Goal: Information Seeking & Learning: Learn about a topic

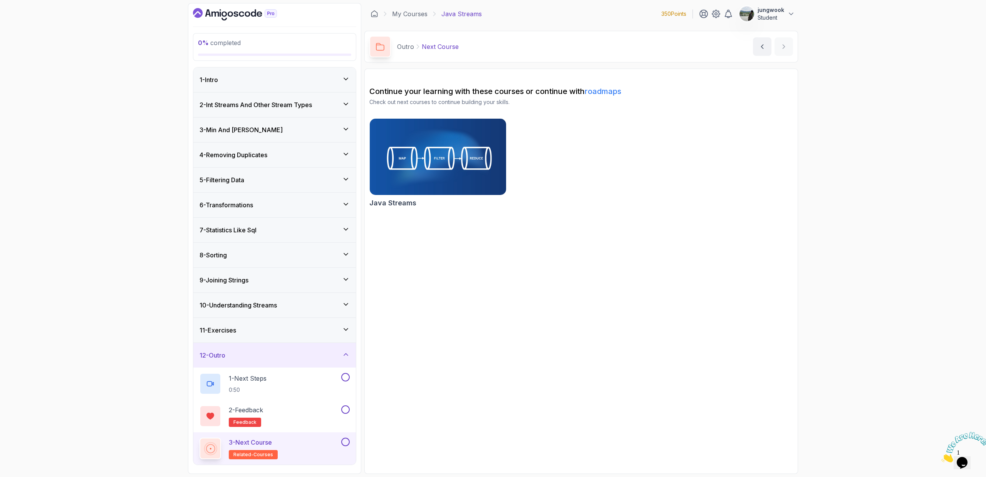
click at [257, 142] on div "4 - Removing Duplicates" at bounding box center [274, 154] width 163 height 25
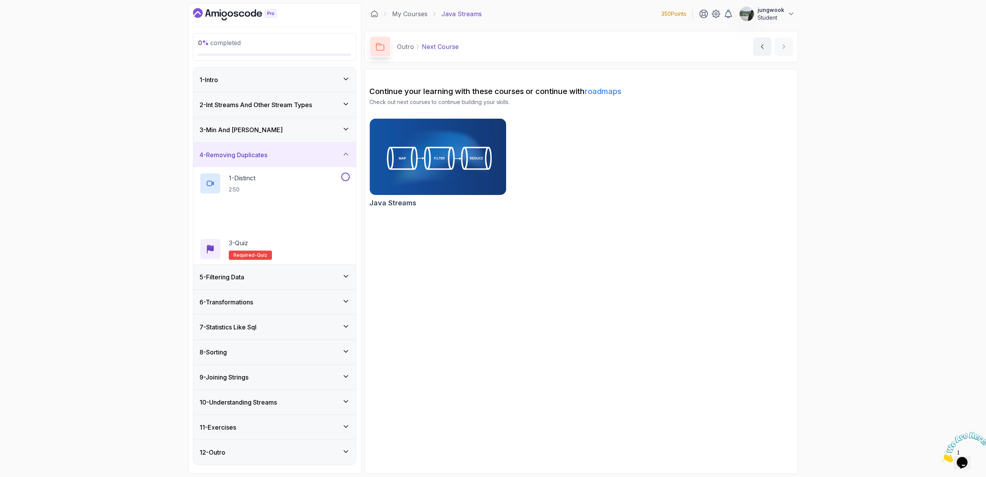
click at [262, 129] on div "3 - Min And Max" at bounding box center [274, 129] width 150 height 9
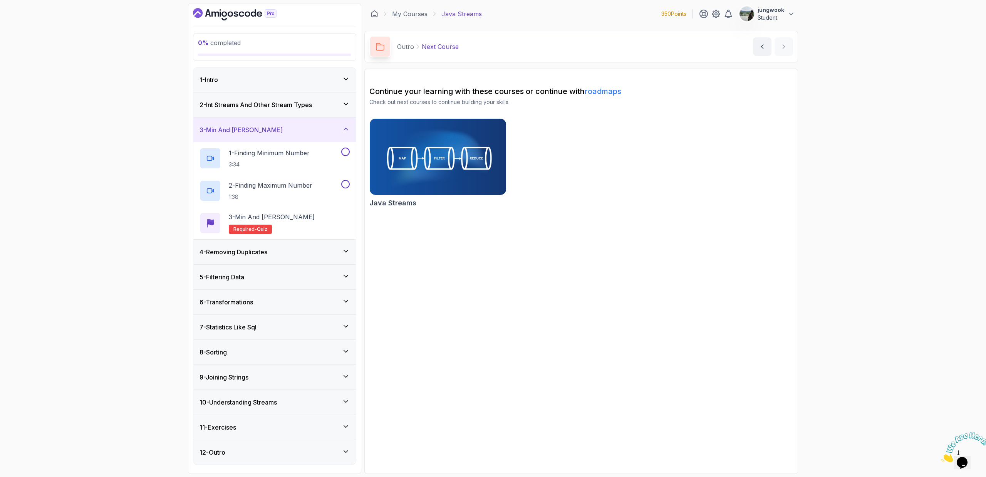
click at [271, 108] on h3 "2 - Int Streams And Other Stream Types" at bounding box center [255, 104] width 112 height 9
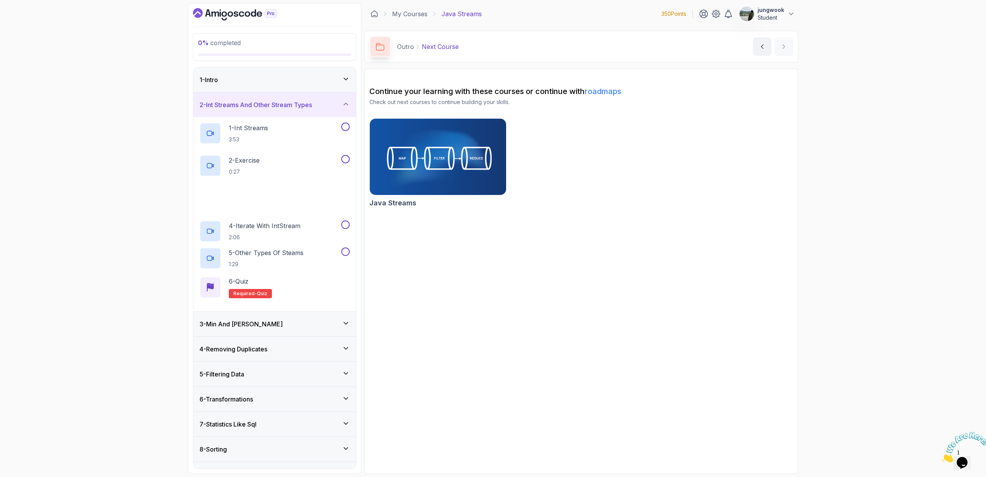
click at [280, 90] on div "1 - Intro" at bounding box center [274, 79] width 163 height 25
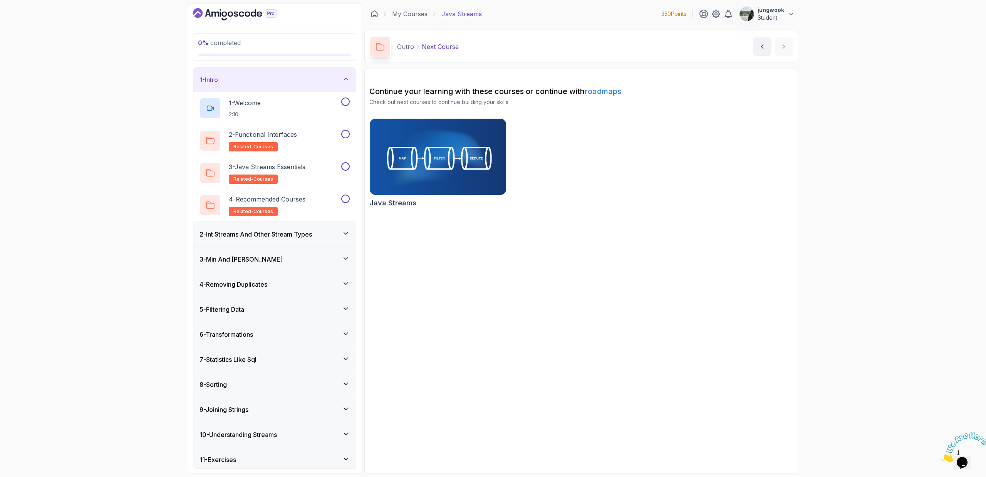
click at [287, 242] on div "2 - Int Streams And Other Stream Types" at bounding box center [274, 234] width 163 height 25
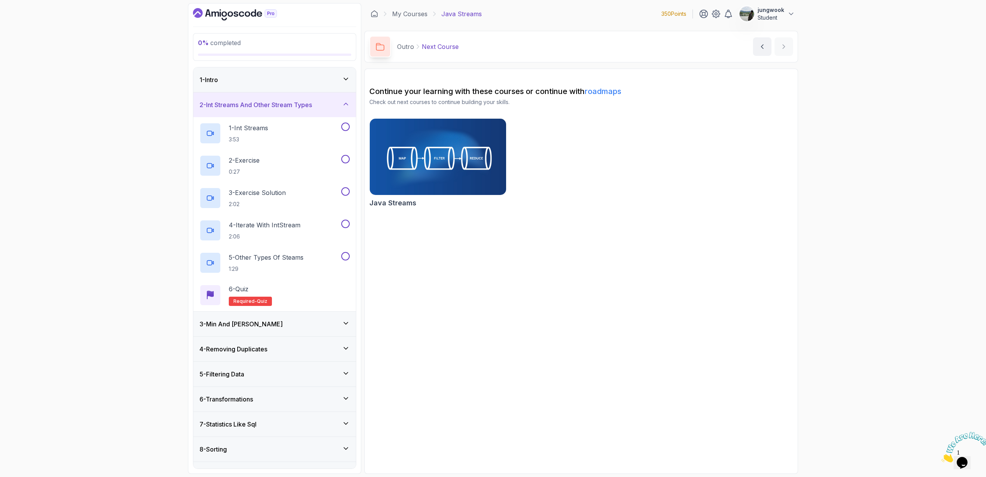
click at [301, 322] on div "3 - Min And Max" at bounding box center [274, 323] width 150 height 9
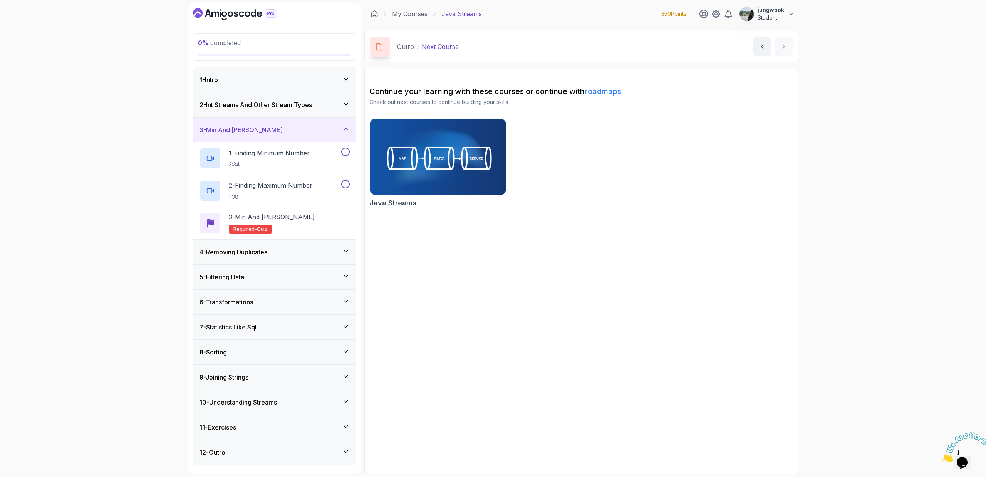
click at [328, 107] on div "2 - Int Streams And Other Stream Types" at bounding box center [274, 104] width 150 height 9
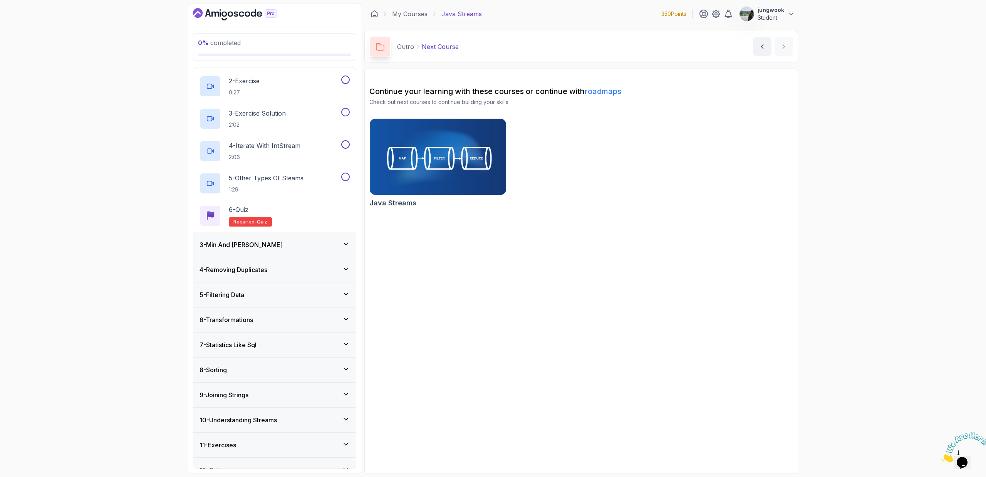
scroll to position [83, 0]
click at [286, 263] on div "4 - Removing Duplicates" at bounding box center [274, 265] width 150 height 9
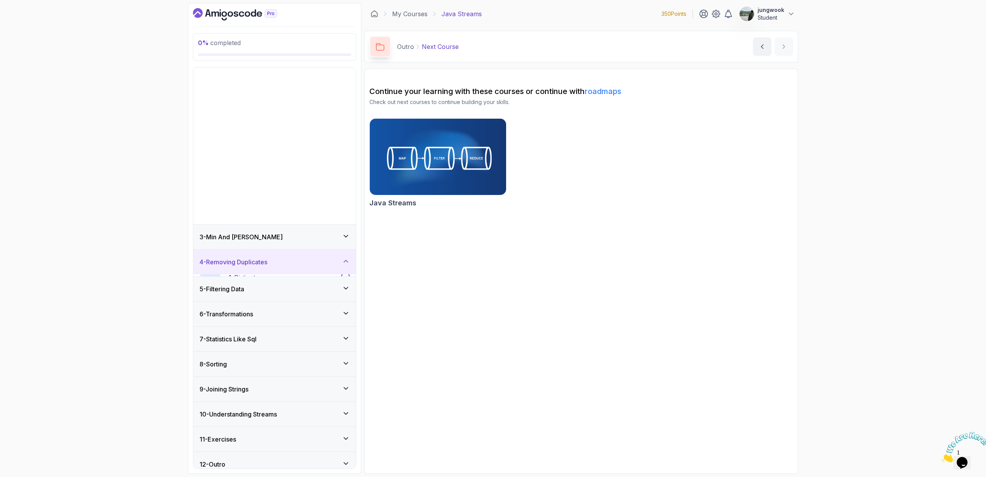
scroll to position [0, 0]
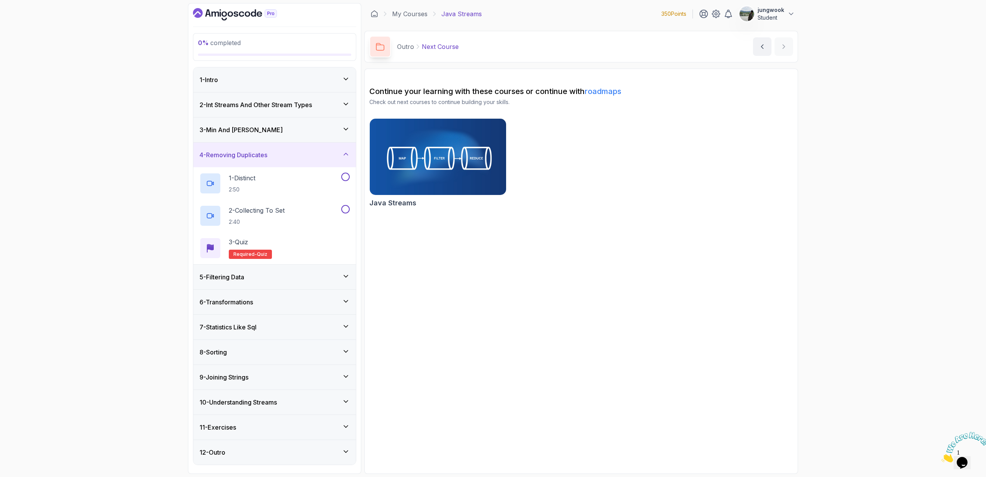
click at [269, 279] on div "5 - Filtering Data" at bounding box center [274, 276] width 150 height 9
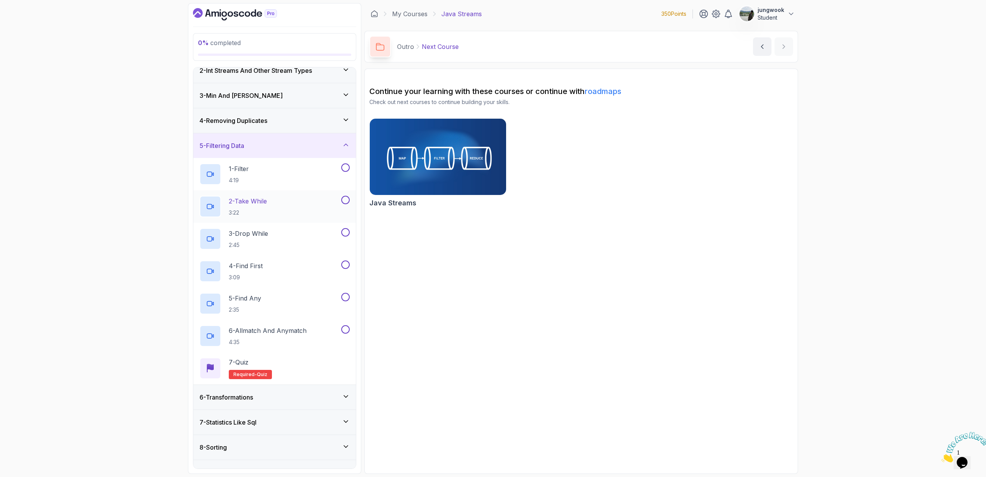
scroll to position [54, 0]
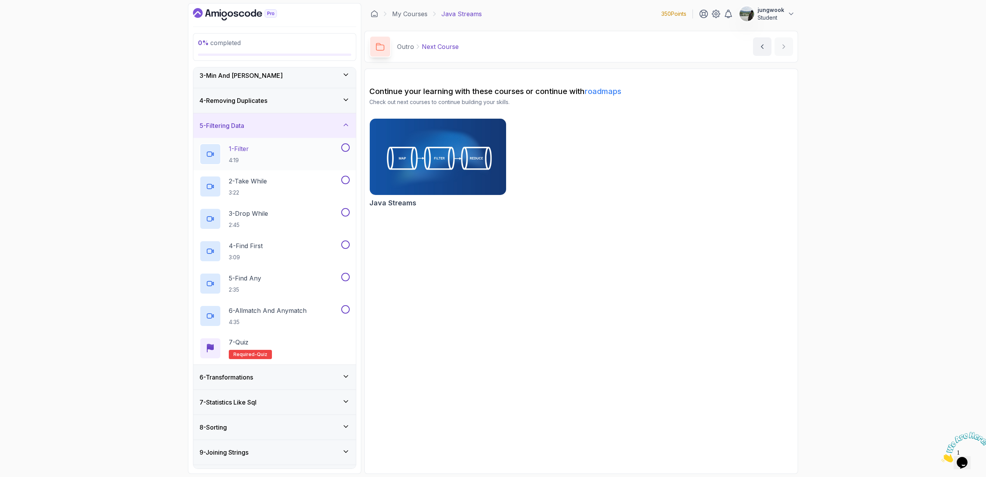
click at [275, 152] on div "1 - Filter 4:19" at bounding box center [269, 154] width 140 height 22
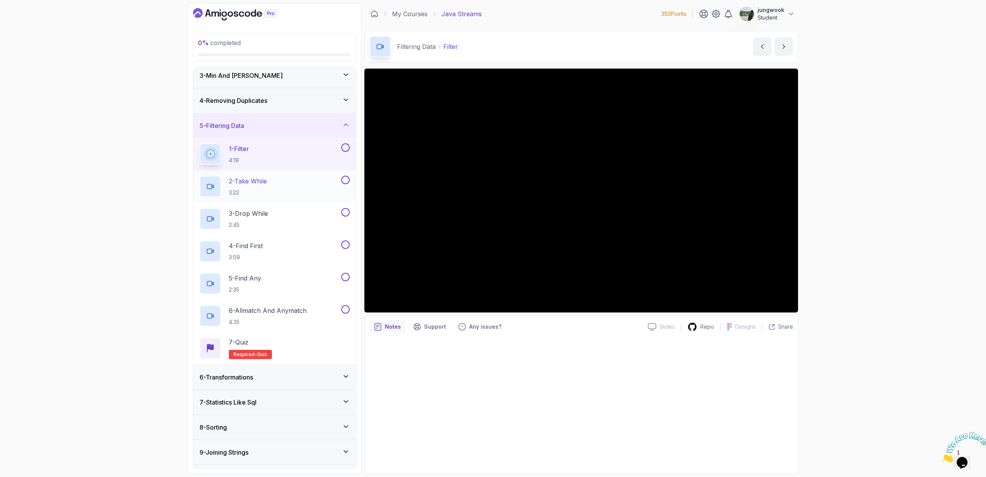
click at [273, 193] on div "2 - Take While 3:22" at bounding box center [269, 187] width 140 height 22
click at [286, 226] on div "3 - Drop While 2:45" at bounding box center [269, 219] width 140 height 22
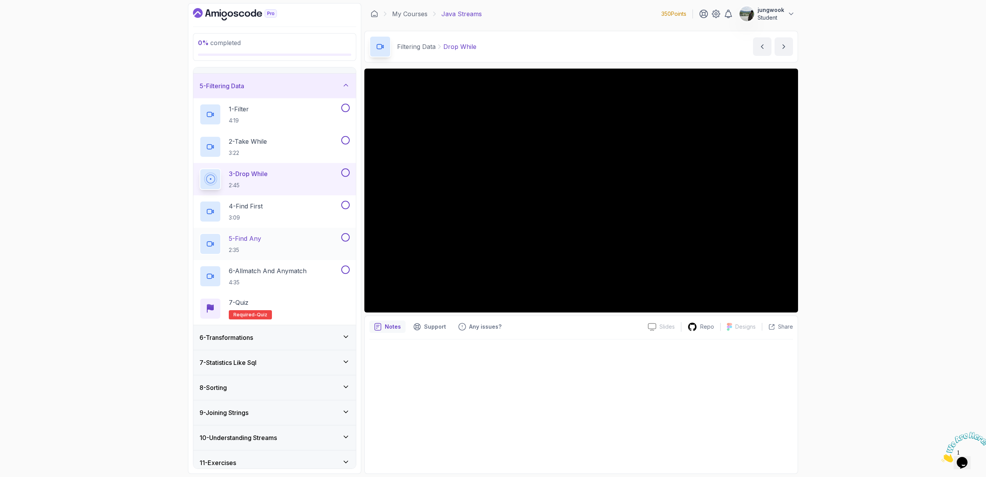
scroll to position [87, 0]
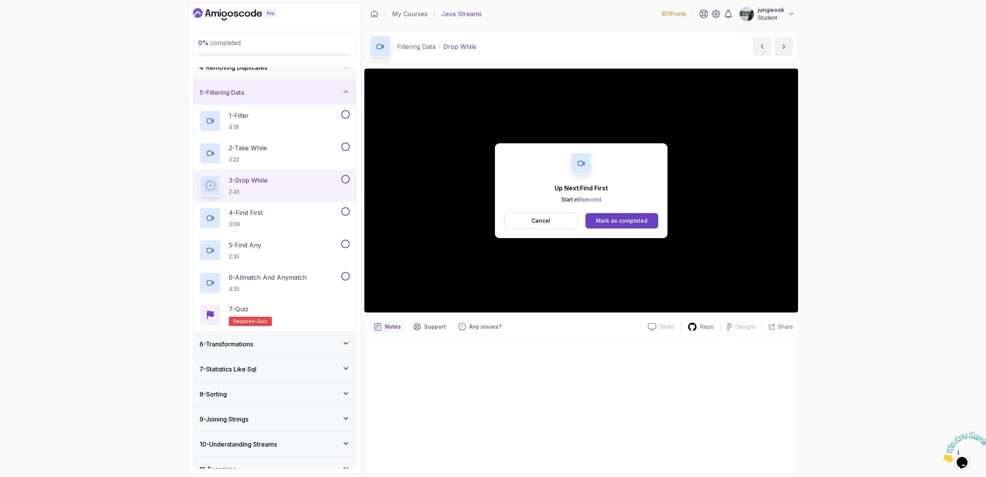
click at [638, 231] on div "Up Next: Find First Start in 9 second Cancel Mark as completed" at bounding box center [581, 190] width 173 height 95
click at [651, 220] on button "Mark as completed" at bounding box center [621, 220] width 73 height 15
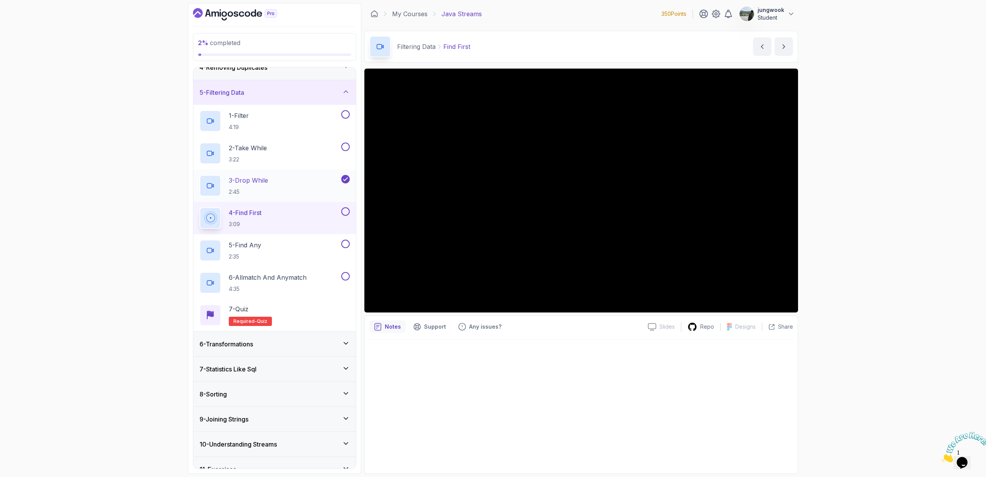
drag, startPoint x: 234, startPoint y: 175, endPoint x: 228, endPoint y: 178, distance: 6.0
click at [229, 178] on p "3 - Drop While" at bounding box center [248, 180] width 39 height 9
click at [223, 354] on div "6 - Transformations" at bounding box center [274, 344] width 163 height 25
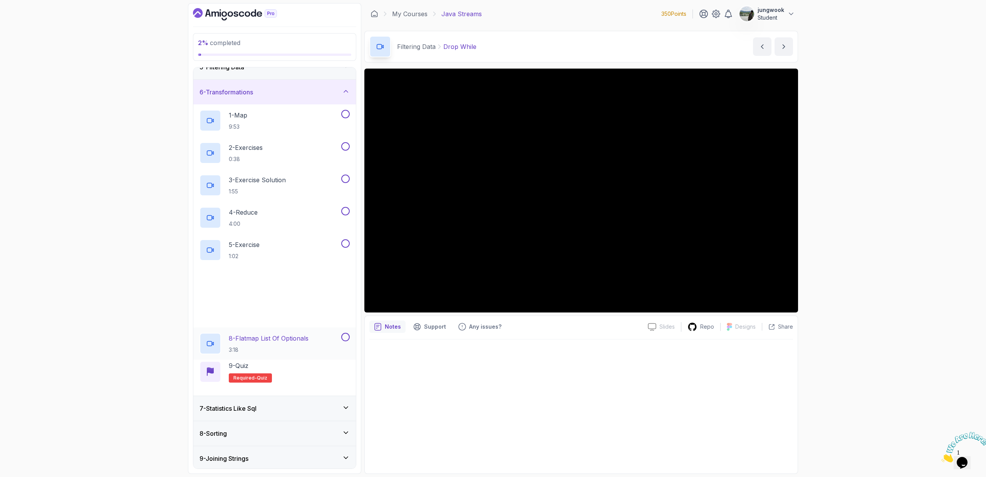
scroll to position [116, 0]
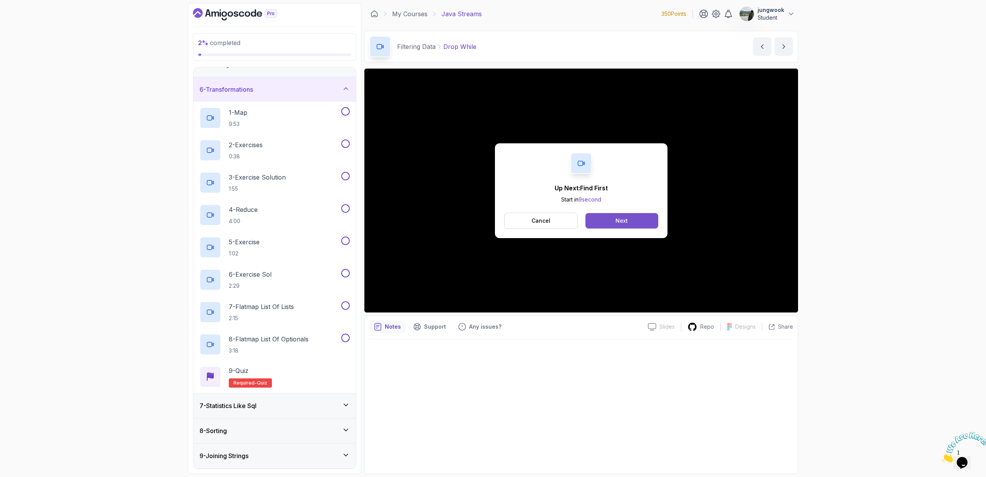
click at [603, 219] on button "Next" at bounding box center [621, 220] width 73 height 15
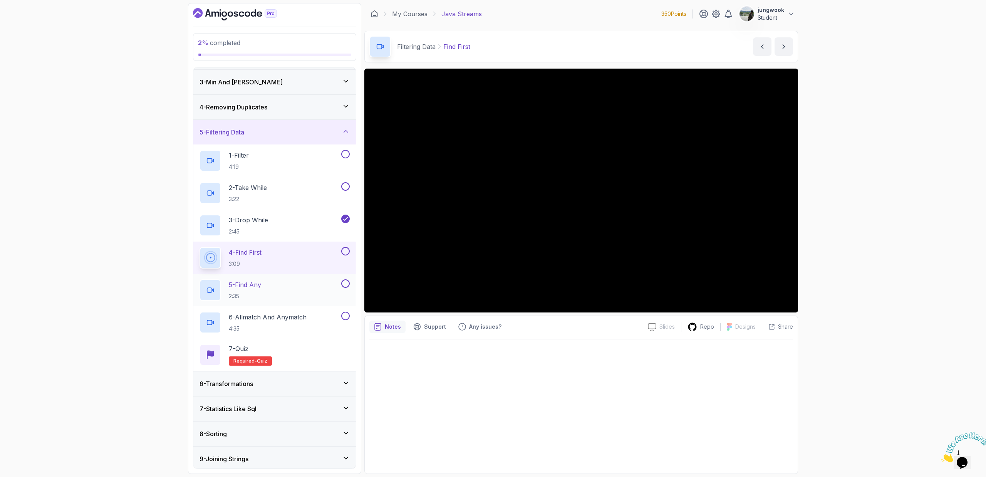
scroll to position [70, 0]
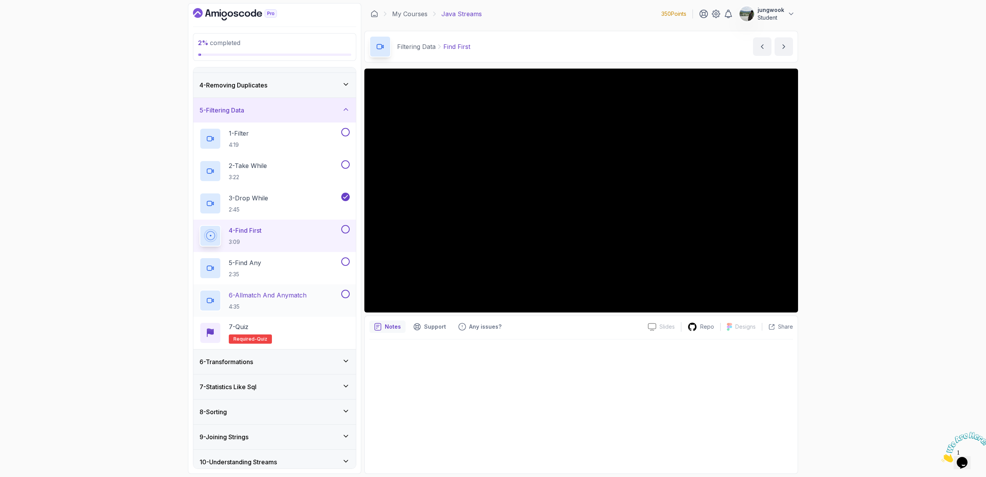
click at [290, 305] on p "4:35" at bounding box center [268, 307] width 78 height 8
click at [857, 208] on div "2 % completed 1 - Intro 2 - Int Streams And Other Stream Types 3 - Min And Max …" at bounding box center [493, 238] width 986 height 477
click at [275, 371] on div "6 - Transformations" at bounding box center [274, 361] width 163 height 25
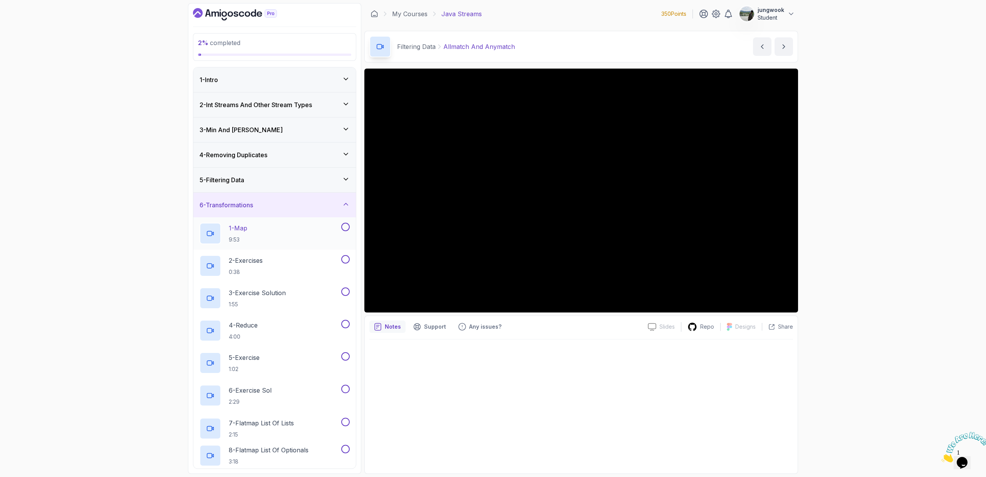
click at [247, 229] on p "1 - Map" at bounding box center [238, 227] width 18 height 9
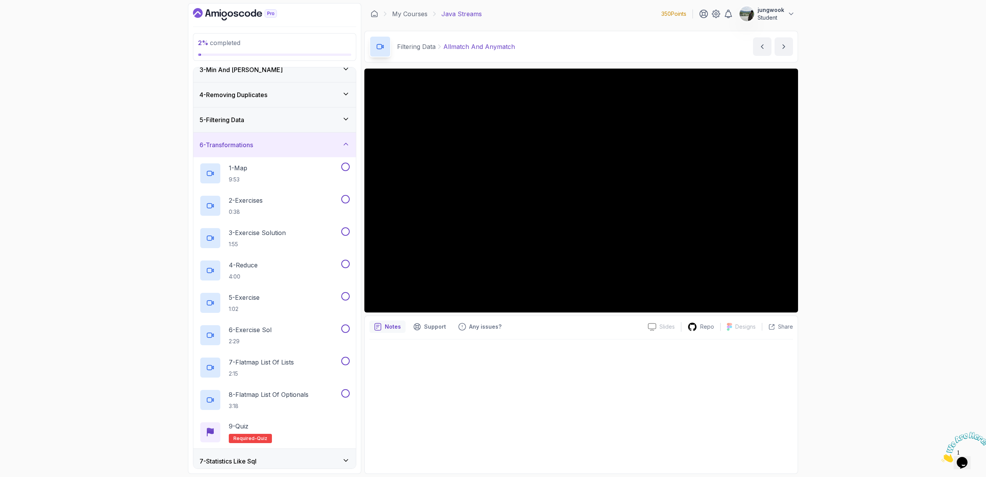
scroll to position [93, 0]
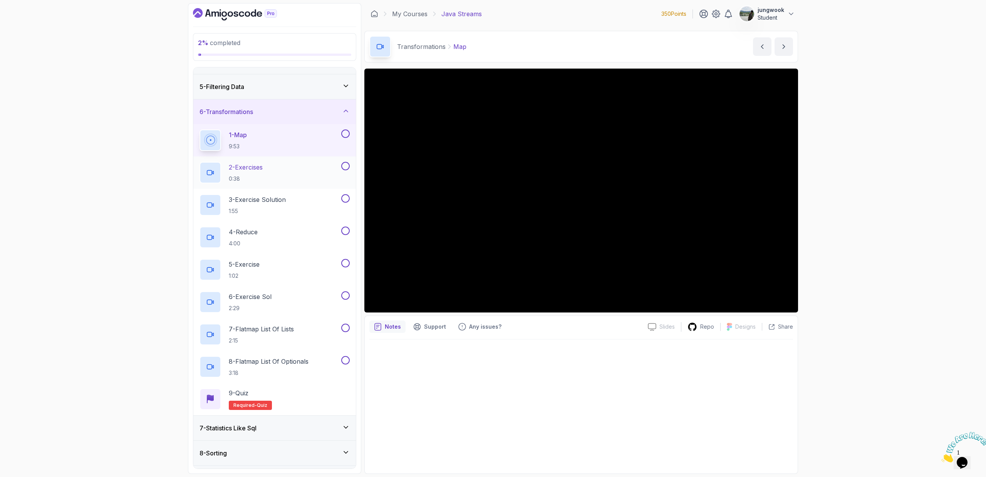
click at [308, 172] on div "2 - Exercises 0:38" at bounding box center [269, 173] width 140 height 22
click at [300, 208] on div "3 - Exercise Solution 1:55" at bounding box center [269, 205] width 140 height 22
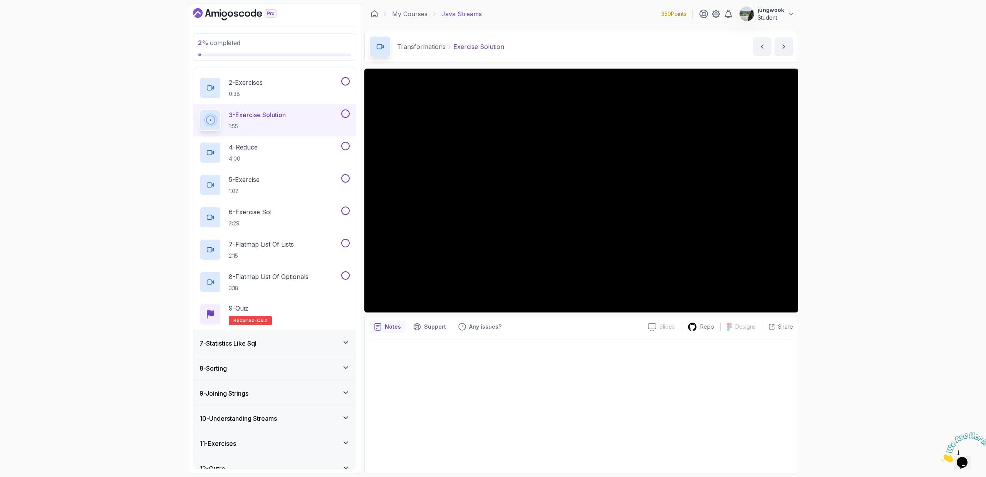
scroll to position [190, 0]
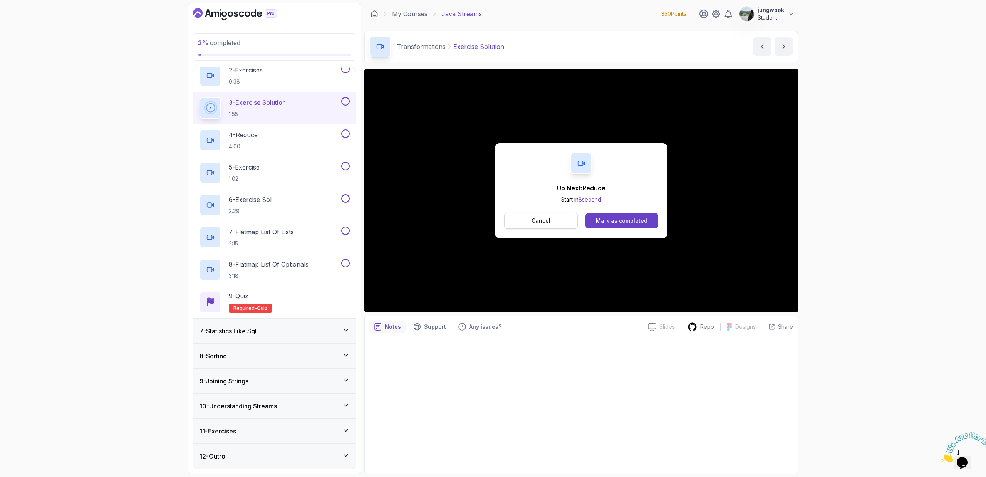
click at [525, 223] on button "Cancel" at bounding box center [541, 221] width 74 height 16
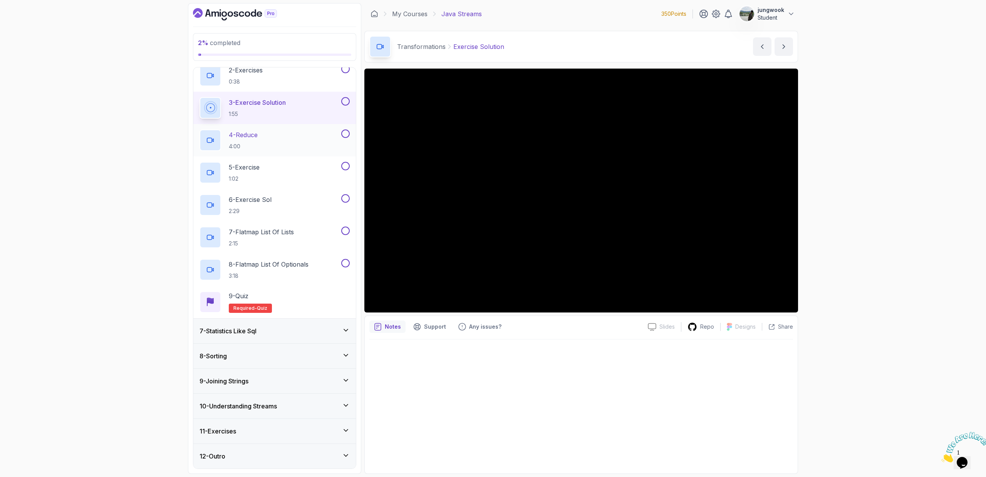
click at [311, 147] on div "4 - Reduce 4:00" at bounding box center [269, 140] width 140 height 22
click at [291, 163] on div "5 - Exercise 1:02" at bounding box center [269, 173] width 140 height 22
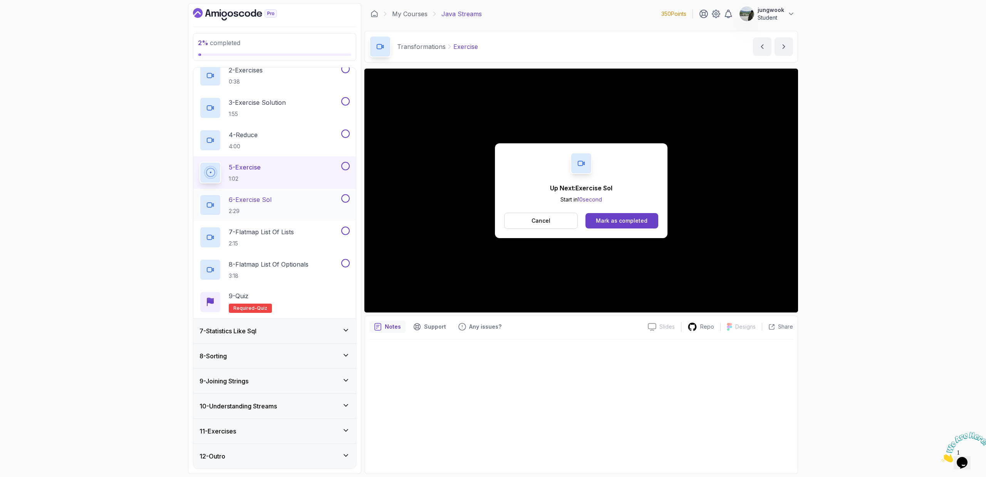
click at [268, 199] on p "6 - Exercise Sol" at bounding box center [250, 199] width 43 height 9
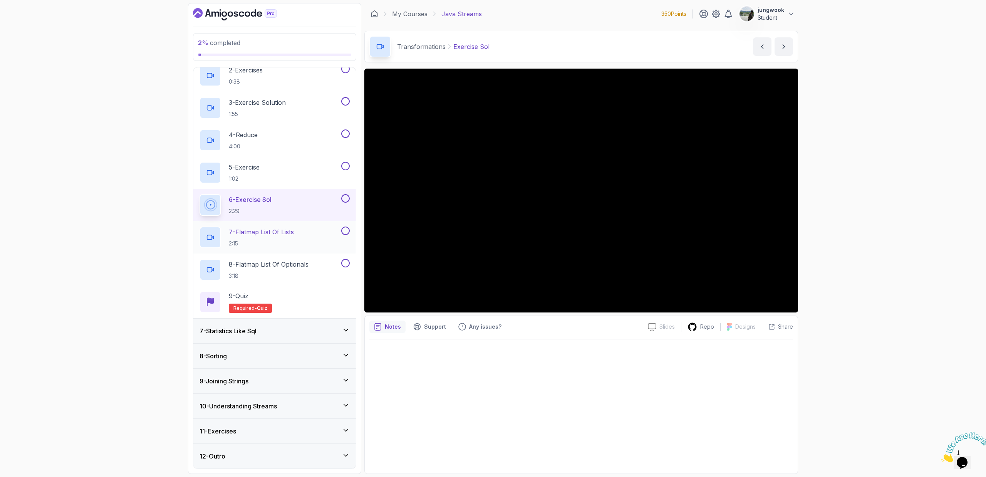
click at [312, 252] on div "7 - Flatmap List Of Lists 2:15" at bounding box center [274, 237] width 163 height 32
click at [313, 245] on div "7 - Flatmap List Of Lists 2:15" at bounding box center [269, 237] width 140 height 22
click at [328, 332] on div "7 - Statistics Like Sql" at bounding box center [274, 330] width 150 height 9
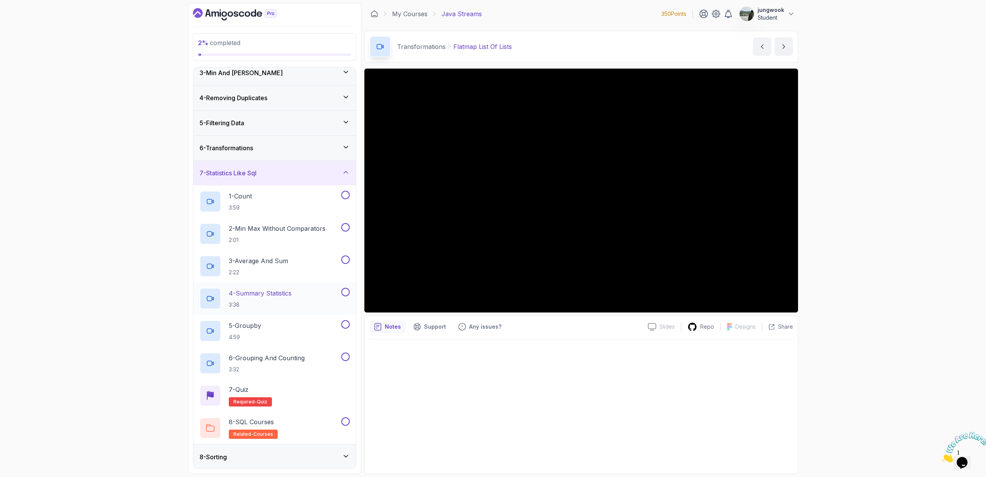
scroll to position [158, 0]
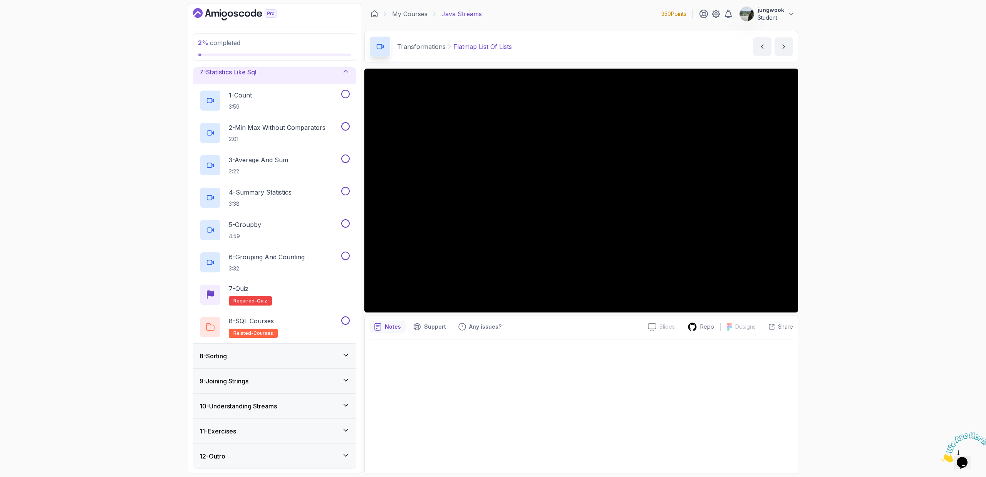
click at [308, 355] on div "8 - Sorting" at bounding box center [274, 355] width 150 height 9
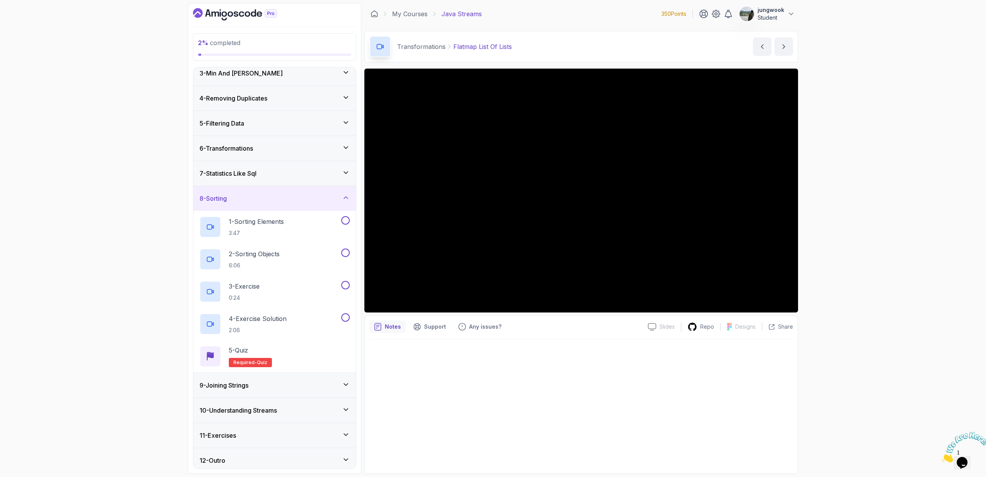
scroll to position [61, 0]
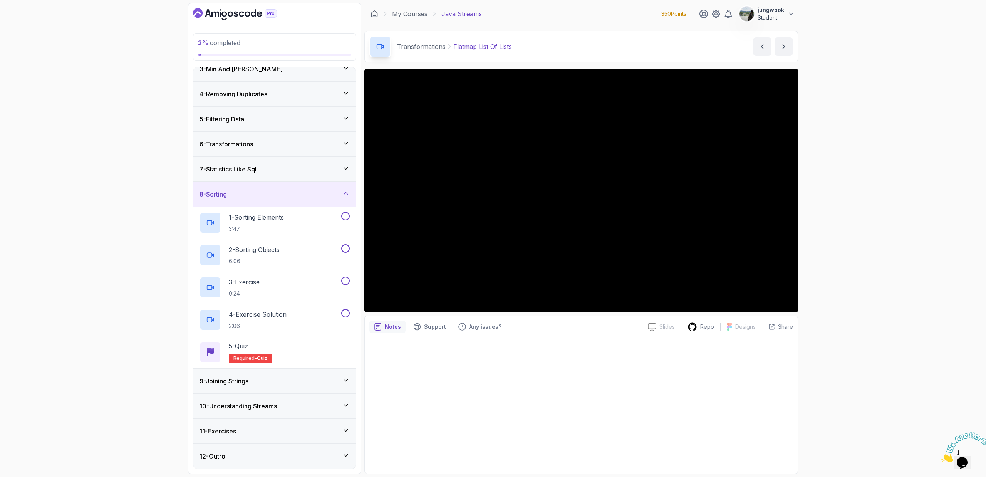
click at [310, 382] on div "9 - Joining Strings" at bounding box center [274, 380] width 150 height 9
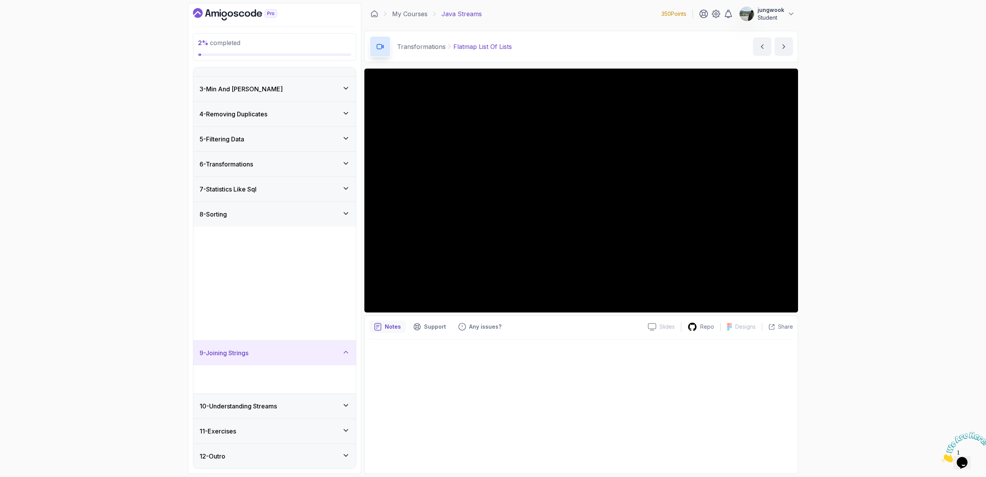
scroll to position [0, 0]
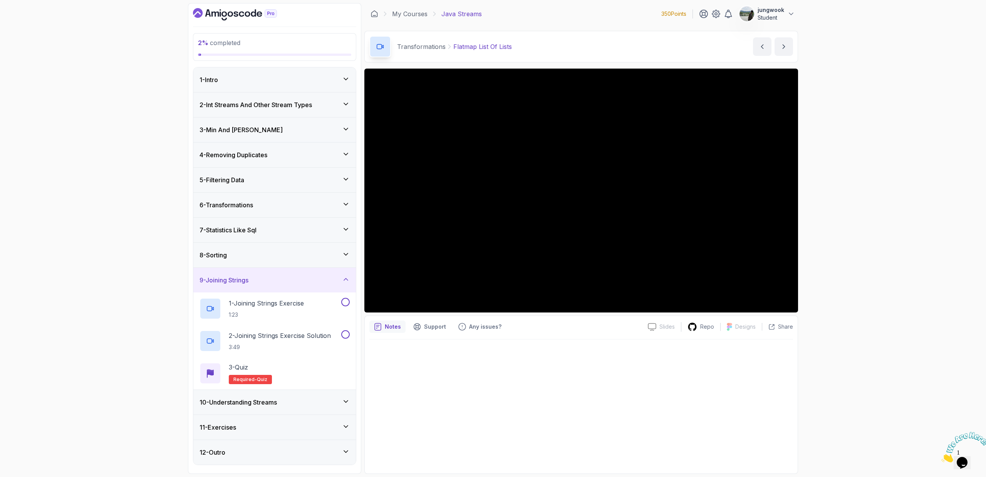
click at [309, 396] on div "10 - Understanding Streams" at bounding box center [274, 402] width 163 height 25
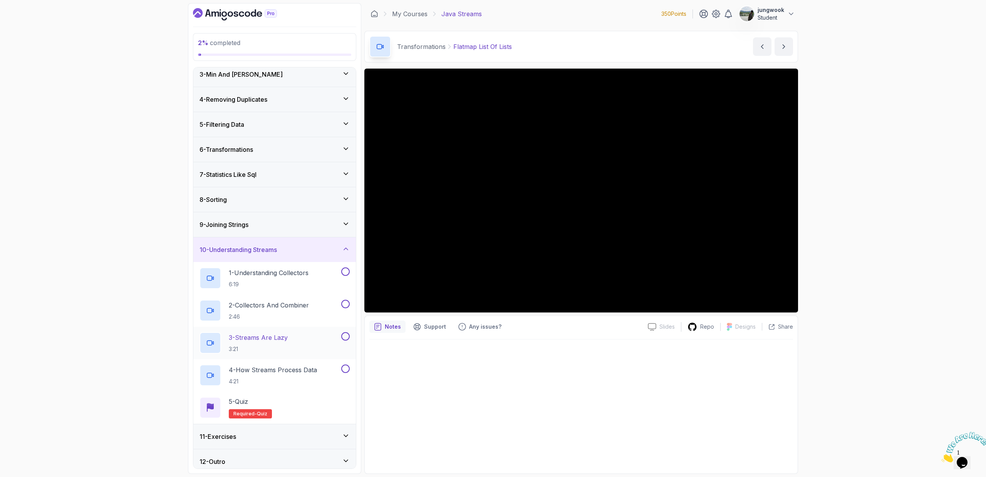
scroll to position [61, 0]
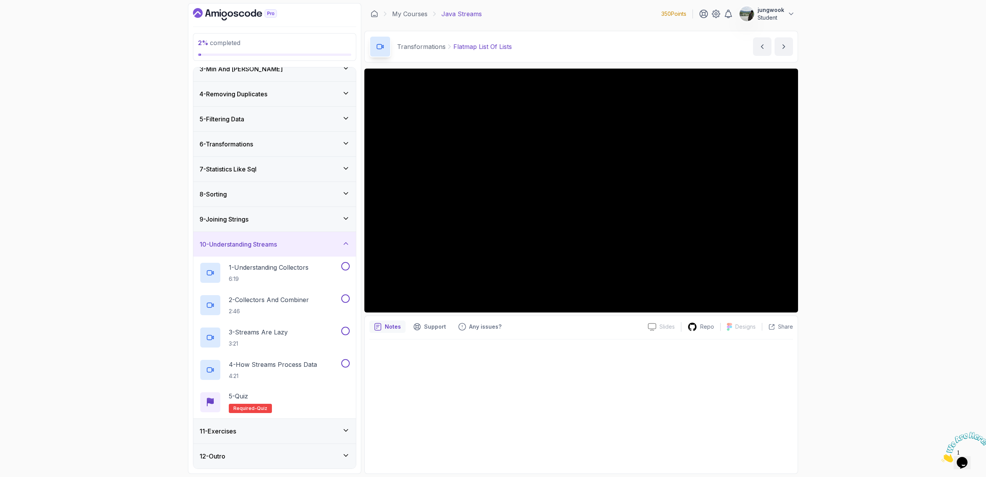
click at [322, 434] on div "11 - Exercises" at bounding box center [274, 430] width 150 height 9
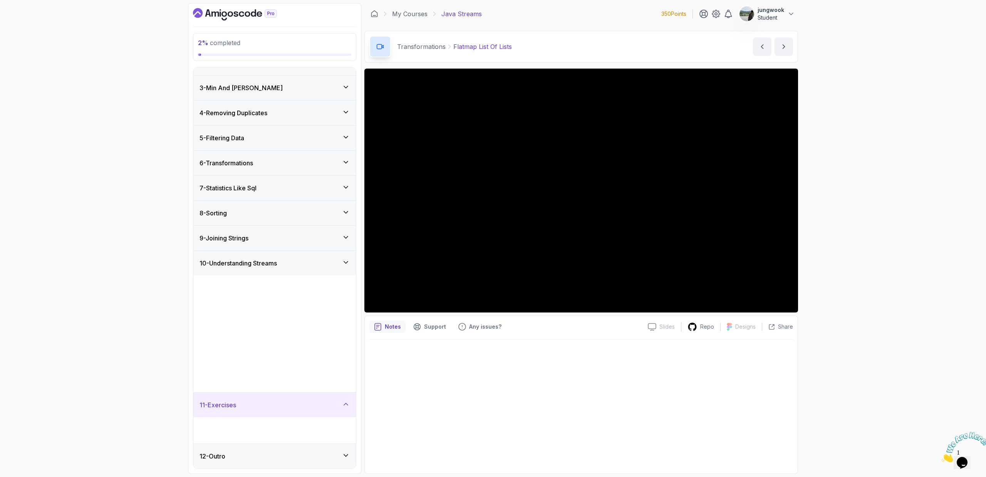
scroll to position [0, 0]
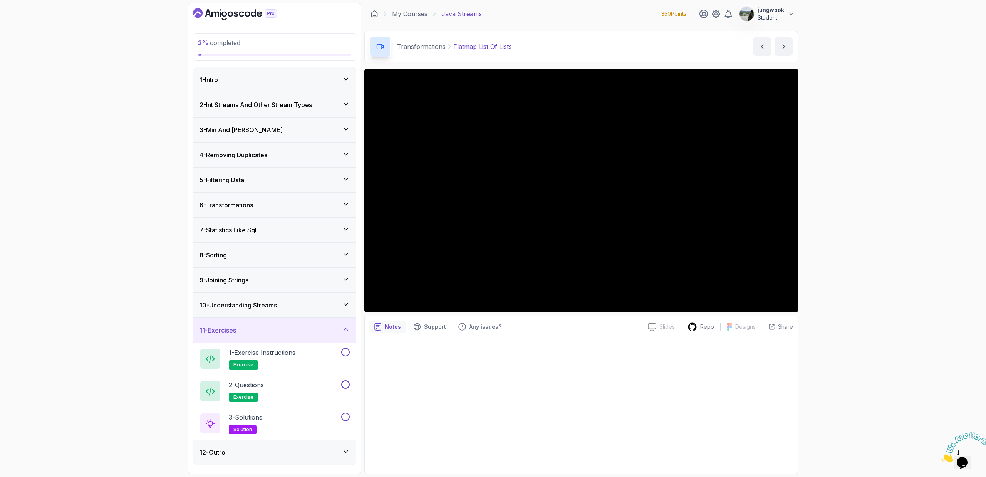
click at [333, 295] on div "10 - Understanding Streams" at bounding box center [274, 305] width 163 height 25
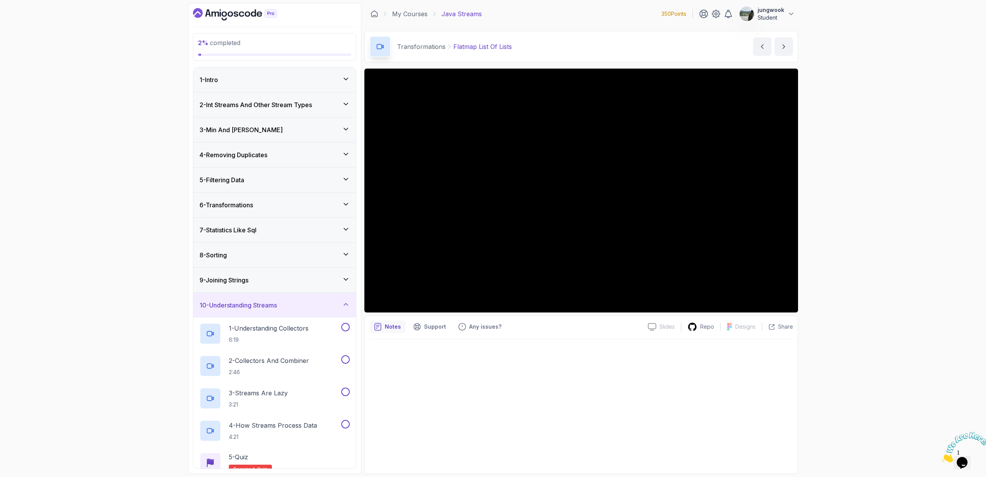
click at [337, 276] on div "9 - Joining Strings" at bounding box center [274, 279] width 150 height 9
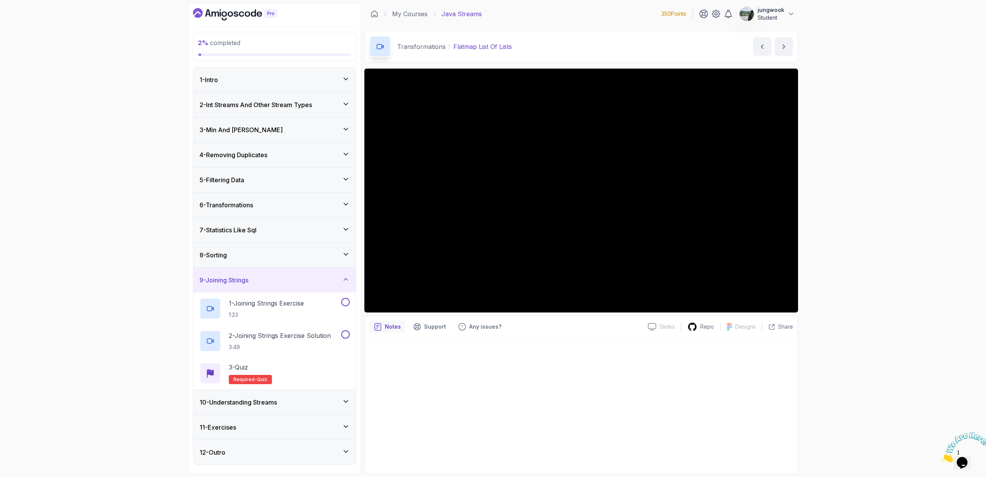
click at [340, 255] on div "8 - Sorting" at bounding box center [274, 254] width 150 height 9
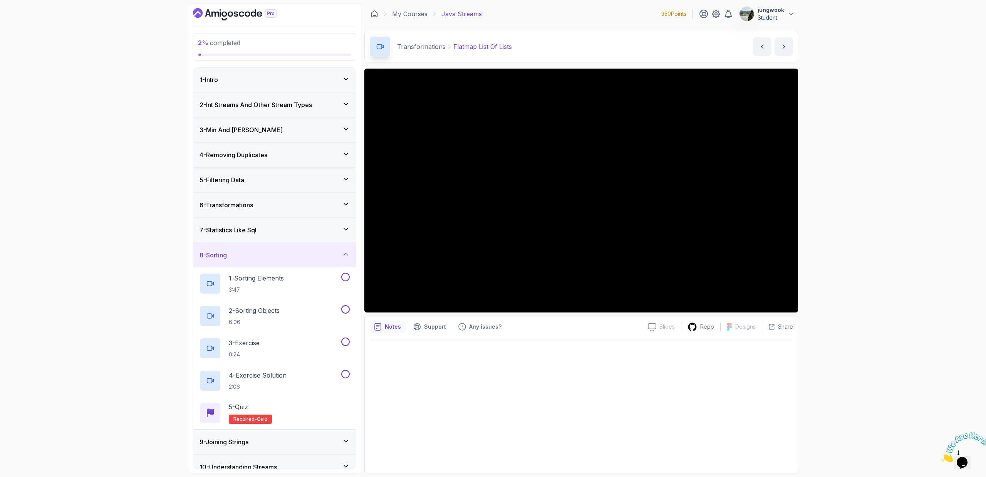
click at [346, 226] on icon at bounding box center [346, 229] width 8 height 8
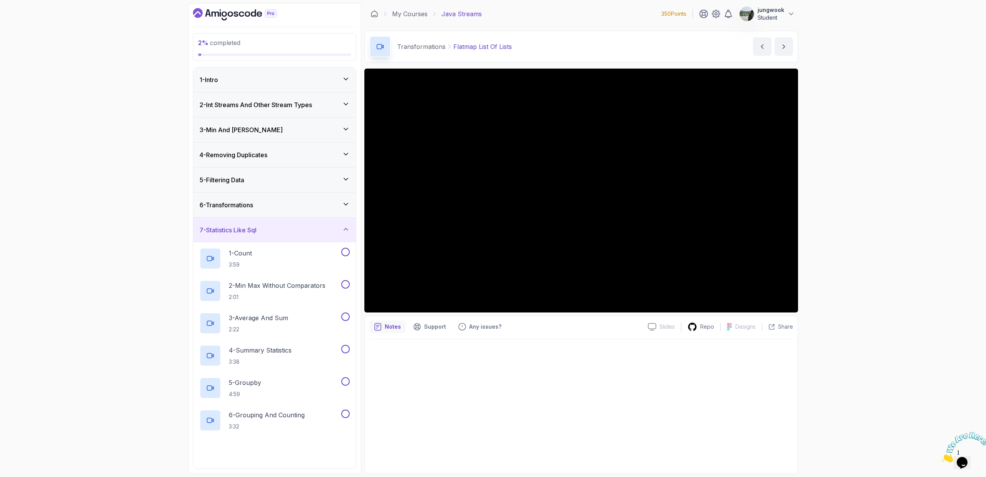
click at [351, 201] on div "6 - Transformations" at bounding box center [274, 205] width 163 height 25
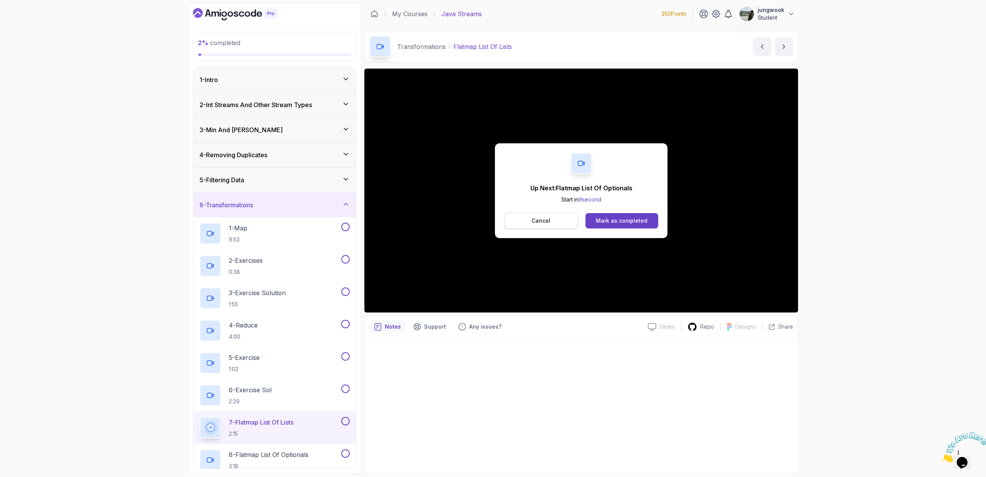
click at [559, 221] on button "Cancel" at bounding box center [541, 221] width 74 height 16
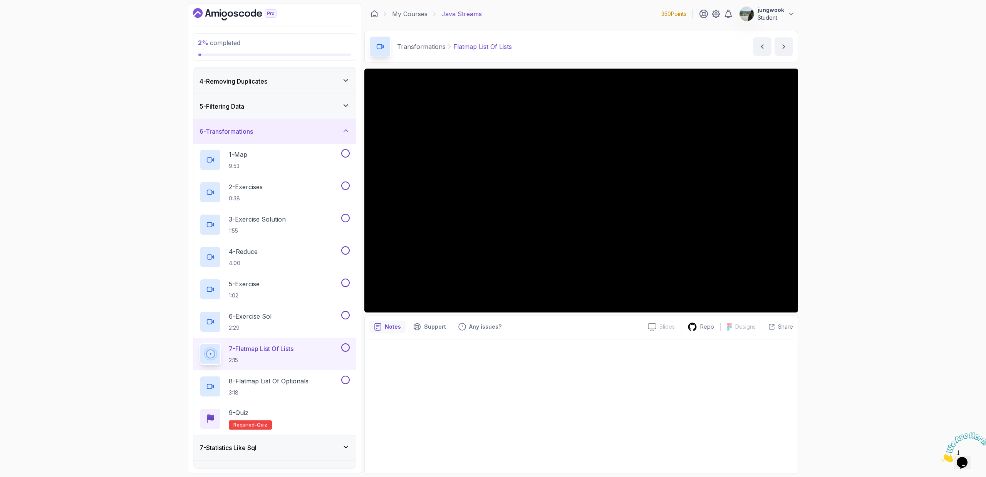
scroll to position [93, 0]
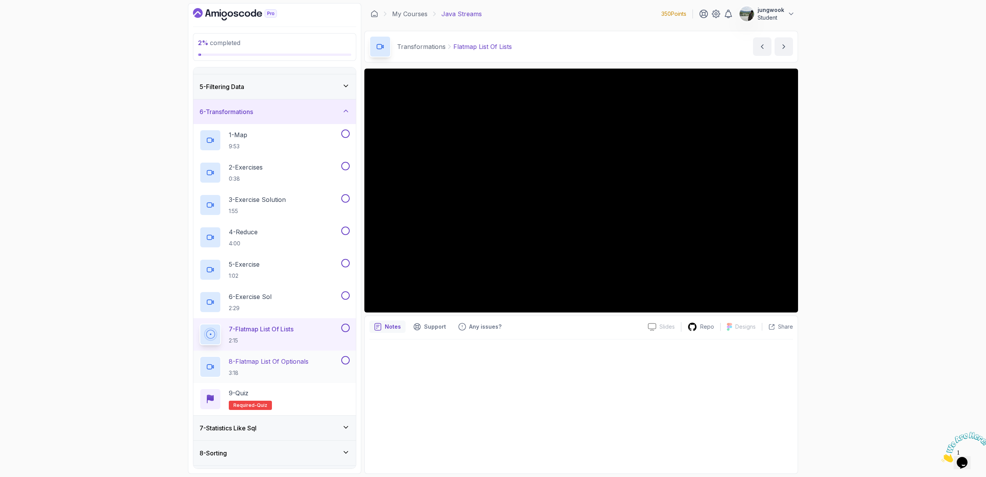
click at [261, 371] on p "3:18" at bounding box center [269, 373] width 80 height 8
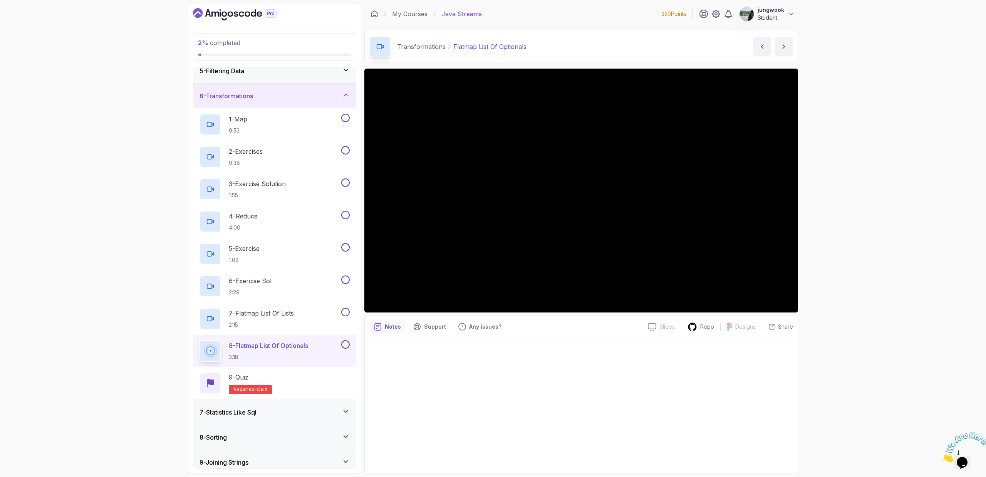
scroll to position [111, 0]
click at [273, 412] on div "7 - Statistics Like Sql" at bounding box center [274, 410] width 150 height 9
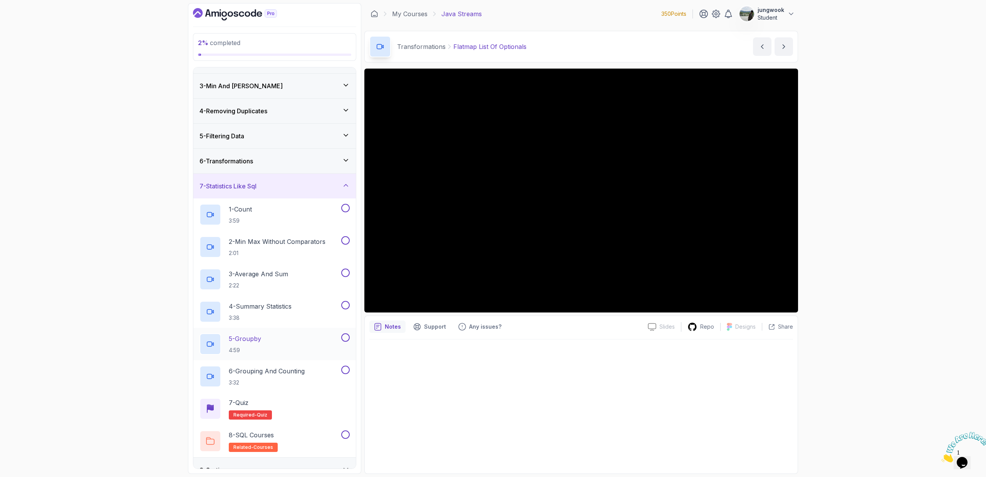
scroll to position [155, 0]
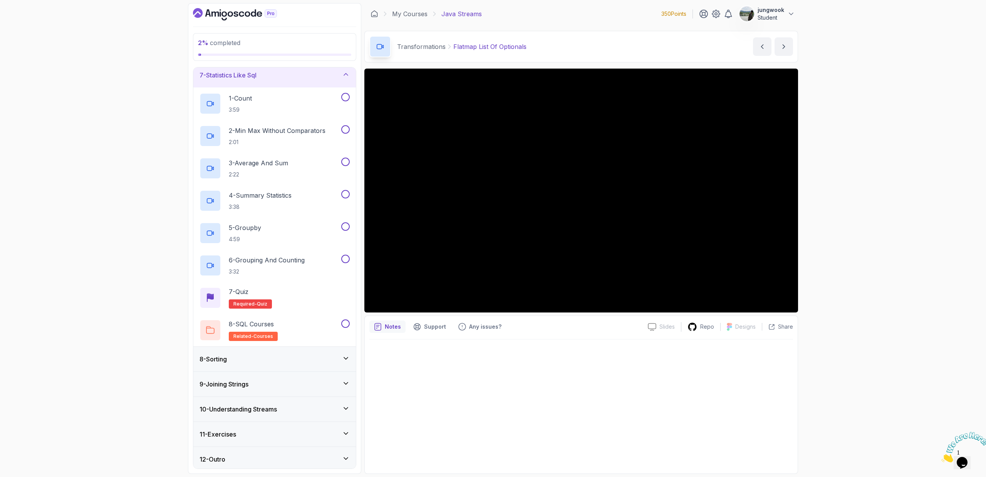
click at [293, 366] on div "8 - Sorting" at bounding box center [274, 359] width 163 height 25
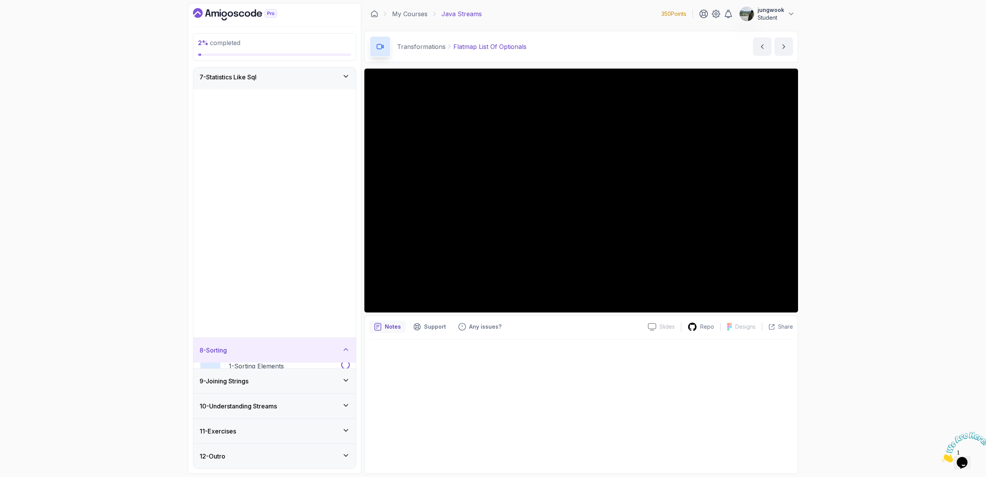
scroll to position [0, 0]
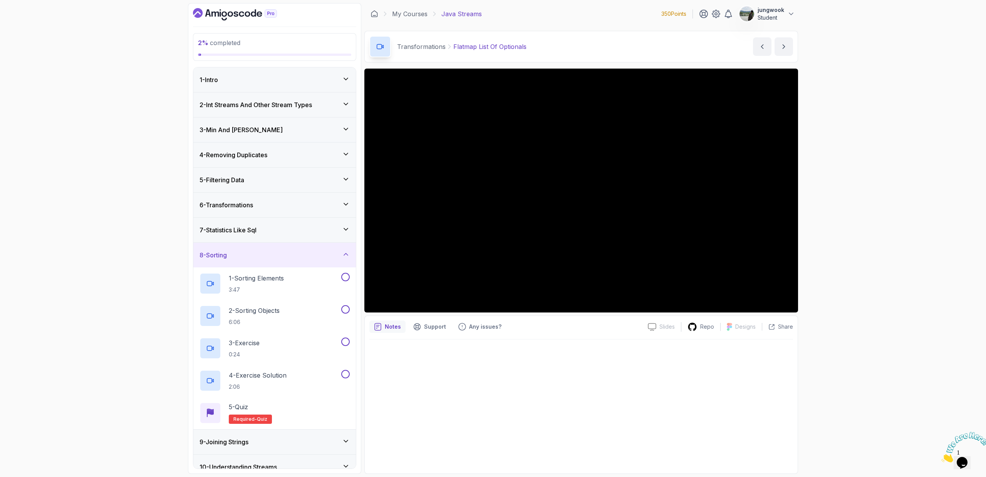
click at [310, 221] on div "7 - Statistics Like Sql" at bounding box center [274, 230] width 163 height 25
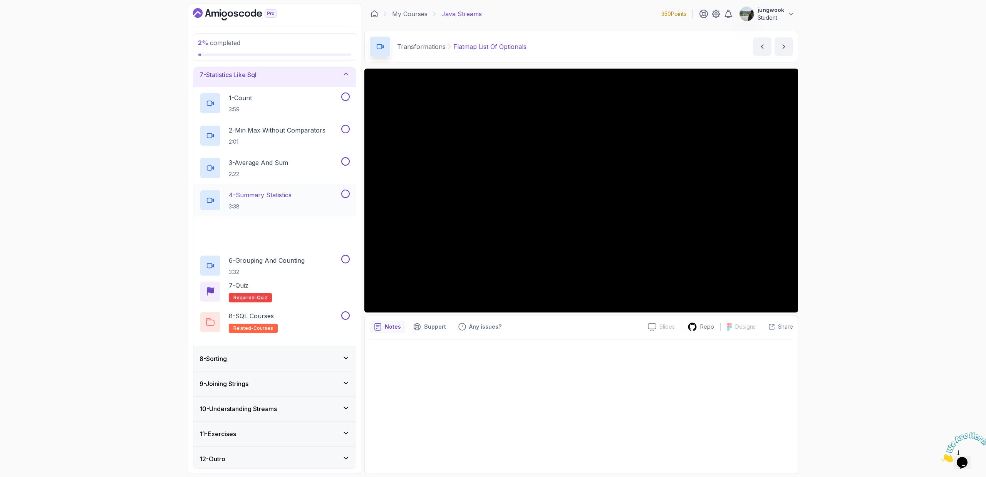
scroll to position [156, 0]
click at [289, 365] on div "8 - Sorting" at bounding box center [274, 357] width 163 height 25
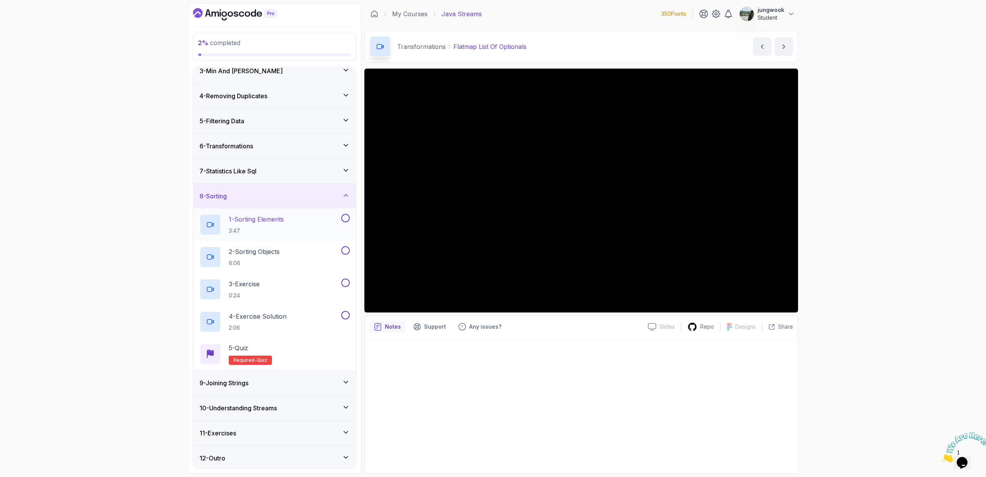
scroll to position [60, 0]
click at [301, 223] on div "1 - Sorting Elements 3:47" at bounding box center [269, 224] width 140 height 22
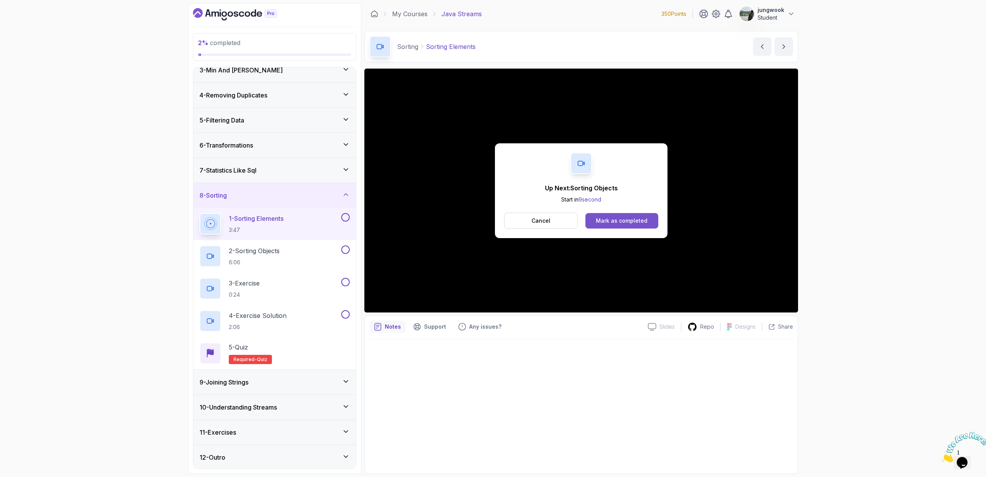
click at [603, 220] on div "Mark as completed" at bounding box center [622, 221] width 52 height 8
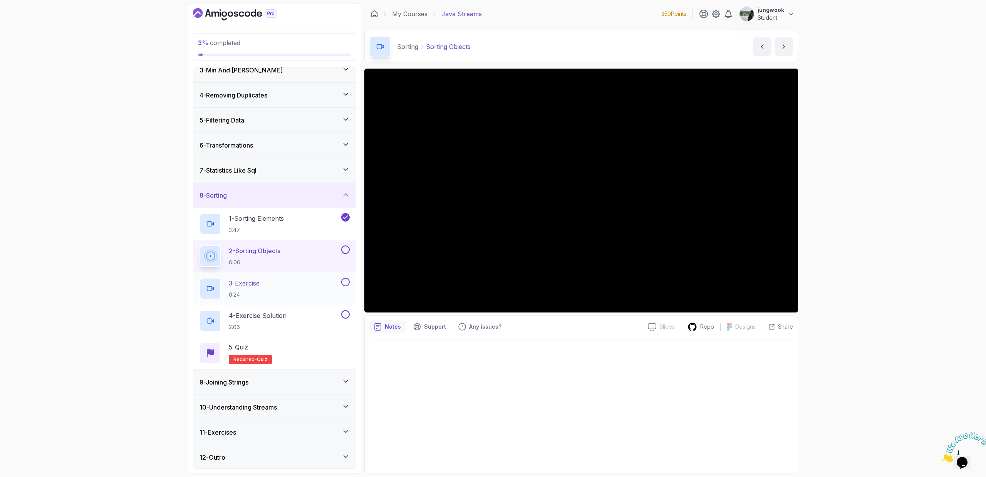
scroll to position [61, 0]
click at [323, 312] on div "4 - Exercise Solution 2:06" at bounding box center [269, 320] width 140 height 22
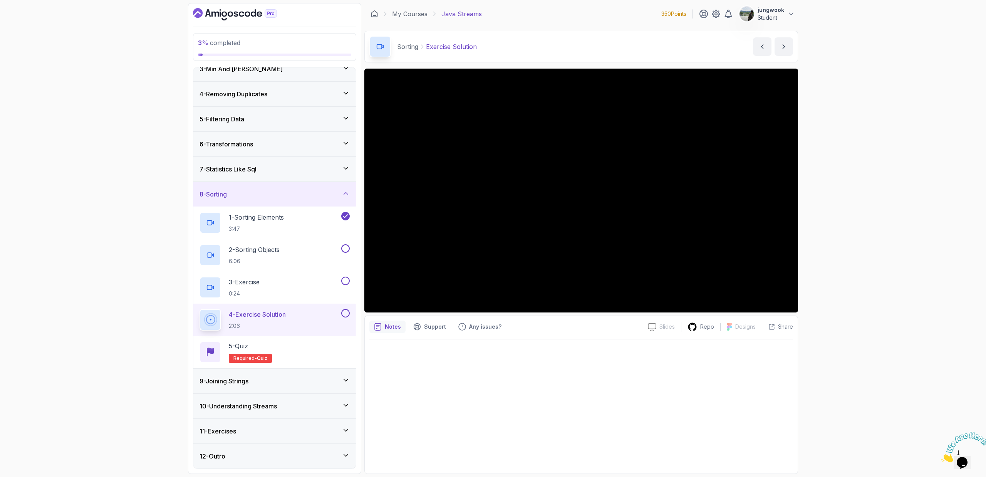
click at [224, 390] on div "9 - Joining Strings" at bounding box center [274, 381] width 163 height 25
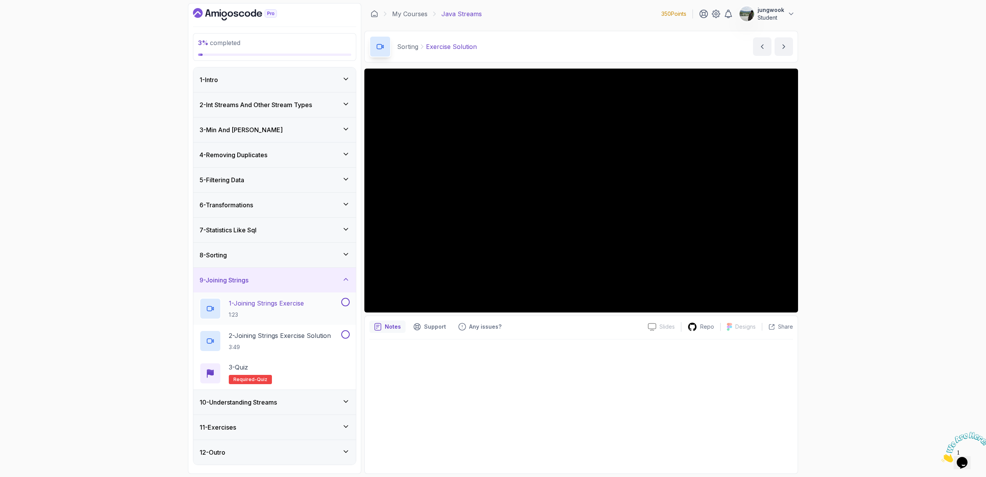
click at [240, 302] on p "1 - Joining Strings Exercise" at bounding box center [266, 302] width 75 height 9
click at [318, 338] on p "2 - Joining Strings Exercise Solution" at bounding box center [280, 335] width 102 height 9
click at [276, 404] on h3 "10 - Understanding Streams" at bounding box center [237, 401] width 77 height 9
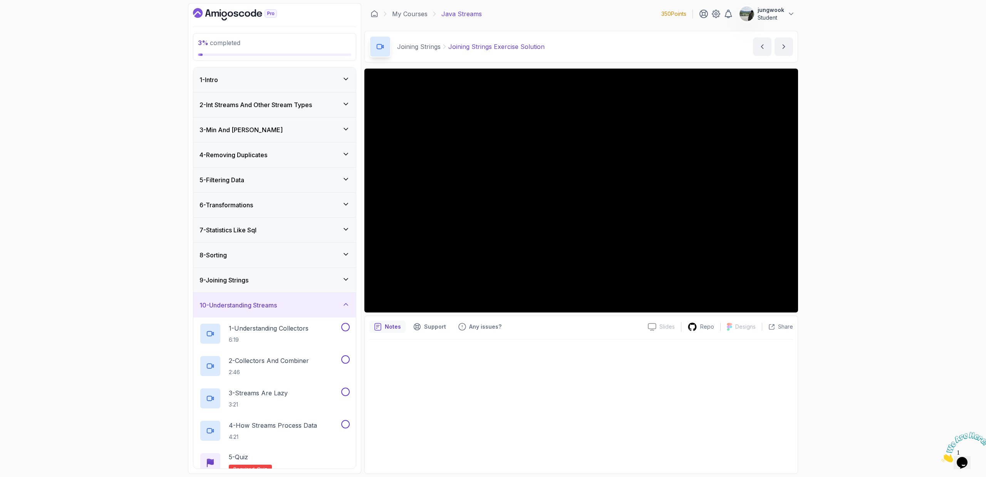
click at [300, 281] on div "9 - Joining Strings" at bounding box center [274, 279] width 150 height 9
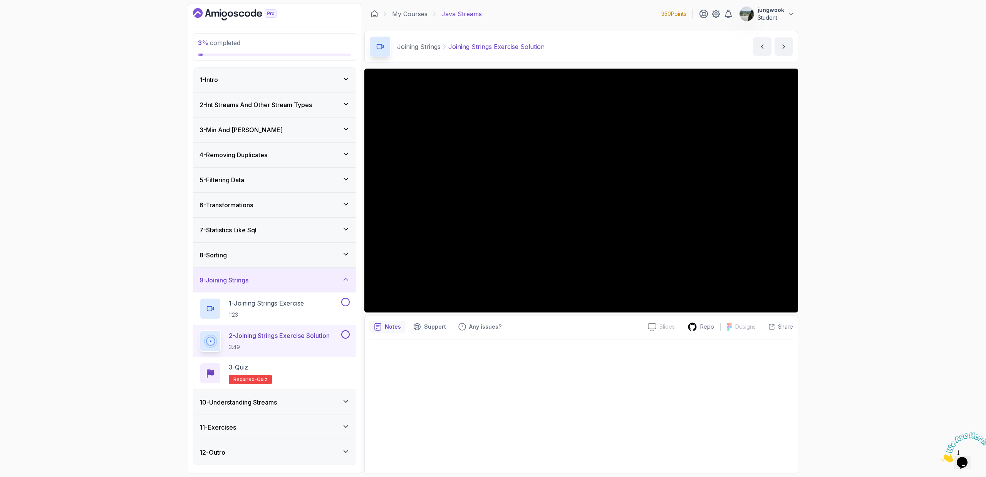
click at [298, 260] on div "8 - Sorting" at bounding box center [274, 255] width 163 height 25
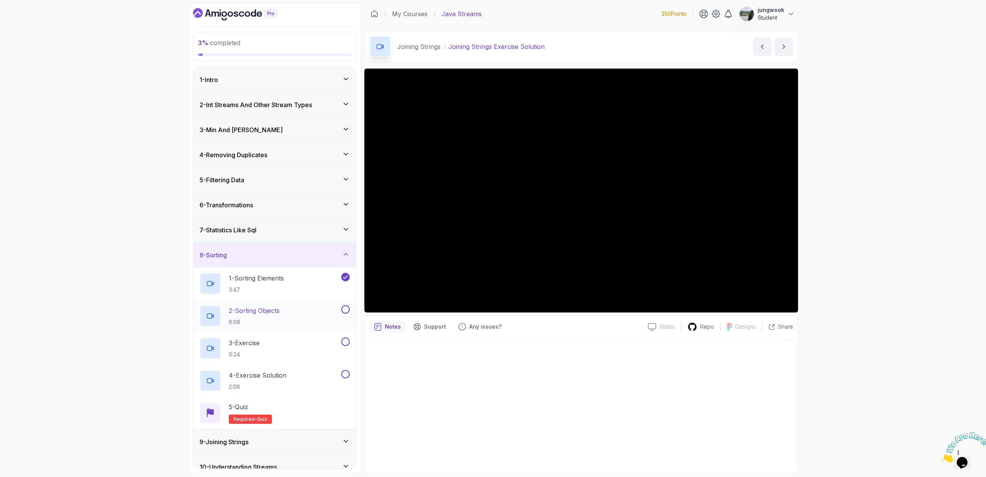
click at [280, 311] on p "2 - Sorting Objects" at bounding box center [254, 310] width 51 height 9
click at [104, 351] on div "3 % completed 1 - Intro 2 - Int Streams And Other Stream Types 3 - Min And Max …" at bounding box center [493, 238] width 986 height 477
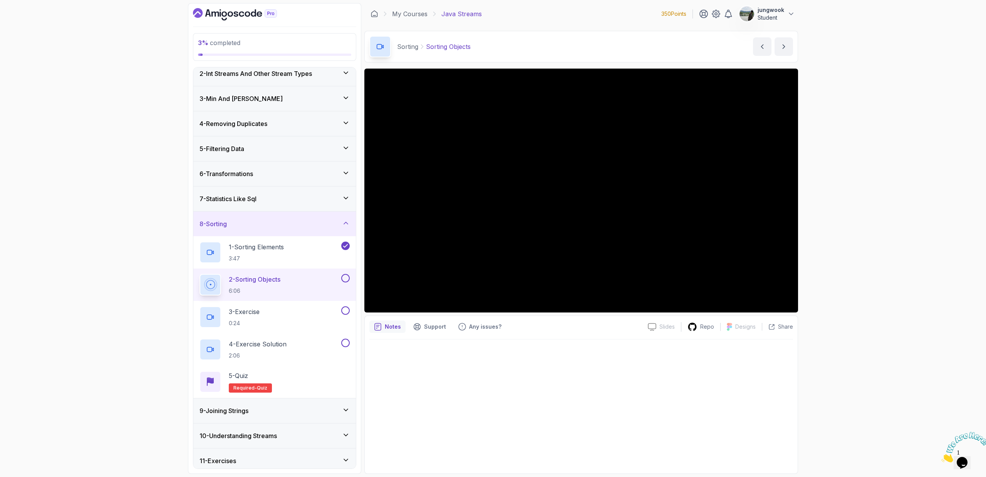
scroll to position [34, 0]
click at [301, 410] on div "9 - Joining Strings" at bounding box center [274, 408] width 150 height 9
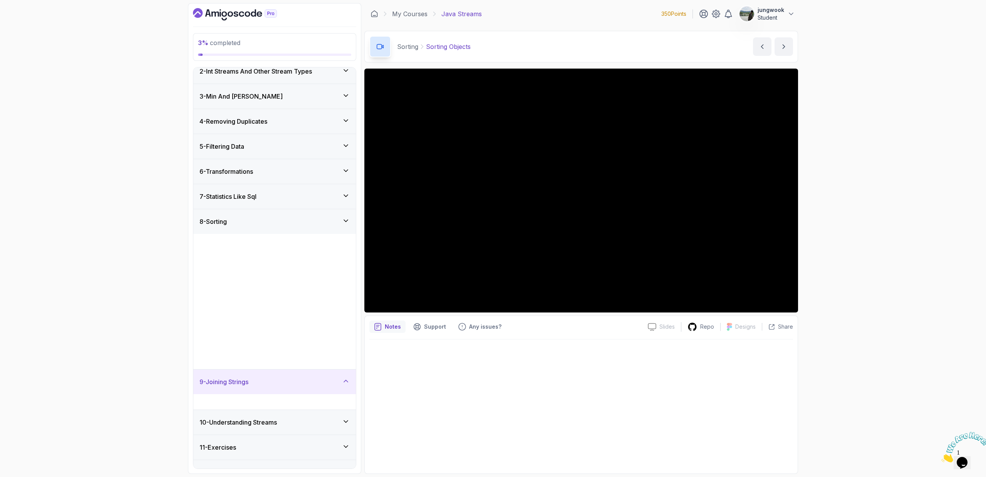
scroll to position [0, 0]
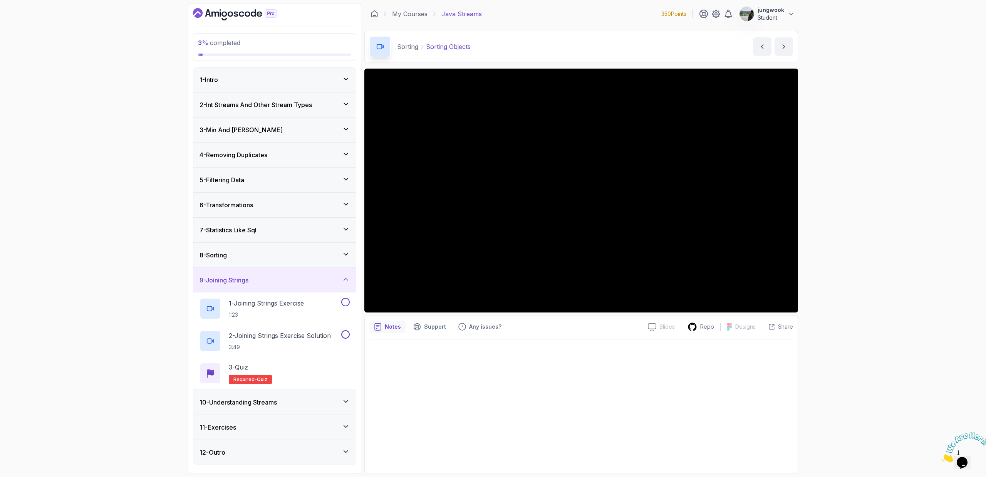
click at [307, 401] on div "10 - Understanding Streams" at bounding box center [274, 401] width 150 height 9
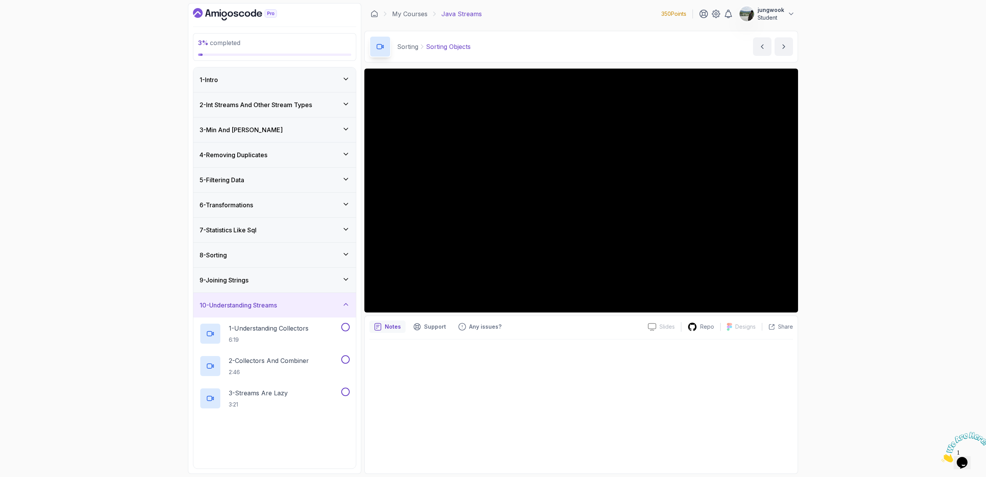
click at [330, 291] on div "9 - Joining Strings" at bounding box center [274, 280] width 163 height 25
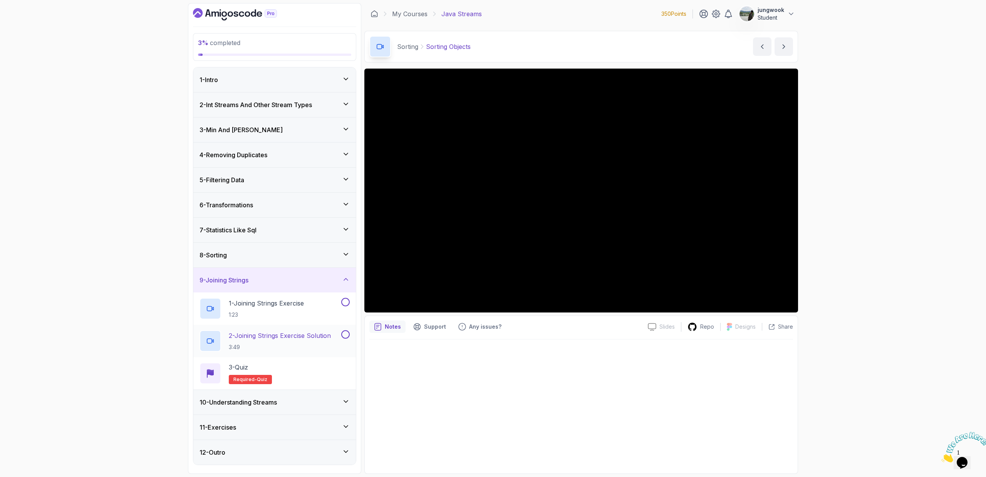
click at [331, 335] on p "2 - Joining Strings Exercise Solution" at bounding box center [280, 335] width 102 height 9
click at [260, 390] on div "10 - Understanding Streams" at bounding box center [274, 402] width 163 height 25
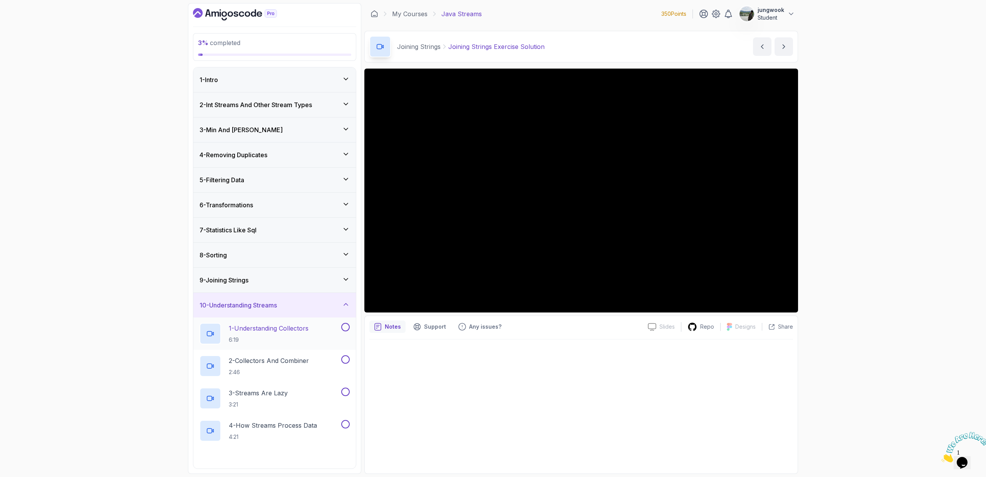
click at [288, 339] on p "6:19" at bounding box center [269, 340] width 80 height 8
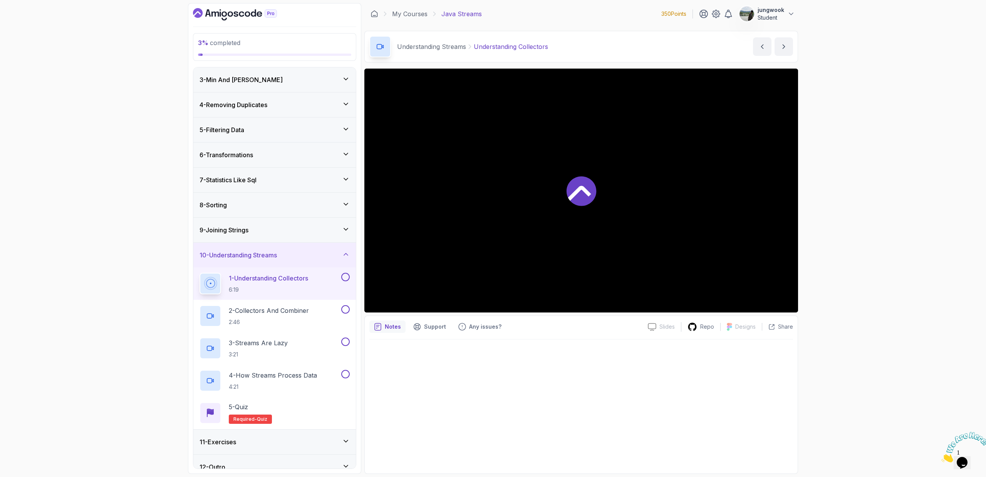
scroll to position [61, 0]
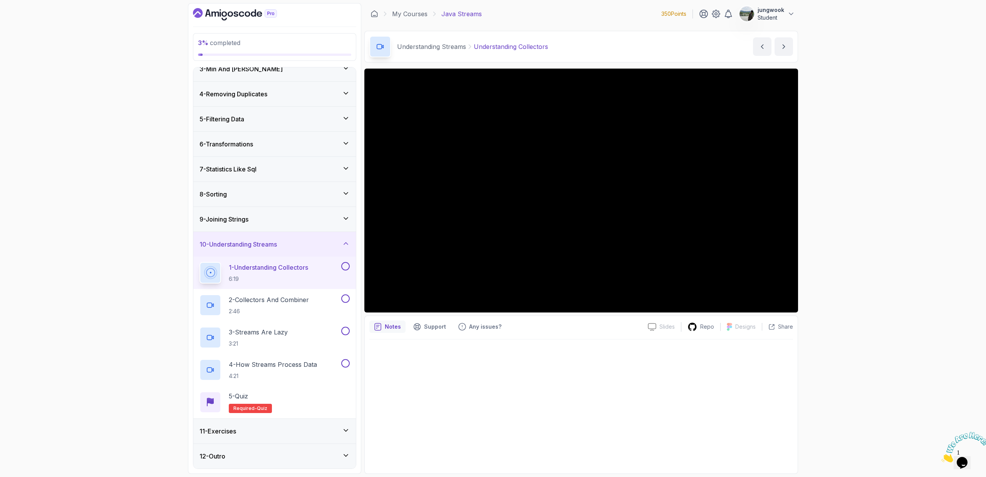
click at [326, 435] on div "11 - Exercises" at bounding box center [274, 430] width 150 height 9
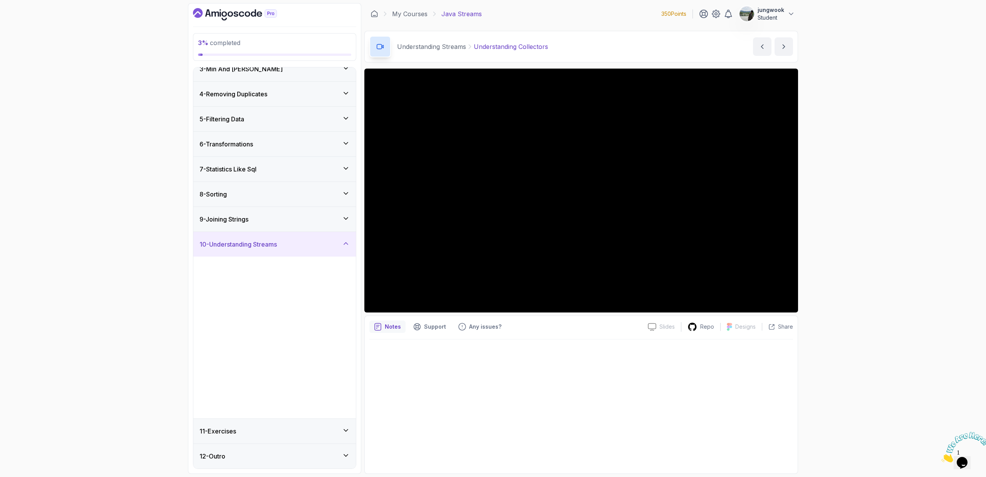
scroll to position [0, 0]
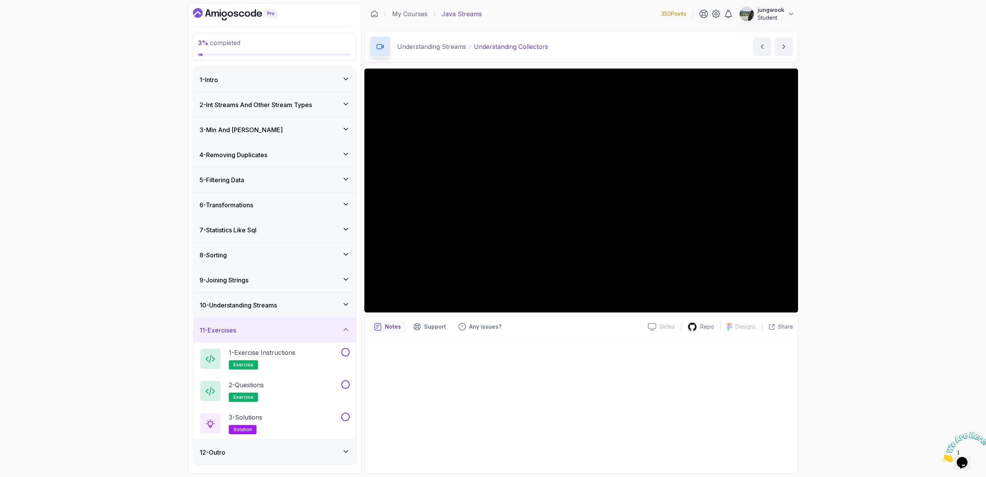
click at [317, 301] on div "10 - Understanding Streams" at bounding box center [274, 304] width 150 height 9
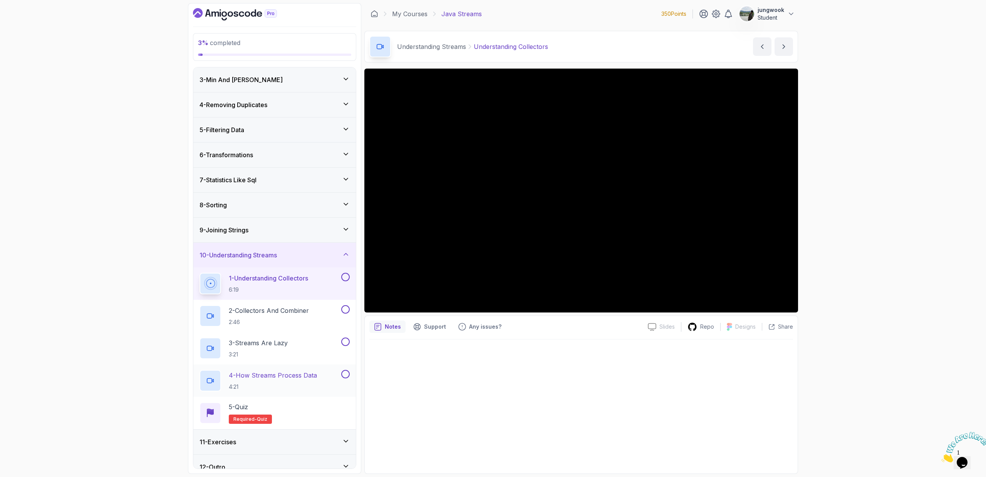
scroll to position [61, 0]
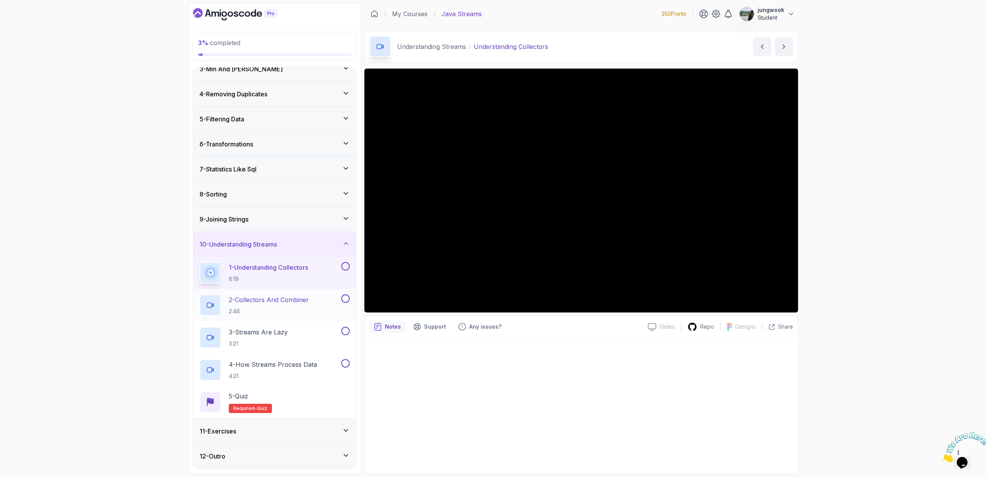
click at [270, 304] on h2 "2 - Collectors And Combiner 2:46" at bounding box center [269, 305] width 80 height 20
click at [297, 344] on div "3 - Streams Are Lazy 3:21" at bounding box center [269, 338] width 140 height 22
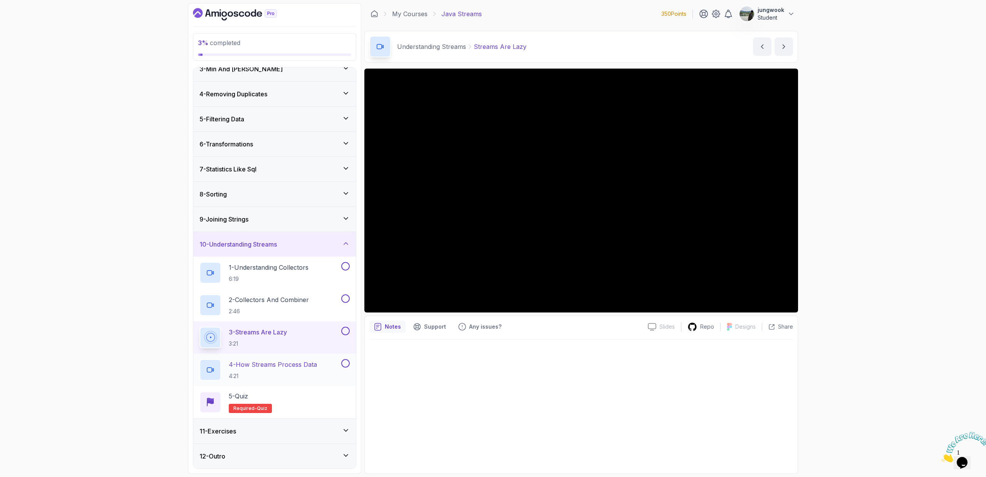
click at [303, 362] on p "4 - How Streams Process Data" at bounding box center [273, 364] width 88 height 9
click at [338, 423] on div "11 - Exercises" at bounding box center [274, 431] width 163 height 25
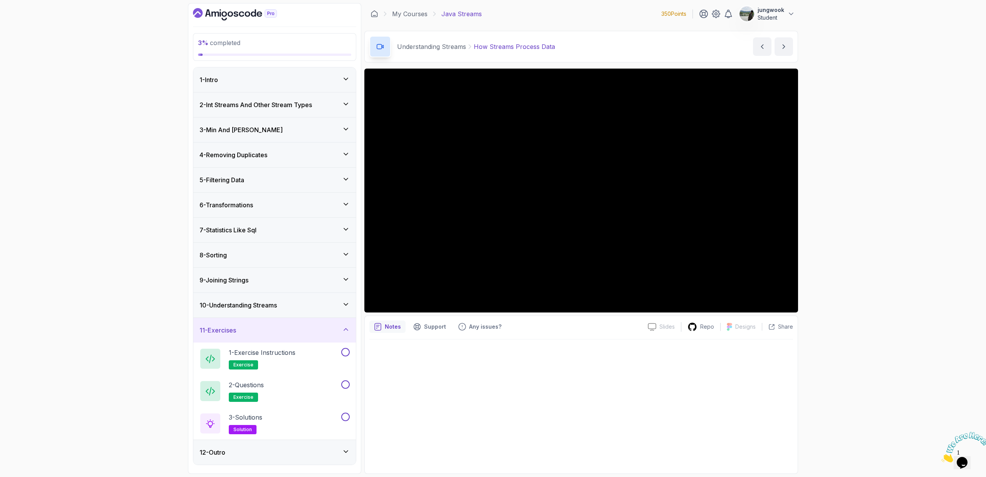
click at [353, 308] on div "10 - Understanding Streams" at bounding box center [274, 305] width 163 height 25
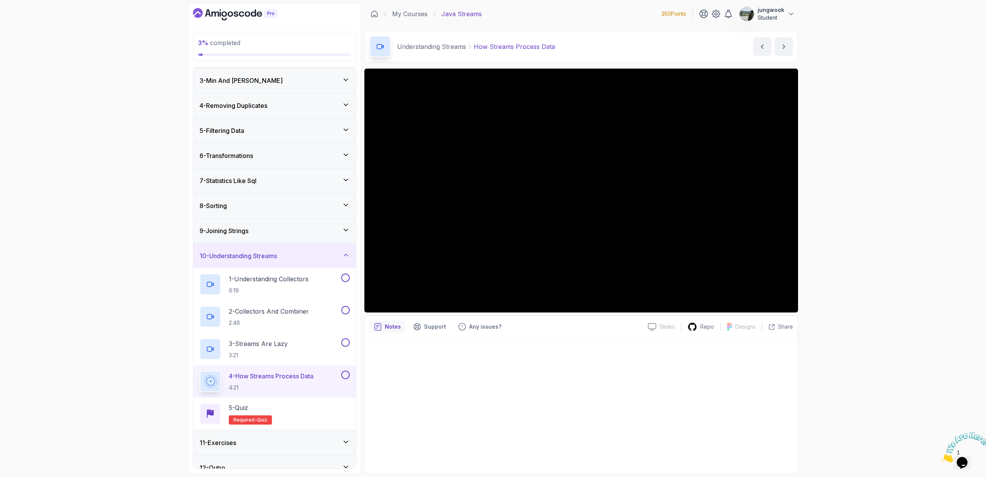
scroll to position [61, 0]
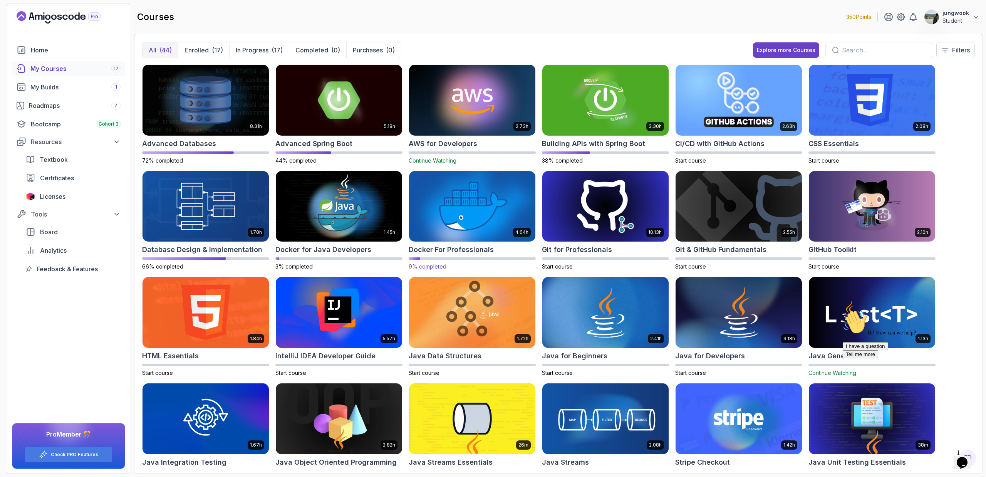
click at [451, 207] on img at bounding box center [472, 206] width 132 height 74
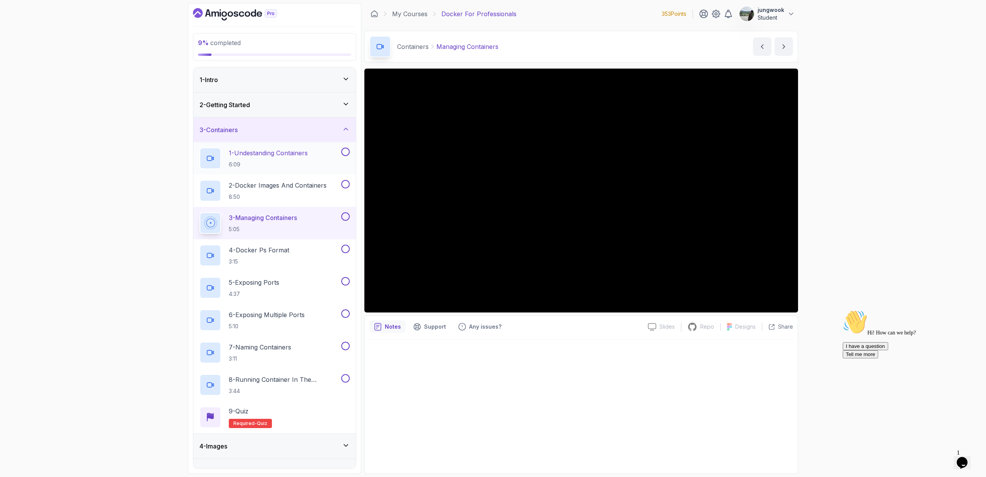
click at [276, 163] on p "6:09" at bounding box center [268, 165] width 79 height 8
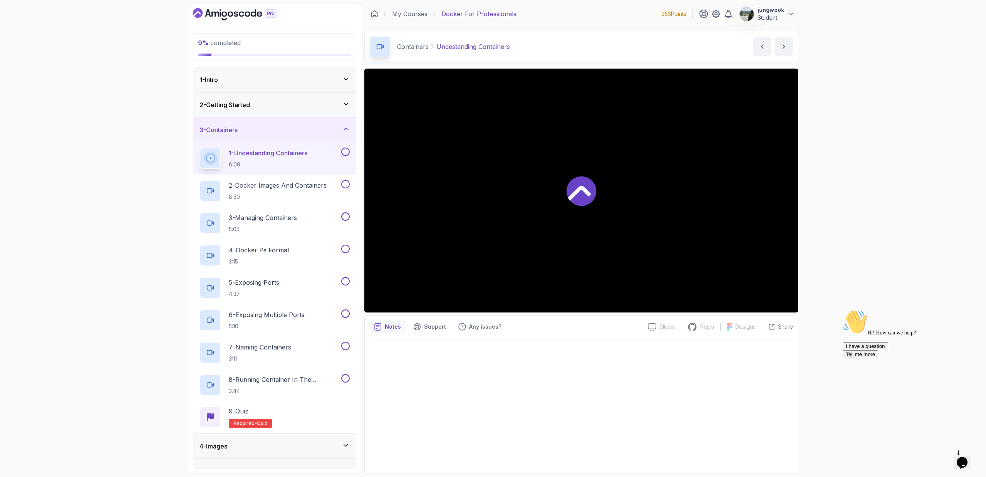
click at [274, 105] on div "2 - Getting Started" at bounding box center [274, 104] width 150 height 9
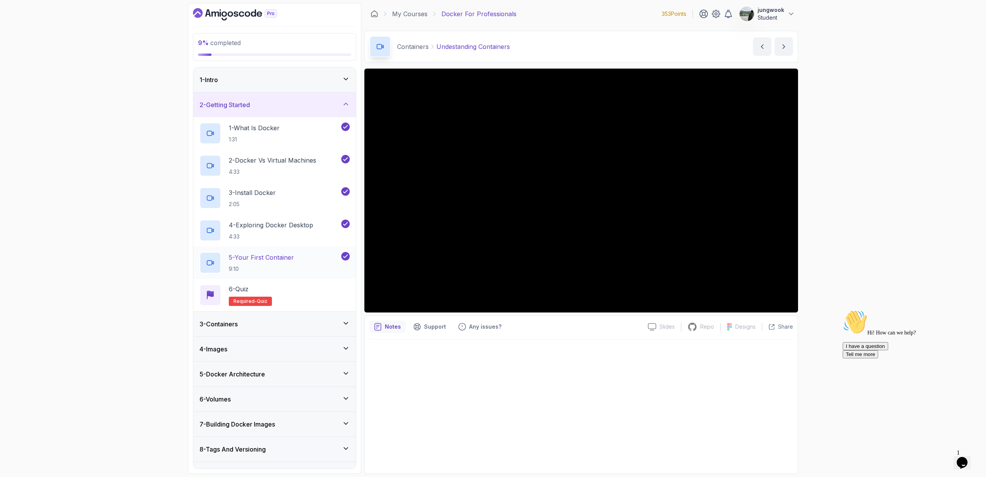
click at [265, 256] on p "5 - Your First Container" at bounding box center [261, 257] width 65 height 9
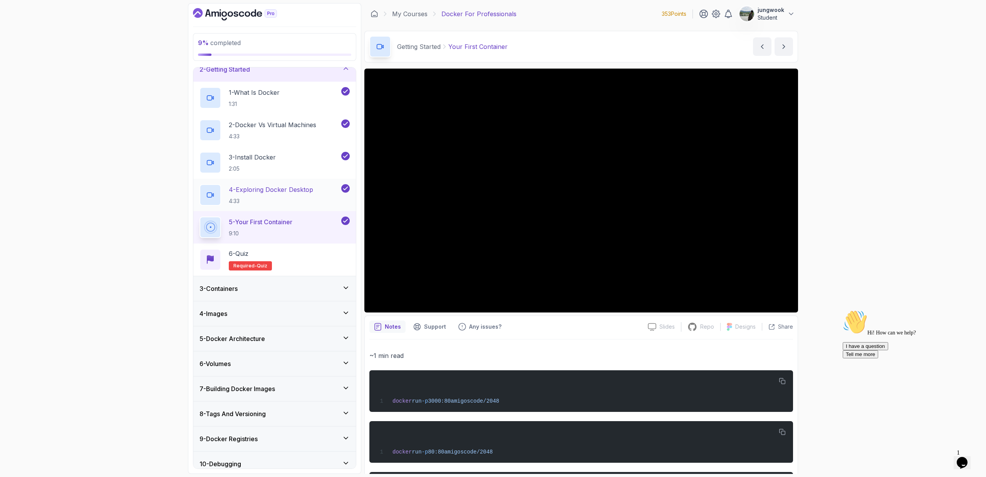
click at [267, 188] on p "4 - Exploring Docker Desktop" at bounding box center [271, 189] width 84 height 9
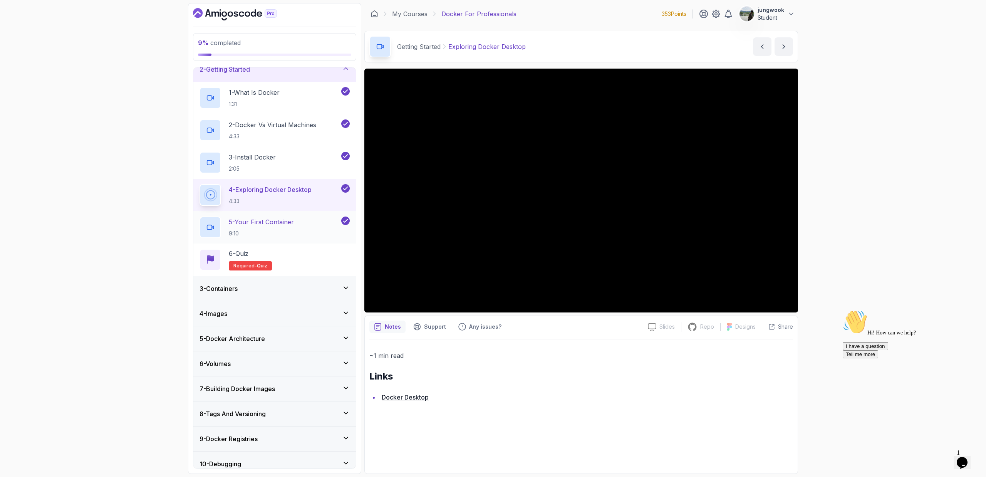
click at [277, 236] on p "9:10" at bounding box center [261, 234] width 65 height 8
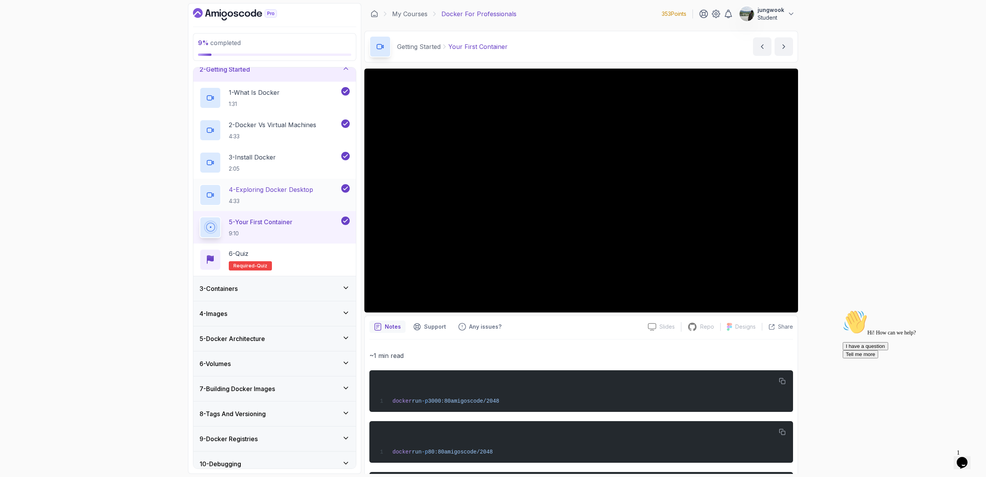
click at [311, 196] on h2 "4 - Exploring Docker Desktop 4:33" at bounding box center [271, 195] width 84 height 20
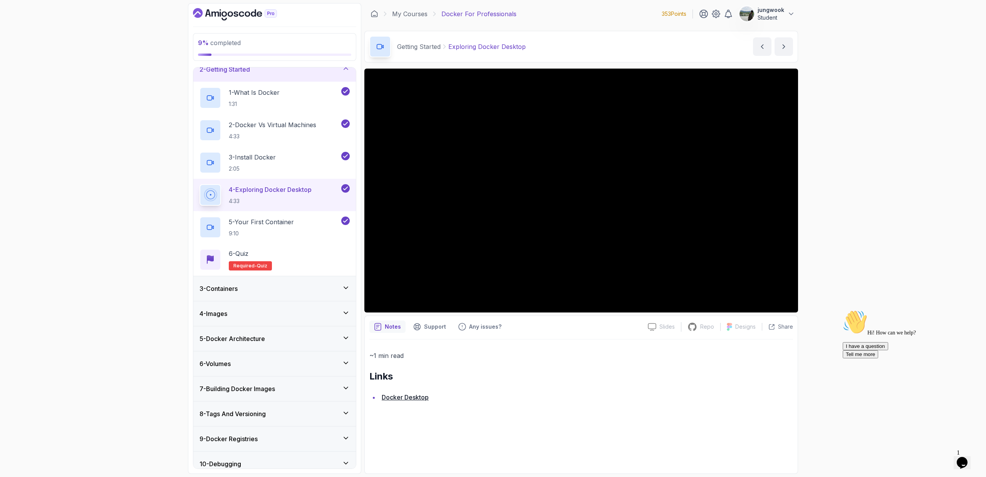
click at [853, 300] on div "9 % completed 1 - Intro 2 - Getting Started 1 - What Is Docker 1:31 2 - Docker …" at bounding box center [493, 238] width 986 height 477
click at [968, 459] on div "Opens Chat This icon Opens the chat window." at bounding box center [962, 462] width 12 height 12
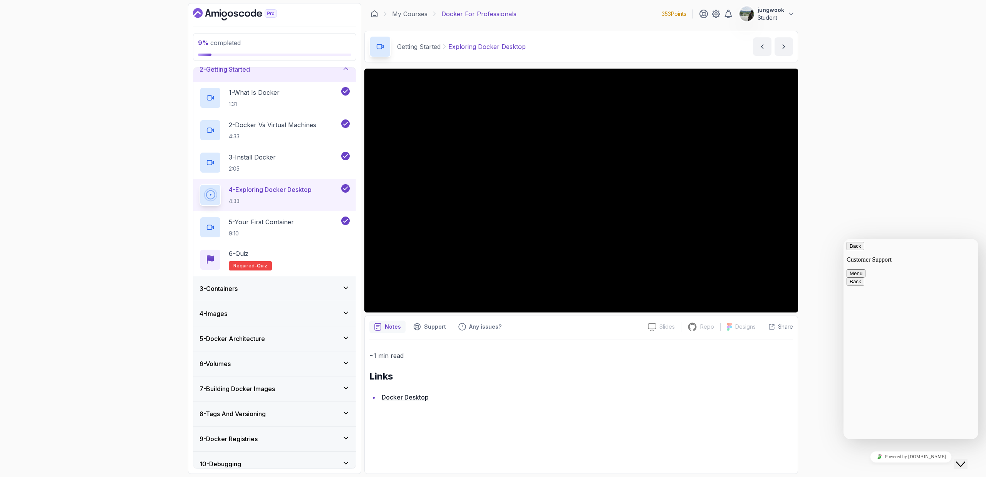
click at [965, 459] on div "Close Chat This icon closes the chat window." at bounding box center [960, 463] width 9 height 9
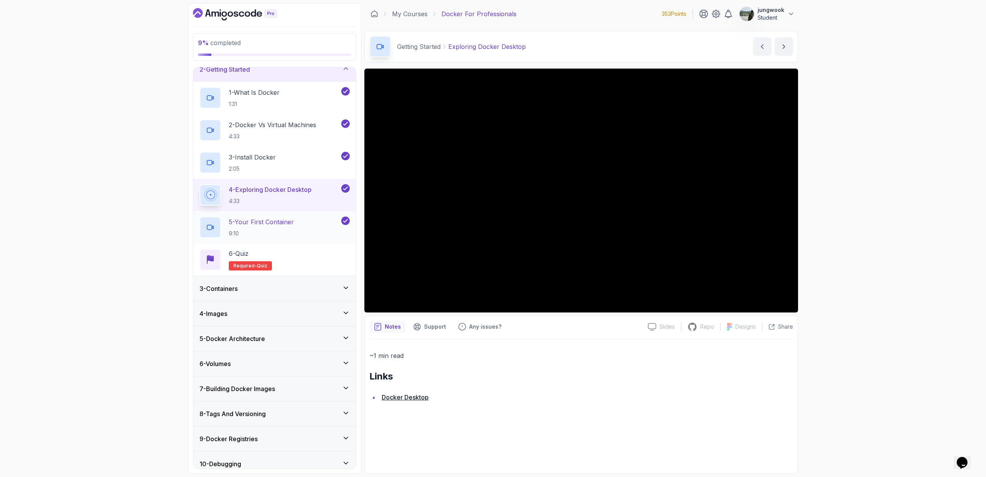
click at [278, 222] on p "5 - Your First Container" at bounding box center [261, 221] width 65 height 9
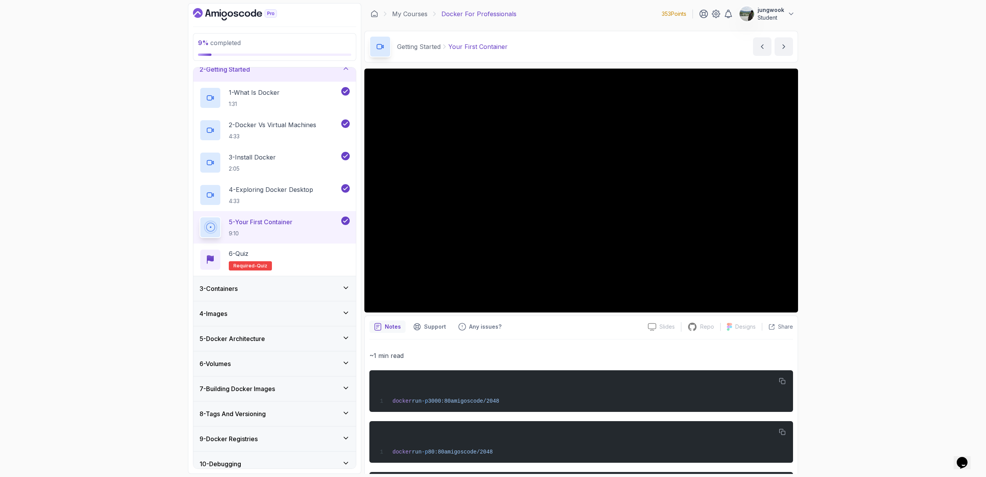
click at [841, 264] on div "9 % completed 1 - Intro 2 - Getting Started 1 - What Is Docker 1:31 2 - Docker …" at bounding box center [493, 238] width 986 height 477
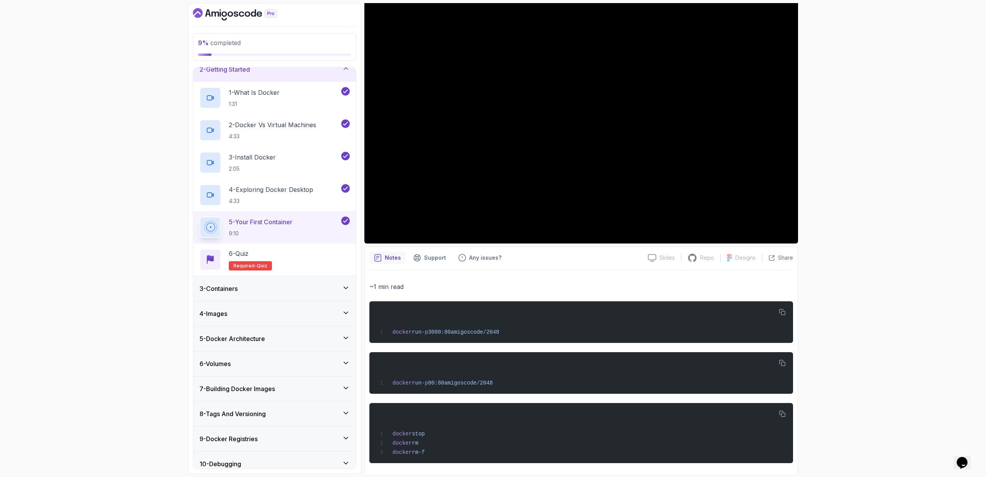
scroll to position [74, 0]
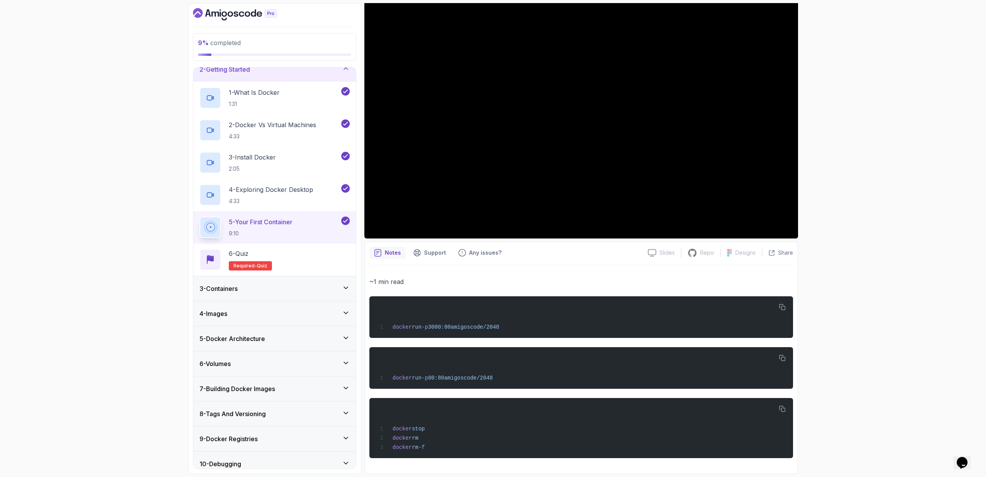
click at [313, 283] on div "3 - Containers" at bounding box center [274, 288] width 163 height 25
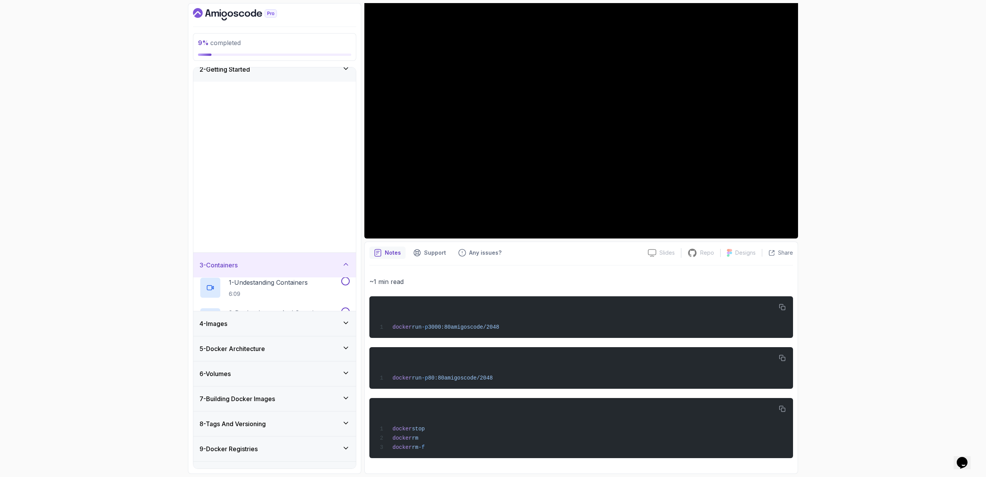
scroll to position [0, 0]
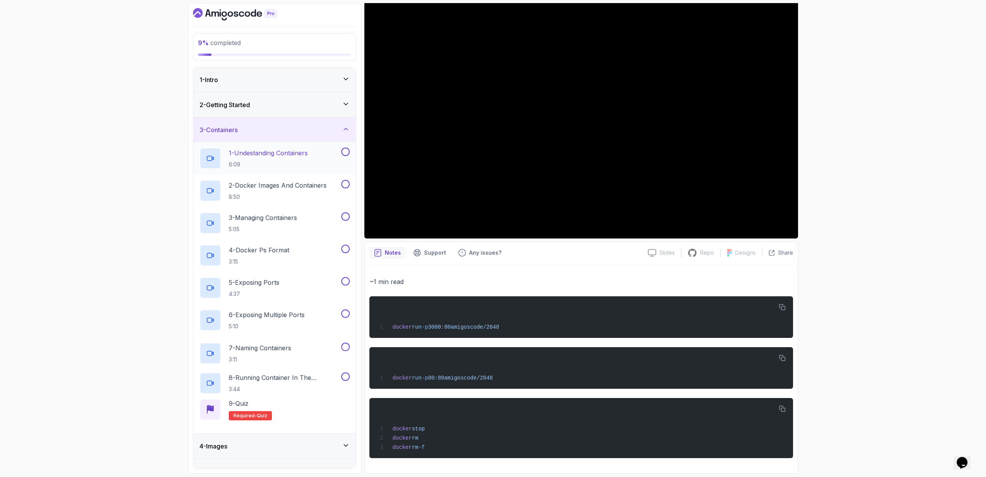
click at [322, 161] on div "1 - Undestanding Containers 6:09" at bounding box center [269, 158] width 140 height 22
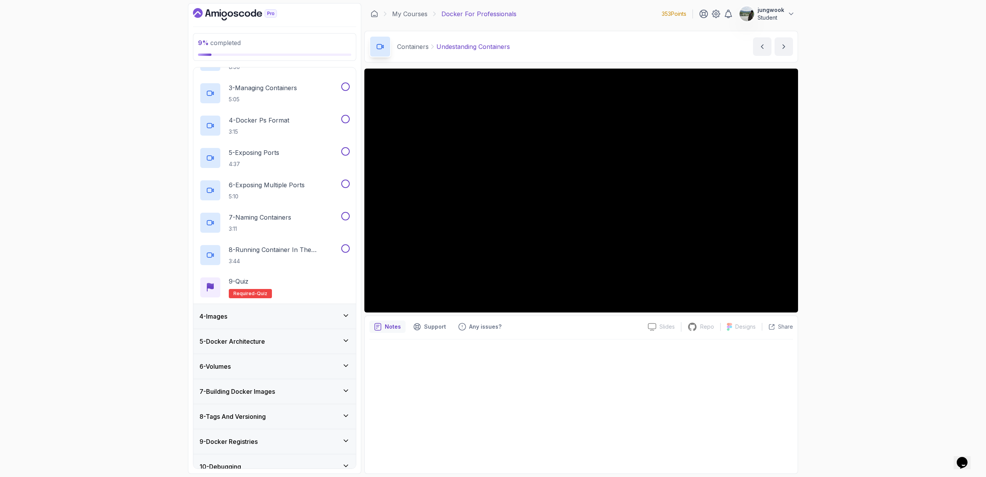
scroll to position [58, 0]
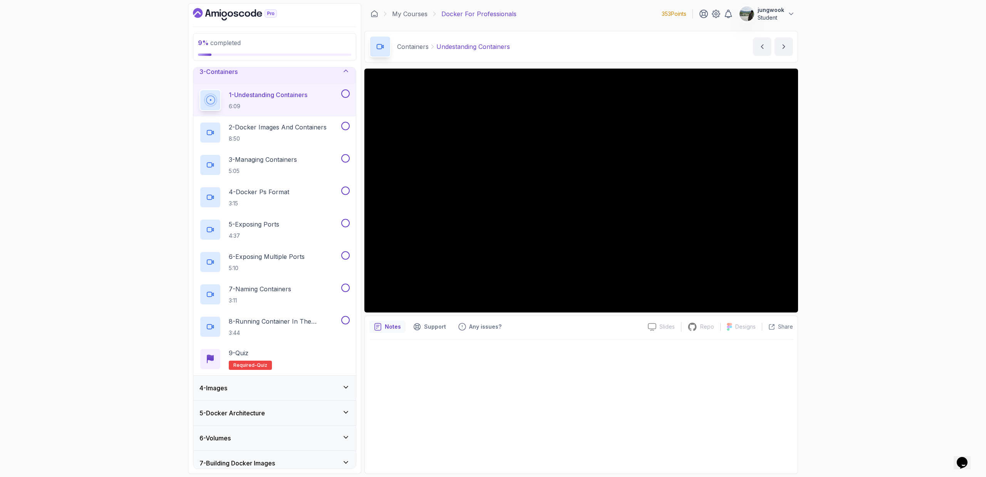
click at [831, 238] on div "9 % completed 1 - Intro 2 - Getting Started 3 - Containers 1 - Undestanding Con…" at bounding box center [493, 238] width 986 height 477
click at [692, 387] on div at bounding box center [581, 403] width 424 height 129
click at [907, 270] on div "9 % completed 1 - Intro 2 - Getting Started 3 - Containers 1 - Undestanding Con…" at bounding box center [493, 238] width 986 height 477
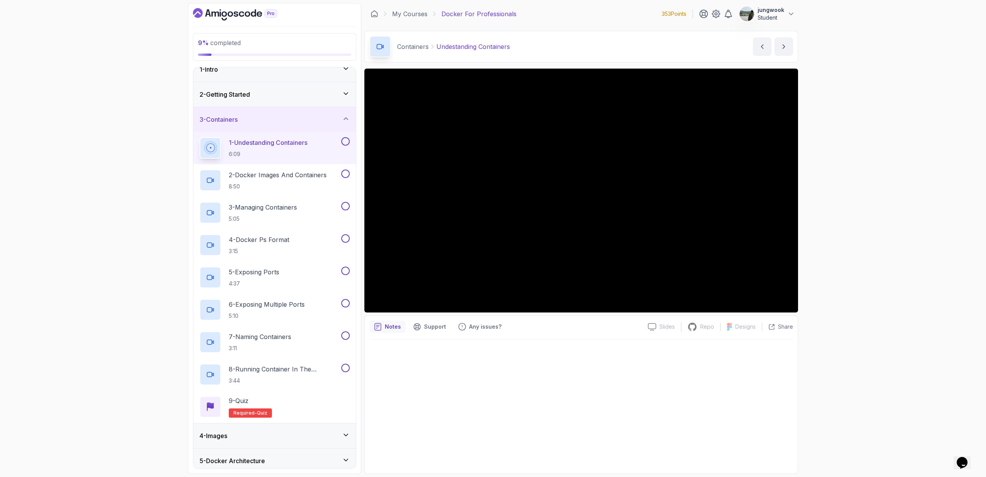
scroll to position [0, 0]
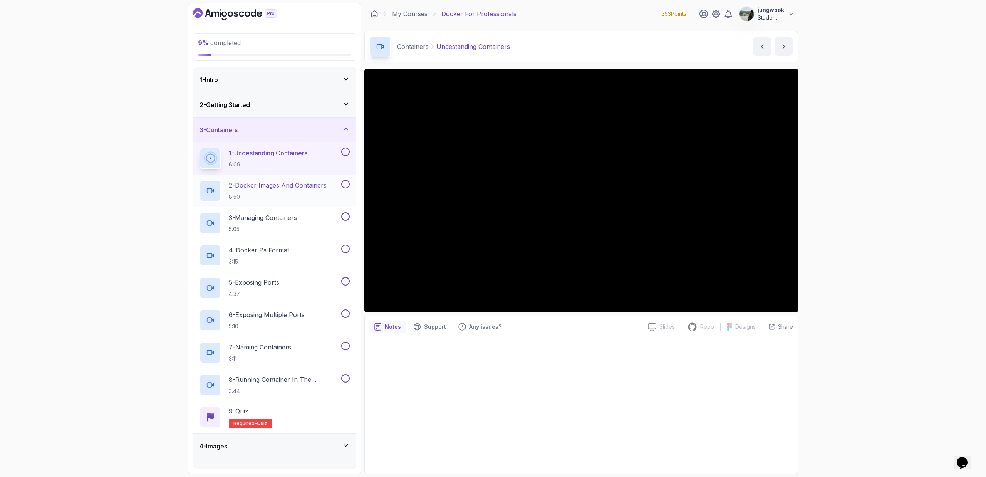
click at [256, 185] on p "2 - Docker Images And Containers" at bounding box center [278, 185] width 98 height 9
click at [348, 151] on button at bounding box center [345, 151] width 8 height 8
click at [543, 325] on div "Notes Support Any issues?" at bounding box center [505, 326] width 272 height 12
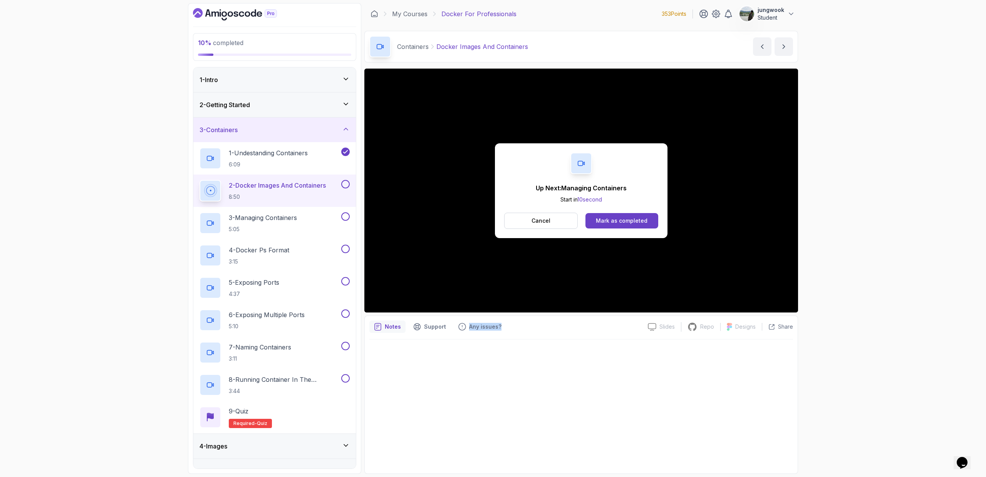
click at [344, 184] on button at bounding box center [345, 184] width 8 height 8
click at [656, 227] on button "Mark as completed" at bounding box center [621, 220] width 73 height 15
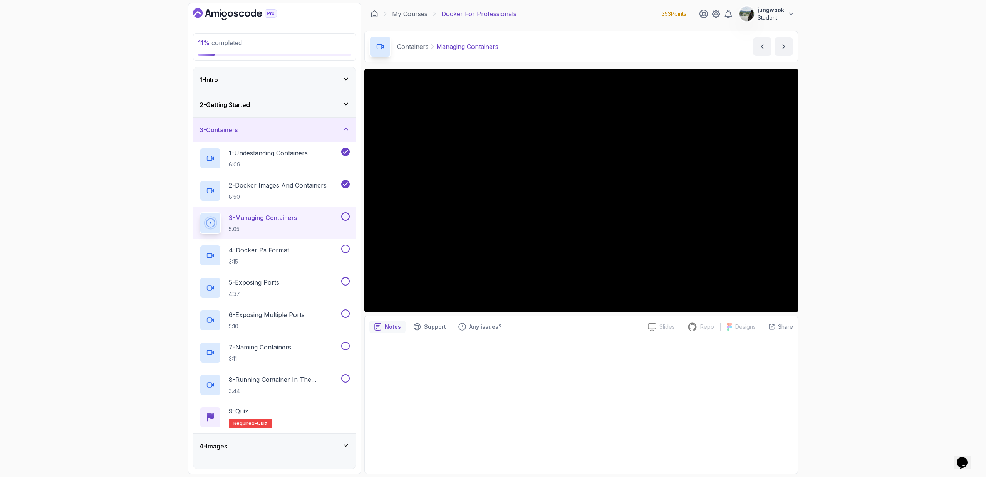
click at [739, 419] on div at bounding box center [581, 403] width 424 height 129
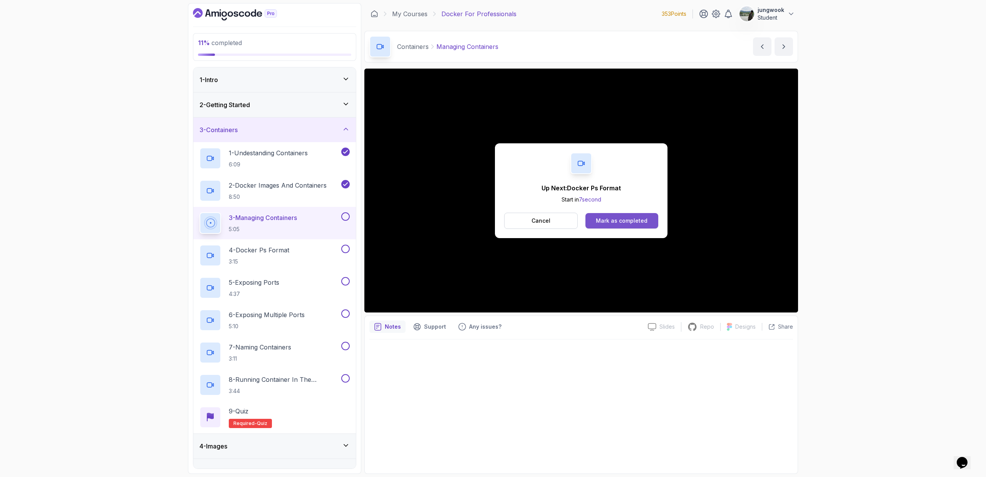
click at [609, 224] on button "Mark as completed" at bounding box center [621, 220] width 73 height 15
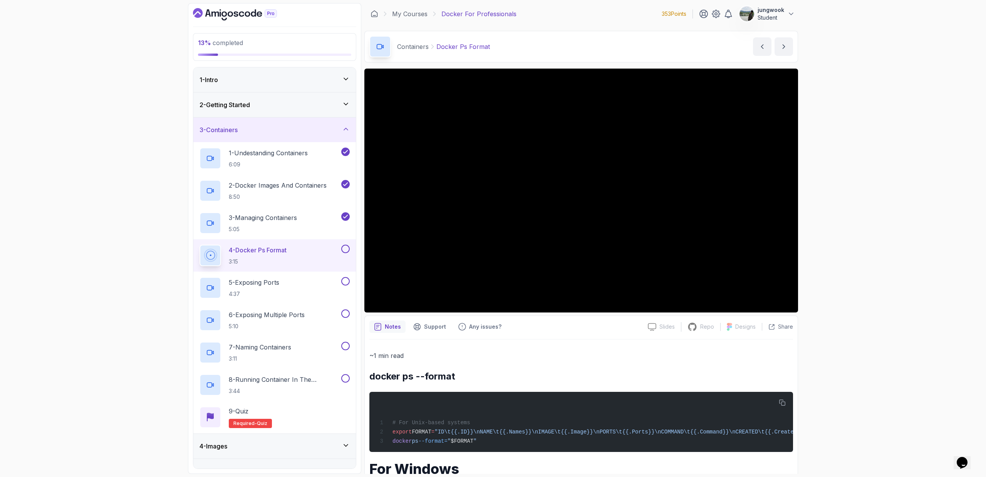
click at [834, 248] on div "13 % completed 1 - Intro 2 - Getting Started 3 - Containers 1 - Undestanding Co…" at bounding box center [493, 238] width 986 height 477
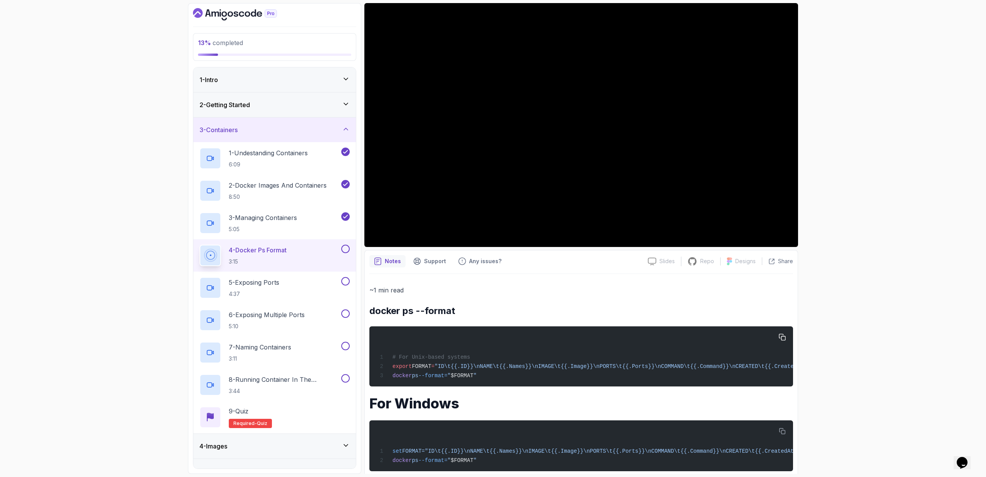
scroll to position [66, 0]
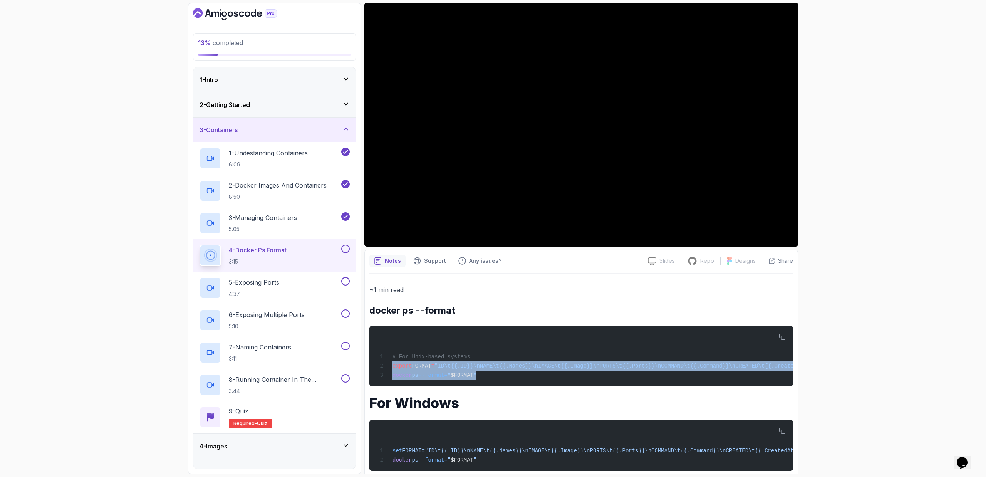
drag, startPoint x: 502, startPoint y: 374, endPoint x: 367, endPoint y: 363, distance: 135.2
click at [367, 363] on div "Notes Support Any issues? Slides Slides not available Repo Repository not avail…" at bounding box center [581, 368] width 434 height 237
copy code "export FORMAT = "ID\t{{.ID}}\nNAME\t{{.Names}}\nIMAGE\t{{.Image}}\nPORTS\t{{.Po…"
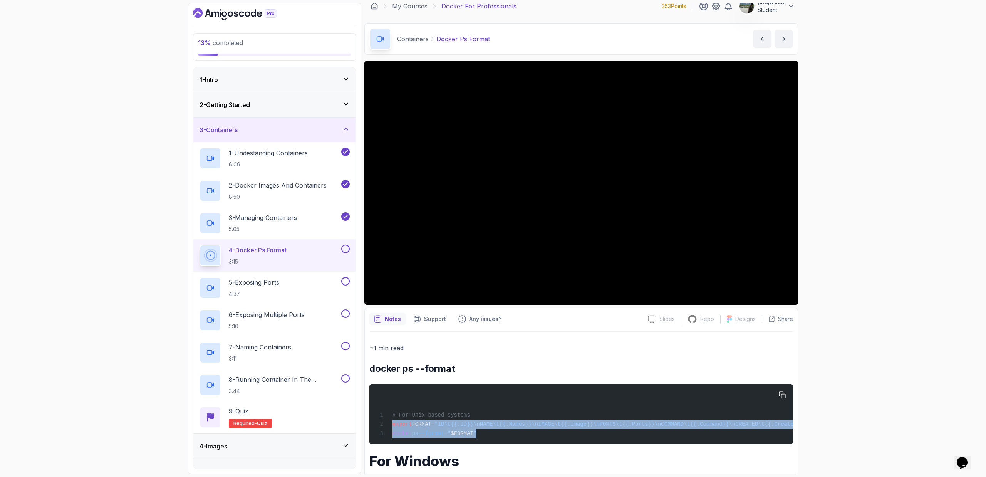
scroll to position [0, 0]
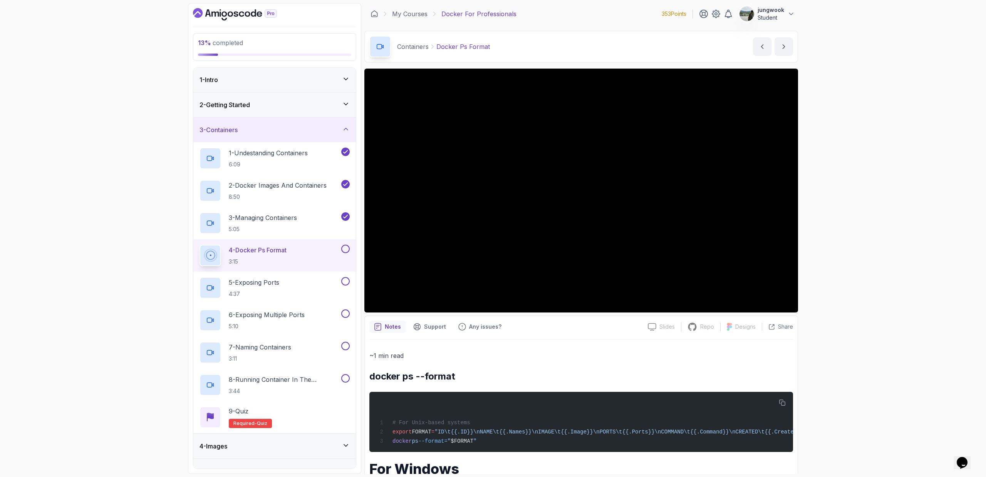
click at [894, 250] on div "13 % completed 1 - Intro 2 - Getting Started 3 - Containers 1 - Undestanding Co…" at bounding box center [493, 238] width 986 height 477
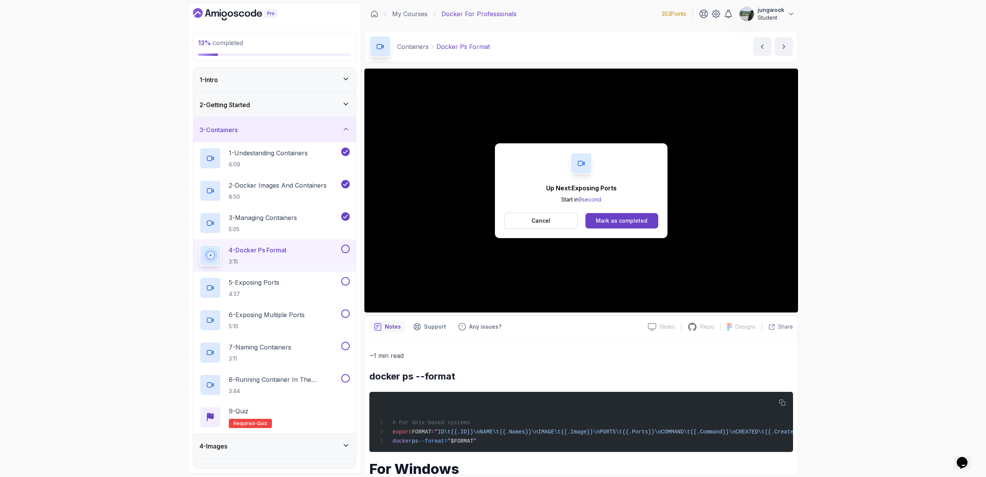
click at [344, 250] on button at bounding box center [345, 249] width 8 height 8
click at [340, 291] on button "5 - Exposing Ports 4:37" at bounding box center [274, 288] width 150 height 22
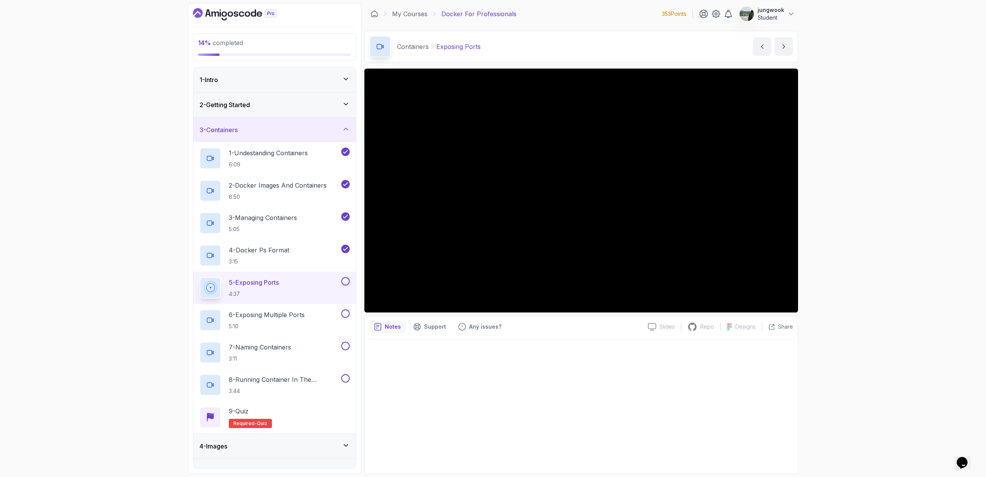
click at [625, 417] on div at bounding box center [581, 403] width 424 height 129
click at [347, 282] on button at bounding box center [345, 281] width 8 height 8
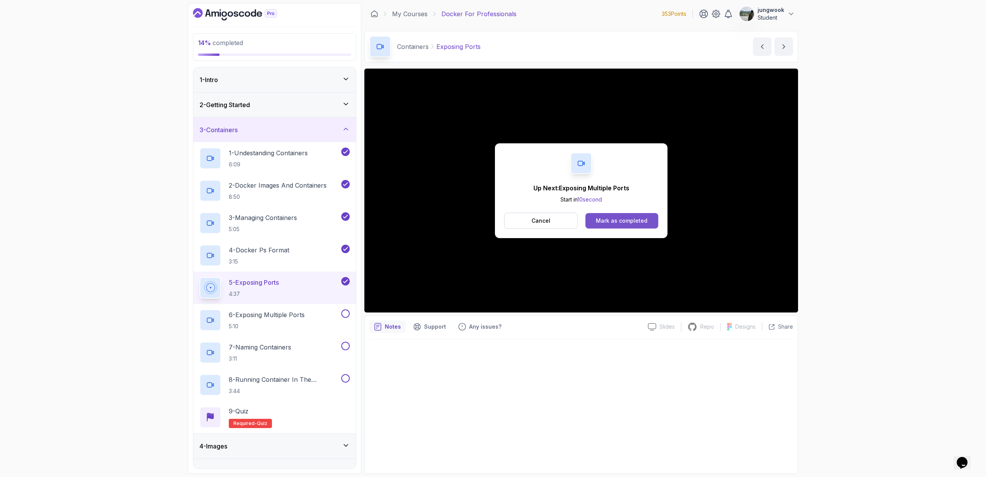
click at [630, 213] on button "Mark as completed" at bounding box center [621, 220] width 73 height 15
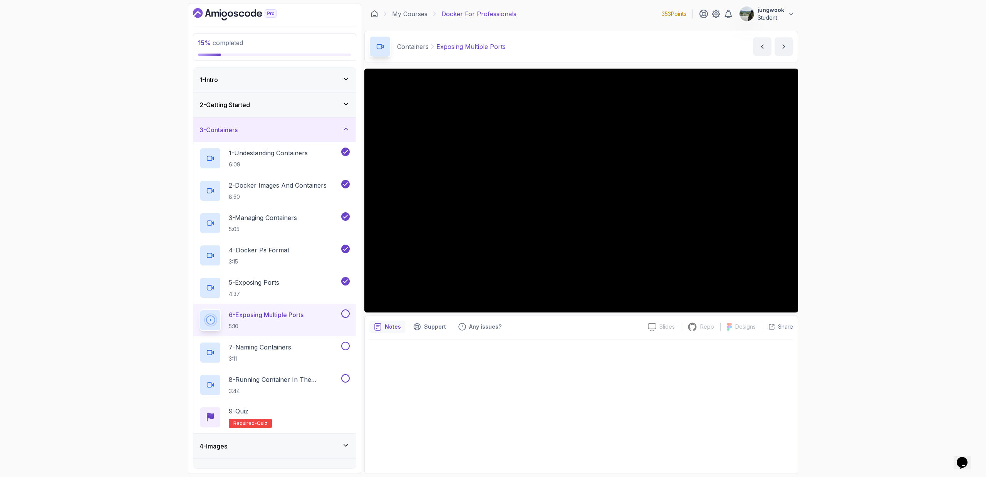
click at [887, 256] on div "15 % completed 1 - Intro 2 - Getting Started 3 - Containers 1 - Undestanding Co…" at bounding box center [493, 238] width 986 height 477
click at [335, 352] on div "7 - Naming Containers 3:11" at bounding box center [269, 353] width 140 height 22
click at [341, 315] on button at bounding box center [345, 313] width 8 height 8
click at [545, 423] on div at bounding box center [581, 403] width 424 height 129
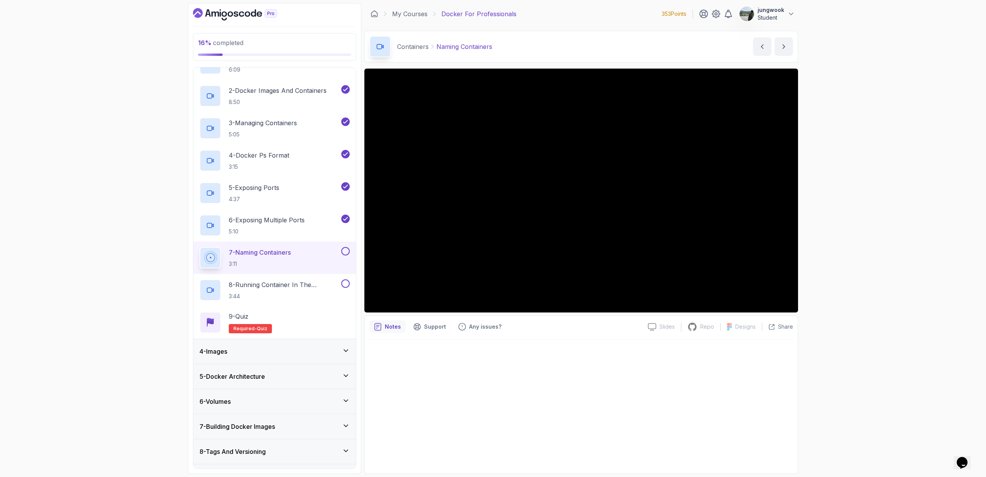
scroll to position [102, 0]
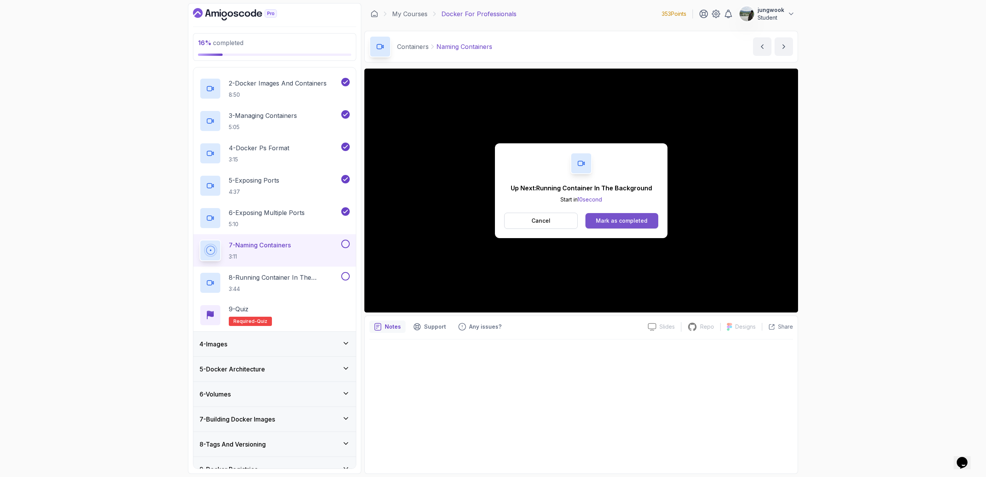
click at [602, 213] on button "Mark as completed" at bounding box center [621, 220] width 73 height 15
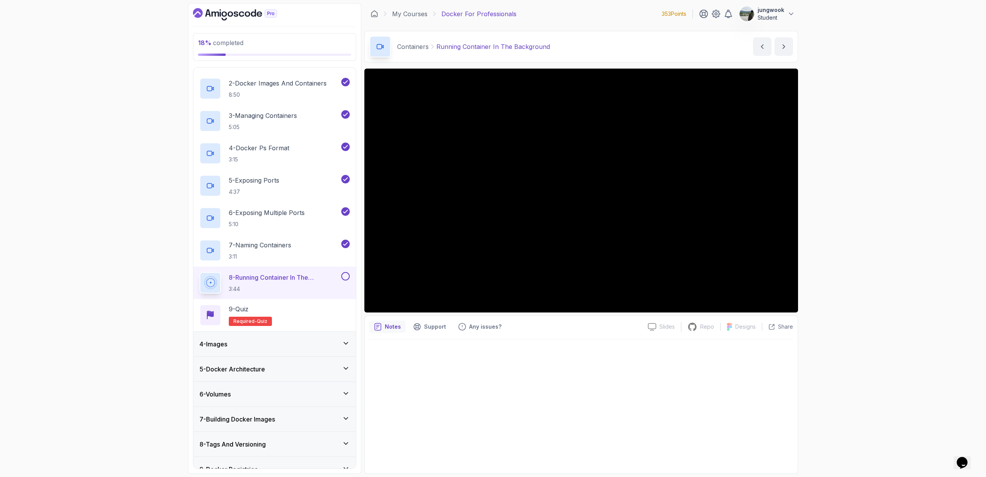
click at [593, 404] on div at bounding box center [581, 403] width 424 height 129
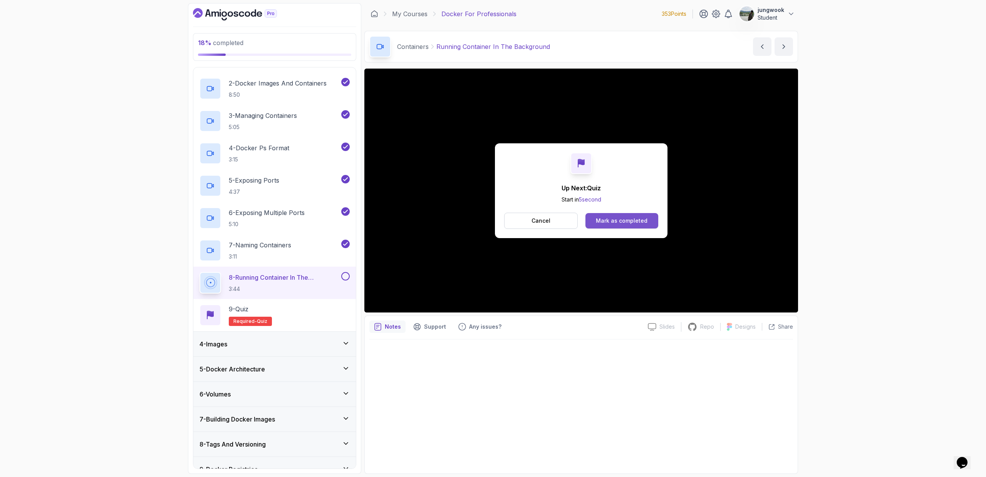
click at [608, 224] on div "Mark as completed" at bounding box center [622, 221] width 52 height 8
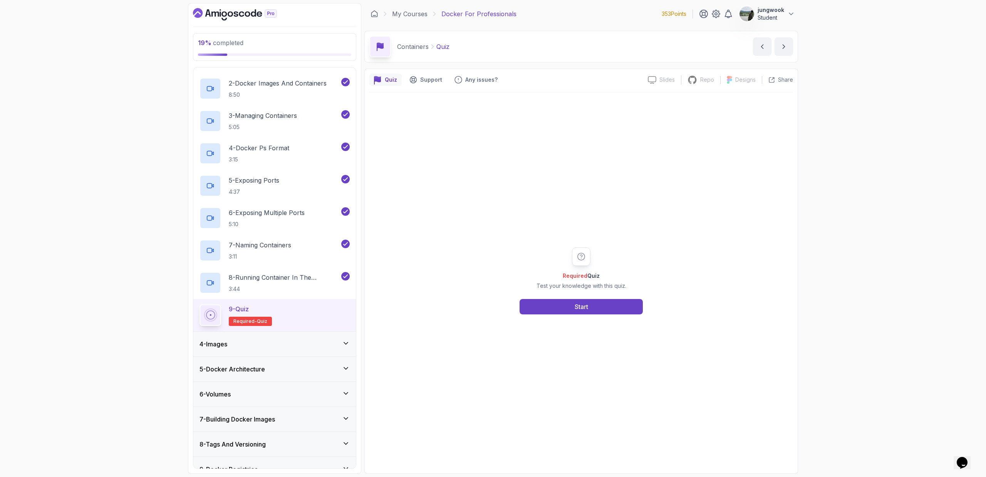
click at [295, 342] on div "4 - Images" at bounding box center [274, 343] width 150 height 9
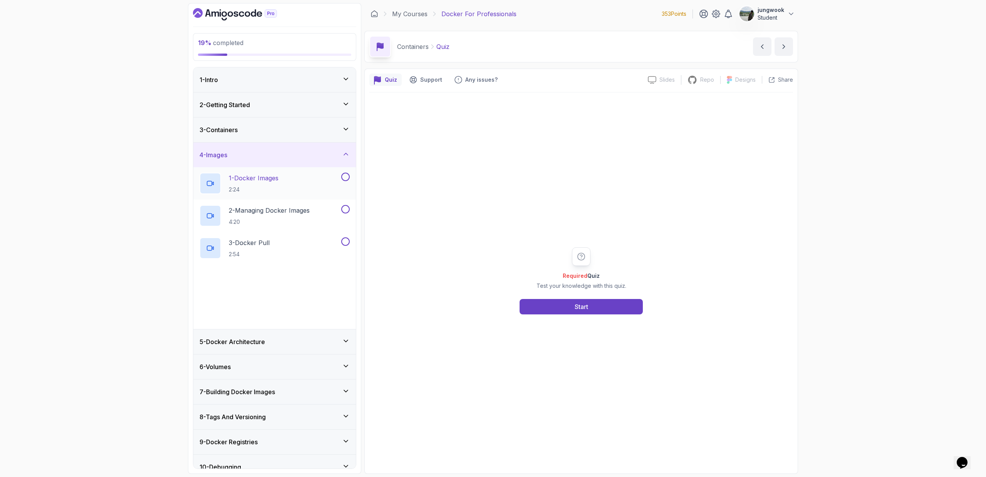
click at [323, 183] on div "1 - Docker Images 2:24" at bounding box center [269, 184] width 140 height 22
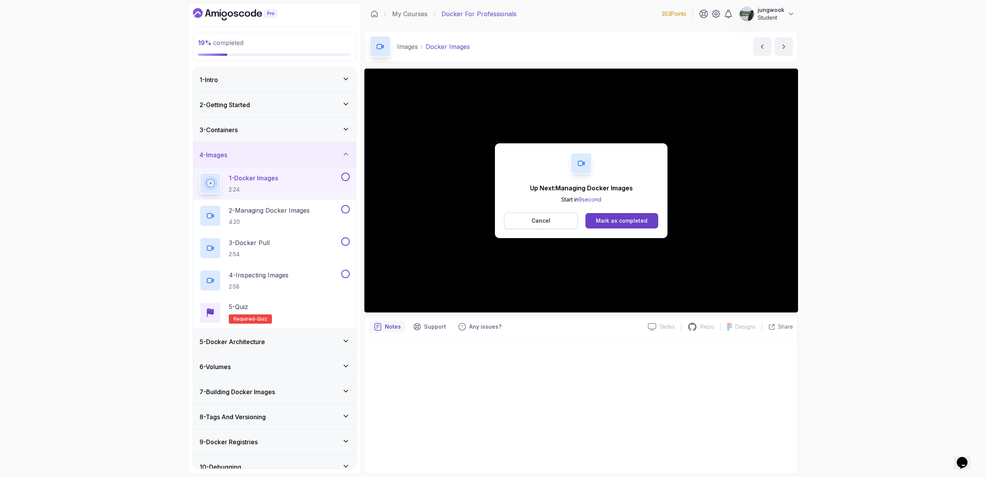
click at [560, 224] on button "Cancel" at bounding box center [541, 221] width 74 height 16
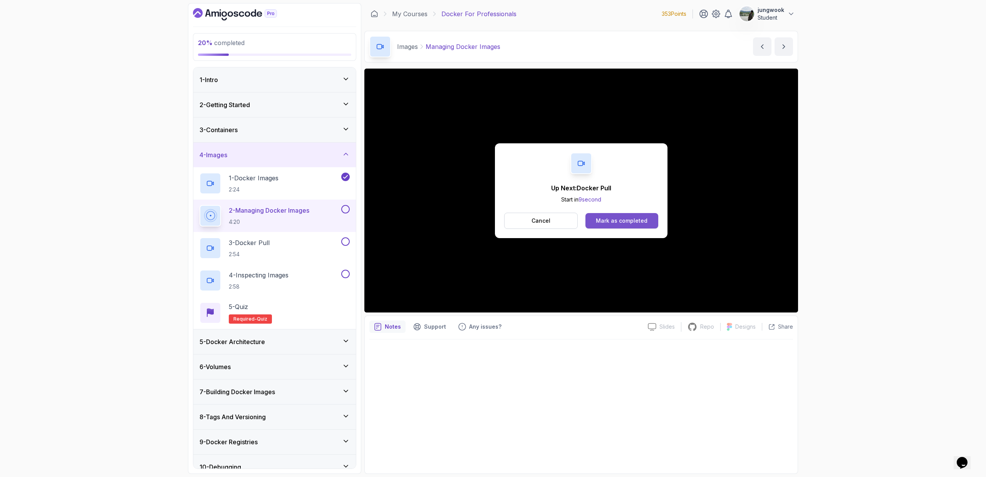
click at [619, 223] on div "Mark as completed" at bounding box center [622, 221] width 52 height 8
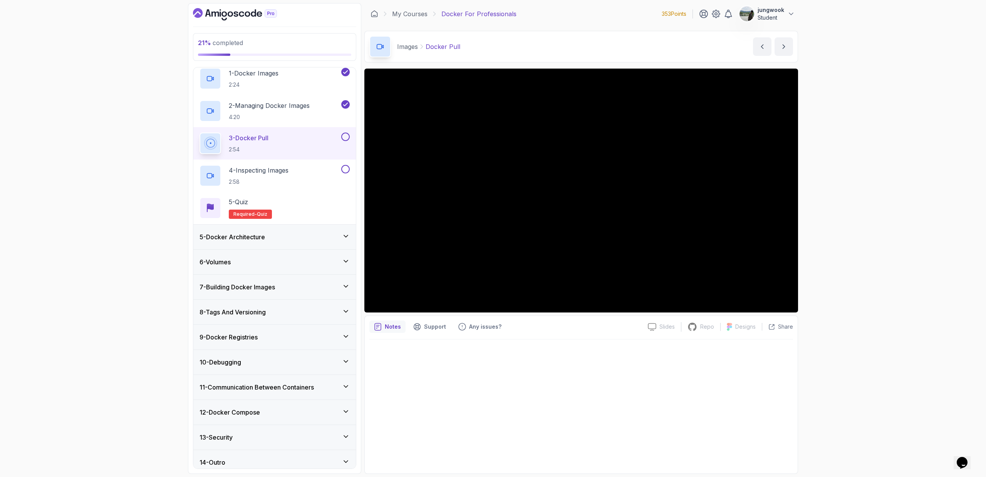
scroll to position [111, 0]
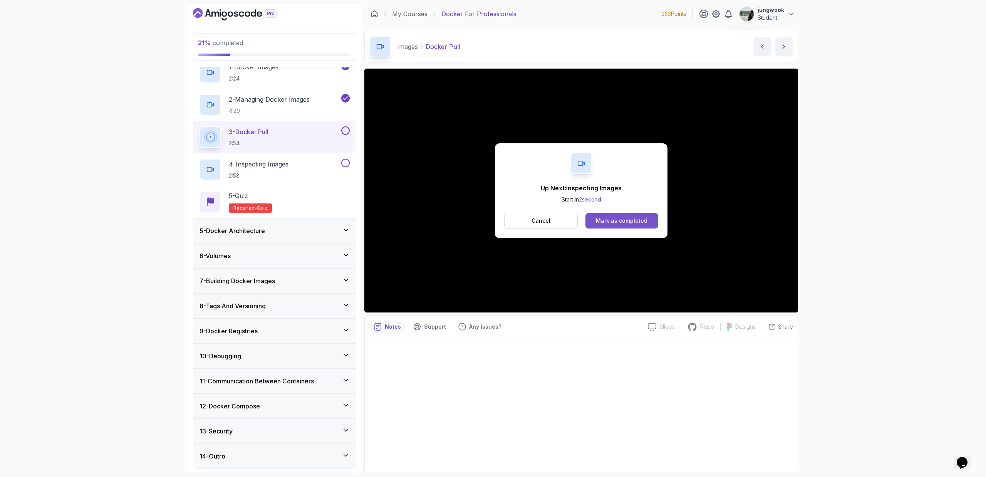
click at [603, 221] on div "Mark as completed" at bounding box center [622, 221] width 52 height 8
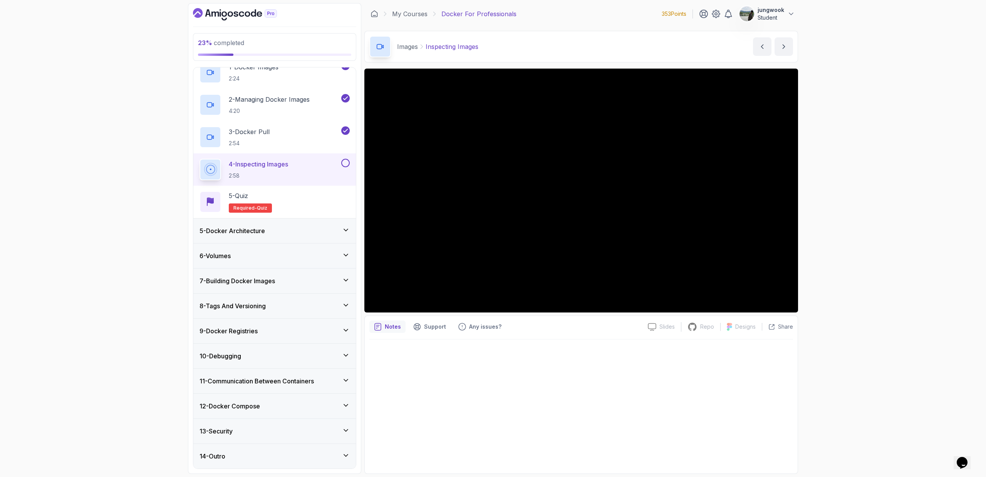
click at [861, 288] on div "23 % completed 1 - Intro 2 - Getting Started 3 - Containers 4 - Images 1 - Dock…" at bounding box center [493, 238] width 986 height 477
click at [303, 223] on div "5 - Docker Architecture" at bounding box center [274, 230] width 163 height 25
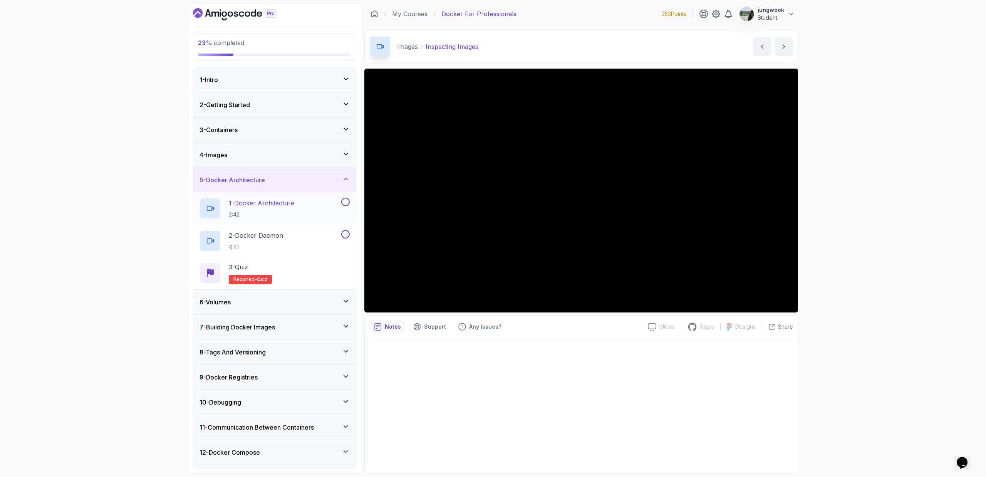
click at [317, 199] on div "1 - Docker Architecture 2:42" at bounding box center [269, 209] width 140 height 22
click at [860, 239] on div "23 % completed 1 - Intro 2 - Getting Started 3 - Containers 4 - Images 5 - Dock…" at bounding box center [493, 238] width 986 height 477
click at [860, 246] on div "23 % completed 1 - Intro 2 - Getting Started 3 - Containers 4 - Images 5 - Dock…" at bounding box center [493, 238] width 986 height 477
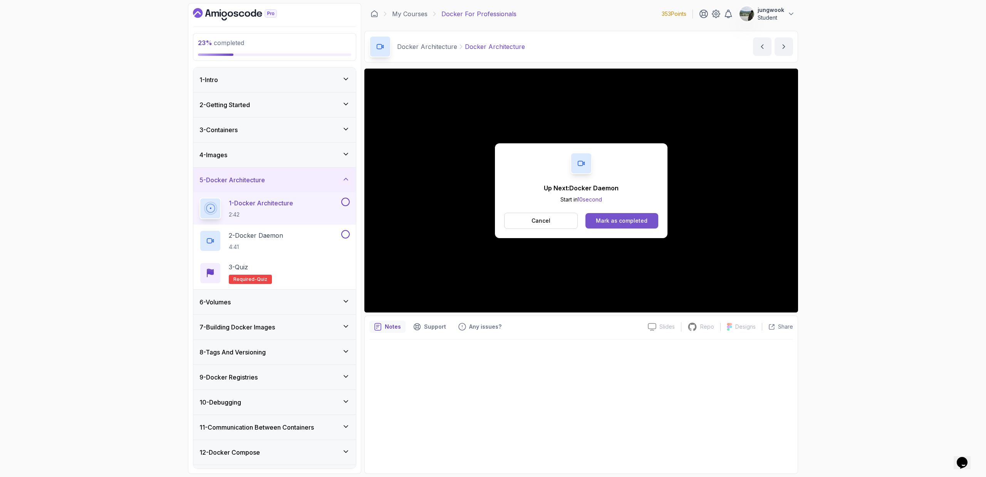
click at [606, 219] on div "Mark as completed" at bounding box center [622, 221] width 52 height 8
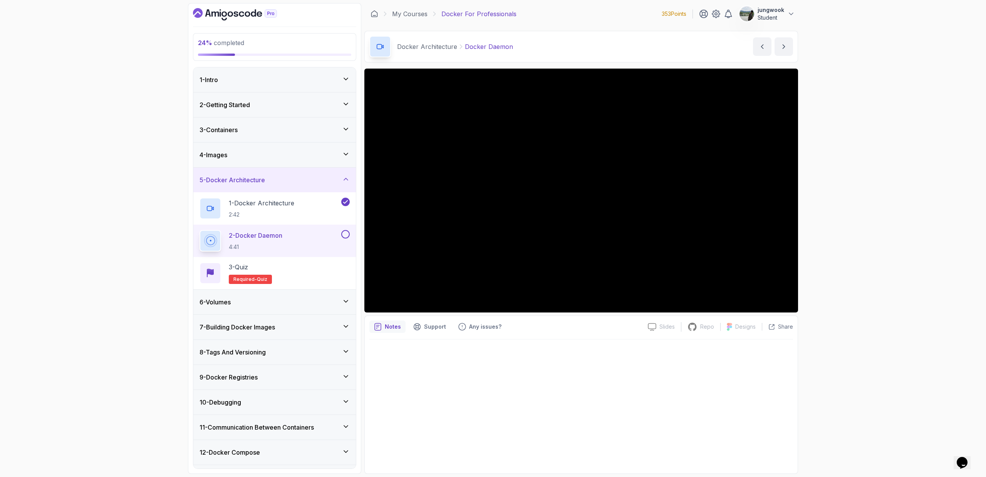
click at [455, 385] on div at bounding box center [581, 403] width 424 height 129
click at [303, 298] on div "6 - Volumes" at bounding box center [274, 301] width 150 height 9
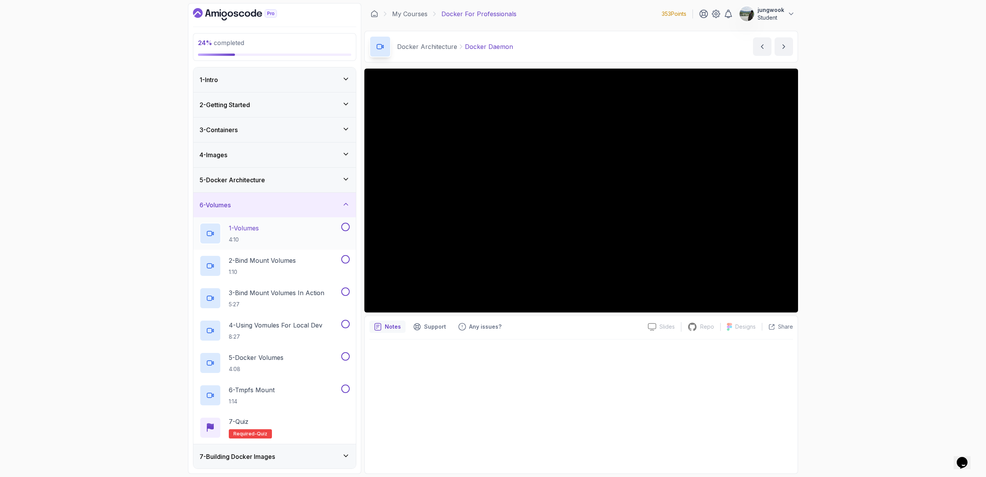
click at [264, 232] on div "1 - Volumes 4:10" at bounding box center [269, 234] width 140 height 22
click at [843, 275] on div "24 % completed 1 - Intro 2 - Getting Started 3 - Containers 4 - Images 5 - Dock…" at bounding box center [493, 238] width 986 height 477
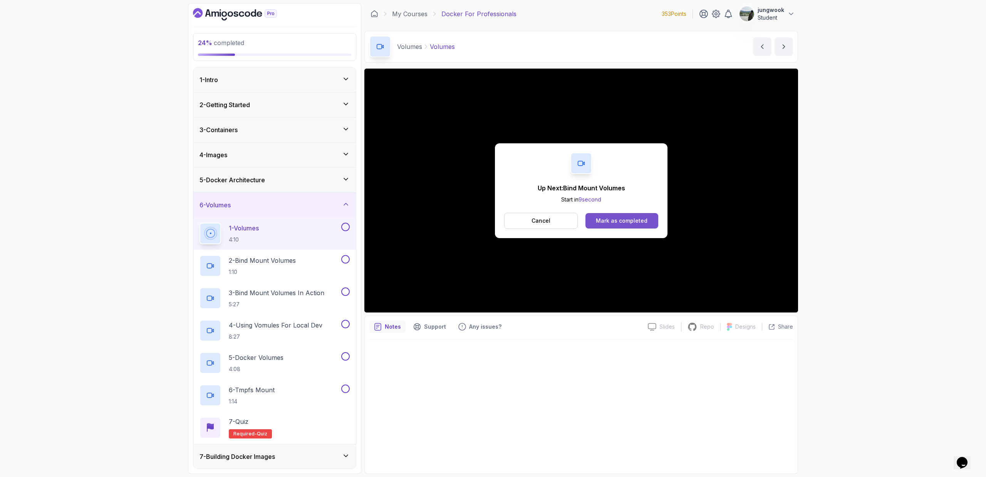
click at [652, 221] on button "Mark as completed" at bounding box center [621, 220] width 73 height 15
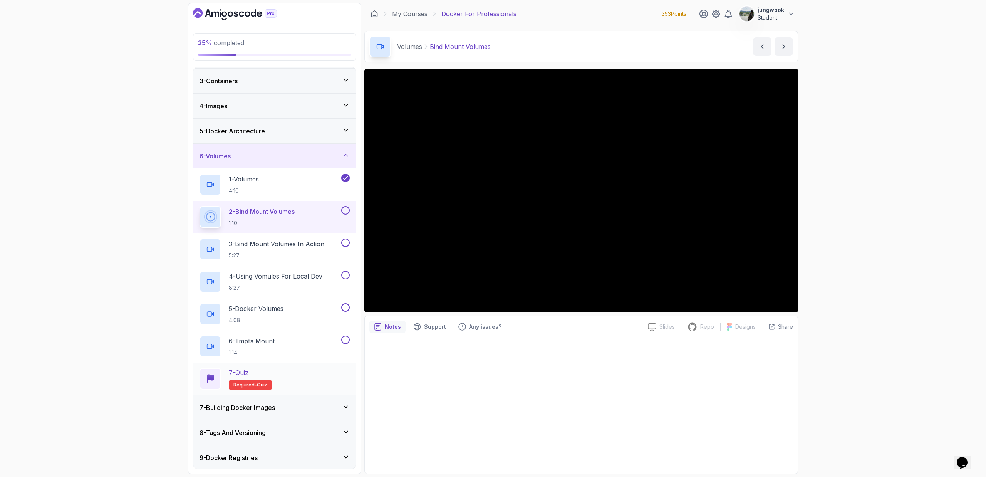
scroll to position [121, 0]
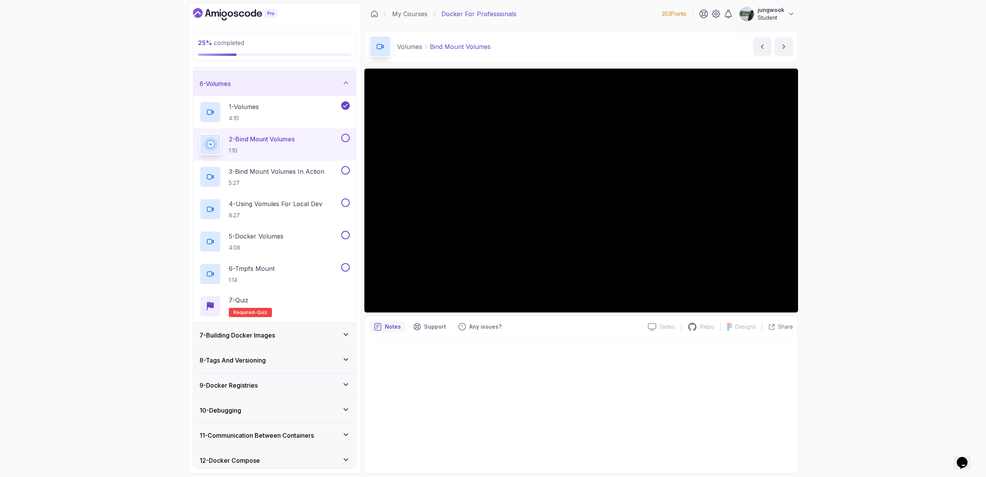
click at [842, 260] on div "25 % completed 1 - Intro 2 - Getting Started 3 - Containers 4 - Images 5 - Dock…" at bounding box center [493, 238] width 986 height 477
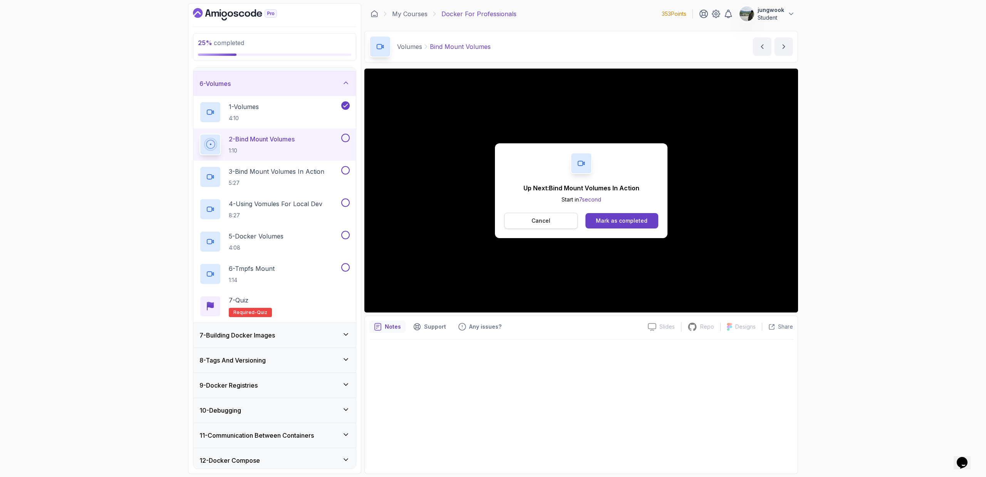
click at [558, 223] on button "Cancel" at bounding box center [541, 221] width 74 height 16
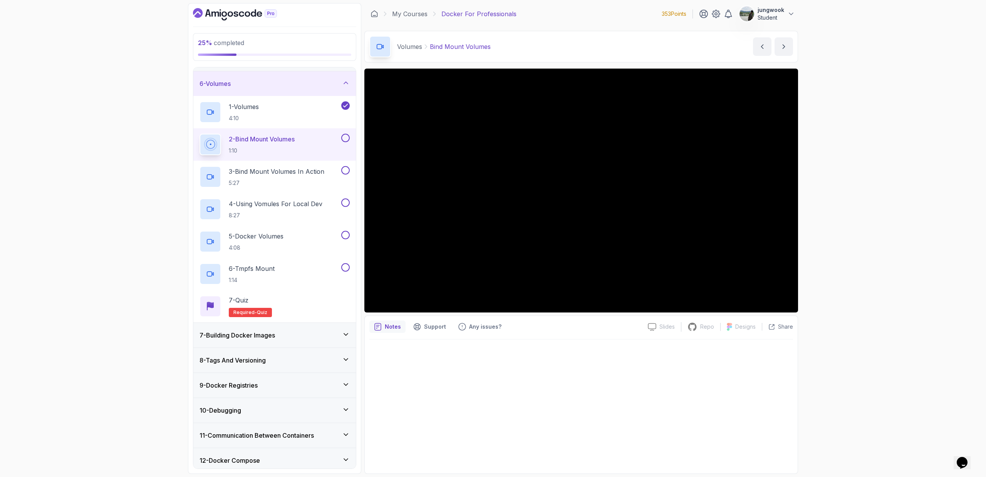
click at [343, 137] on button at bounding box center [345, 138] width 8 height 8
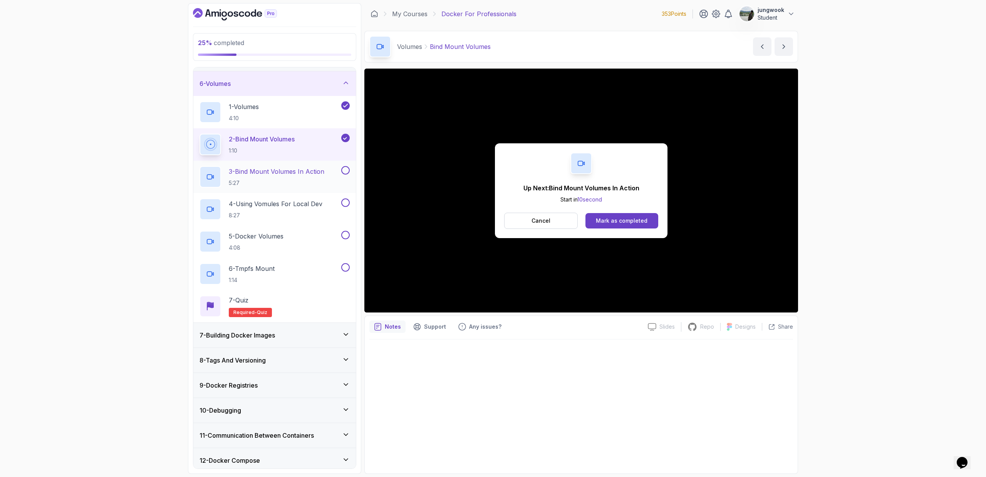
drag, startPoint x: 315, startPoint y: 172, endPoint x: 318, endPoint y: 168, distance: 5.2
click at [313, 172] on p "3 - Bind Mount Volumes In Action" at bounding box center [277, 171] width 96 height 9
click at [628, 223] on div "Mark as completed" at bounding box center [622, 221] width 52 height 8
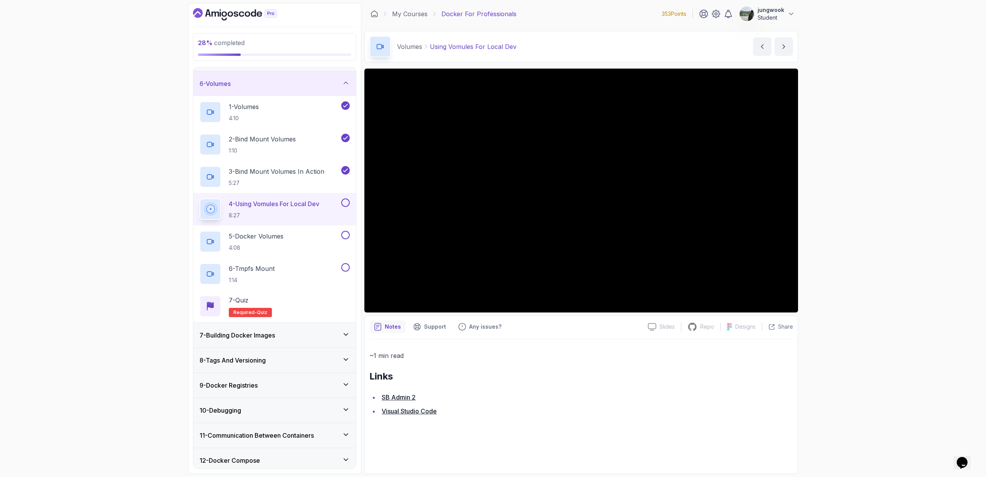
click at [396, 395] on link "SB Admin 2" at bounding box center [399, 397] width 34 height 8
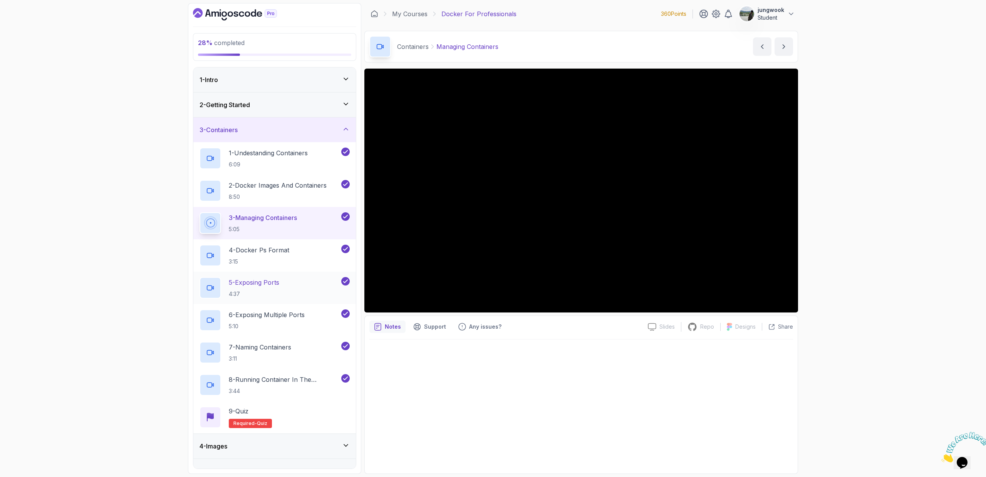
scroll to position [224, 0]
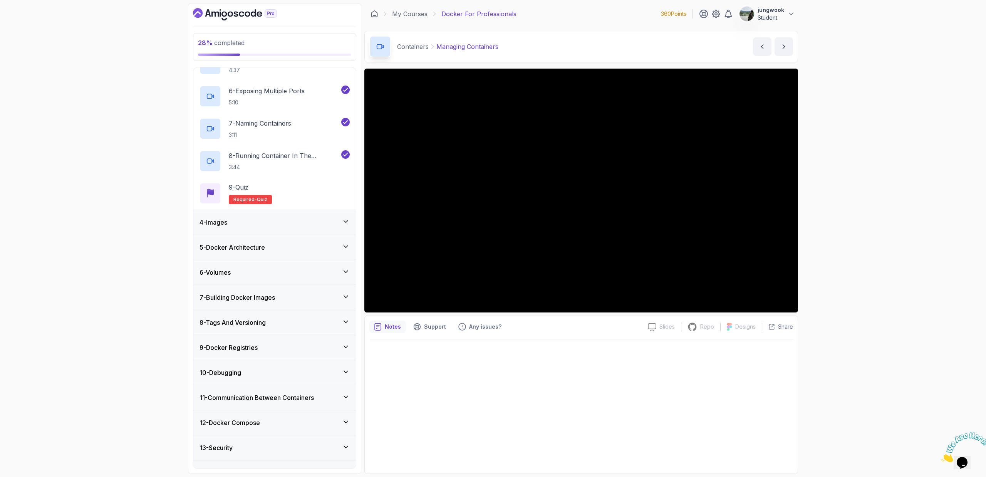
click at [305, 230] on div "4 - Images" at bounding box center [274, 222] width 163 height 25
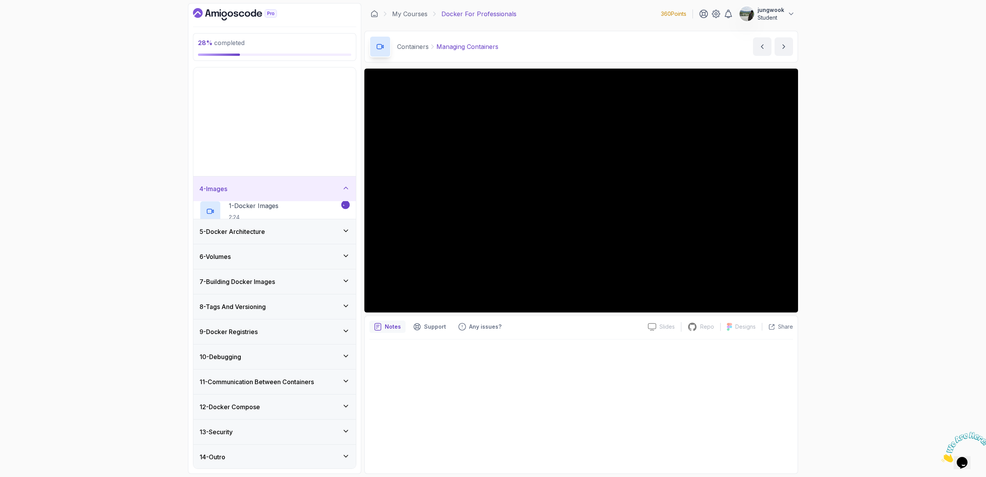
scroll to position [0, 0]
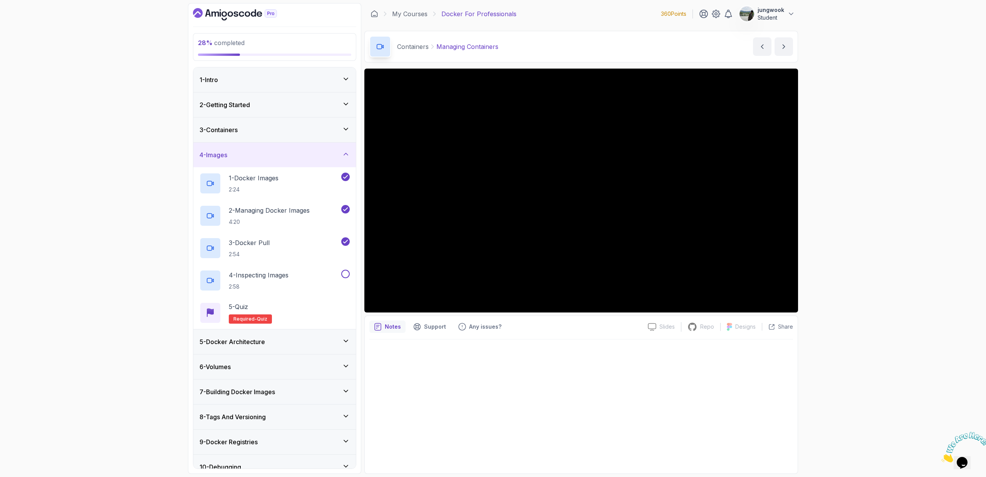
click at [263, 334] on div "5 - Docker Architecture" at bounding box center [274, 341] width 163 height 25
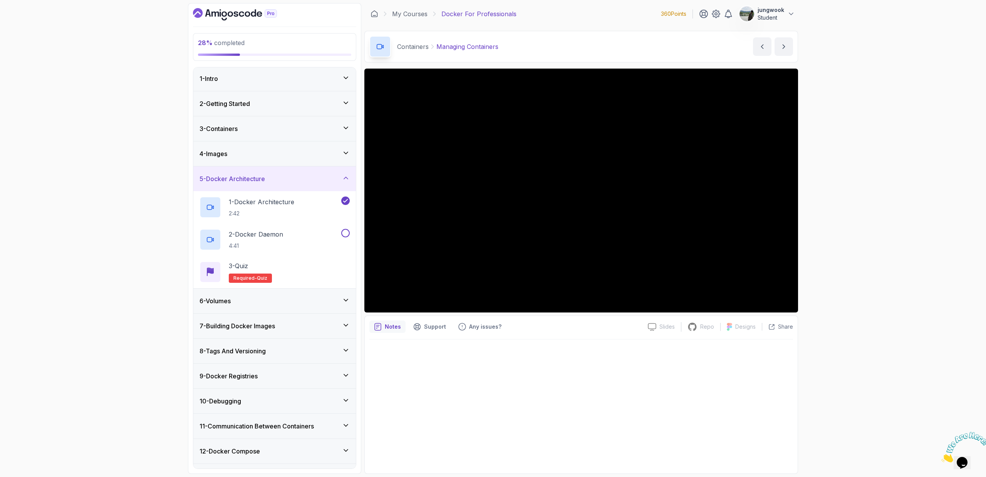
scroll to position [2, 0]
click at [287, 294] on div "6 - Volumes" at bounding box center [274, 300] width 163 height 25
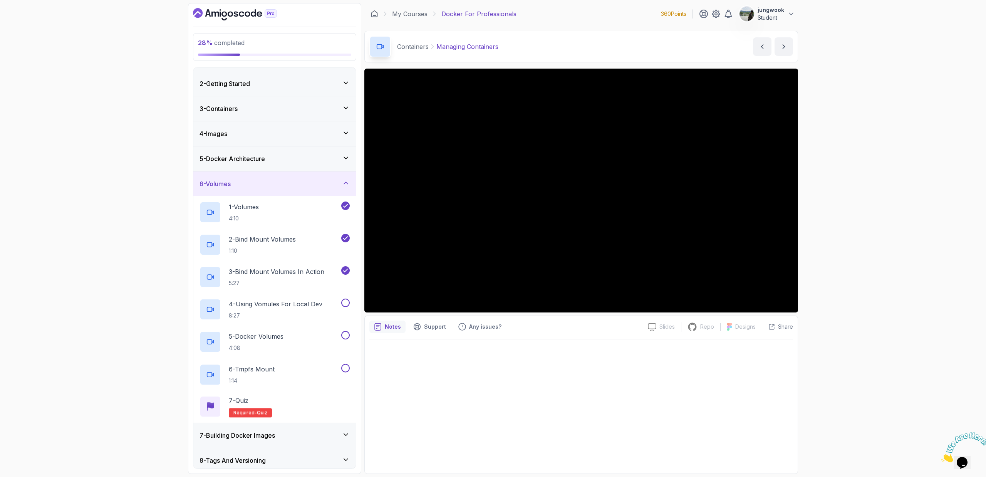
scroll to position [26, 0]
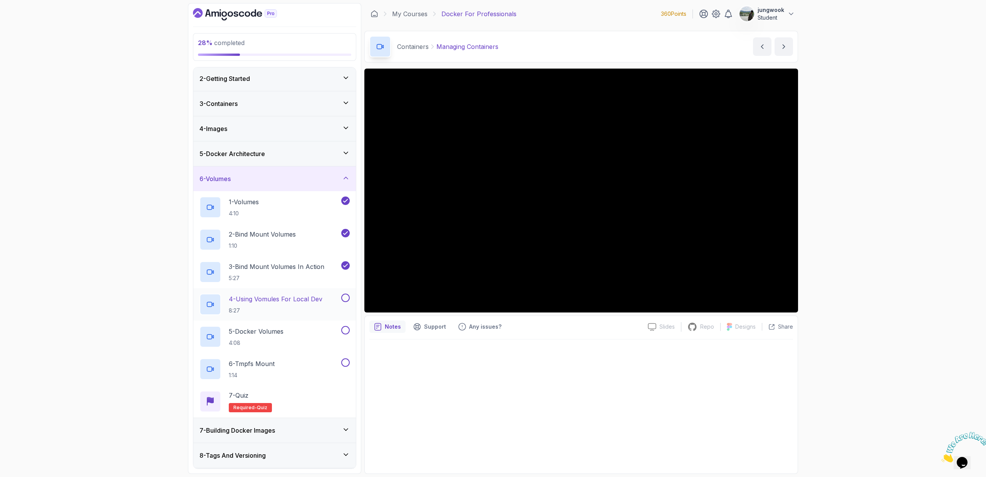
click at [314, 306] on h2 "4 - Using Vomules For Local Dev 8:27" at bounding box center [276, 304] width 94 height 20
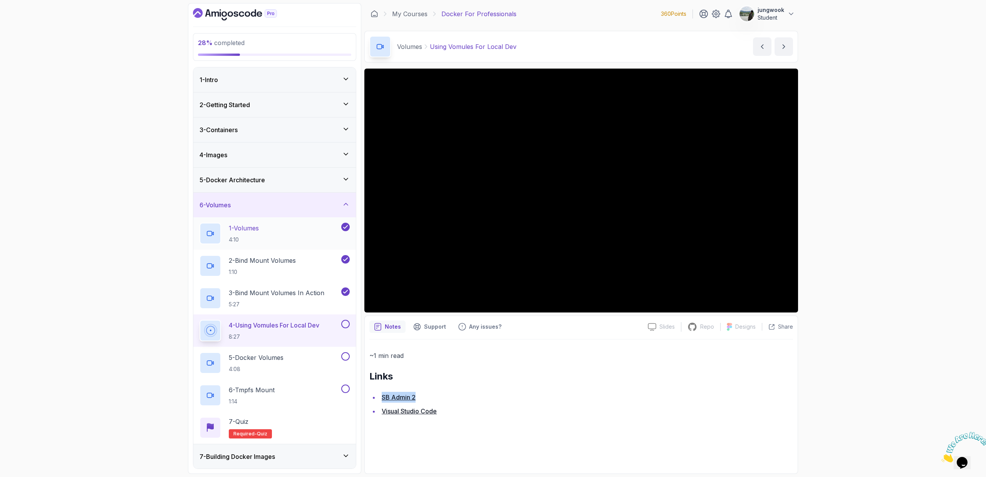
click at [315, 238] on div "1 - Volumes 4:10" at bounding box center [269, 234] width 140 height 22
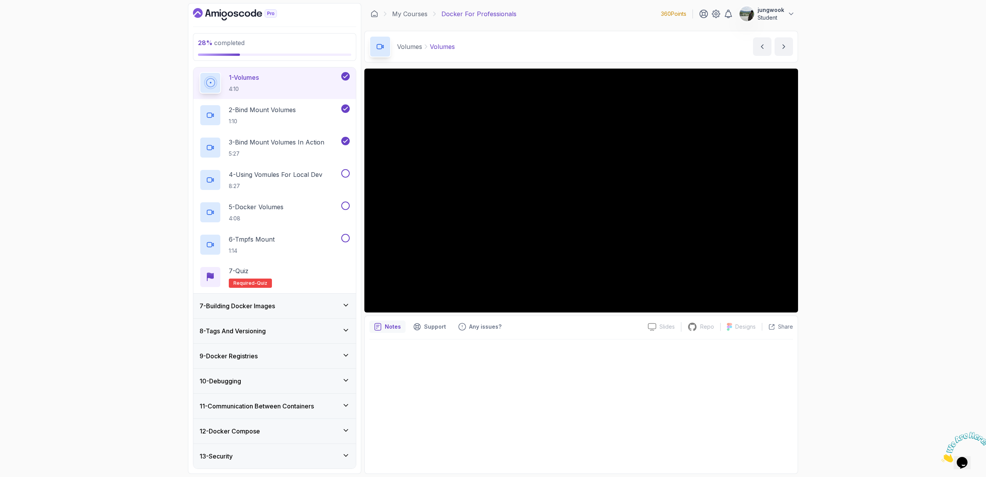
scroll to position [176, 0]
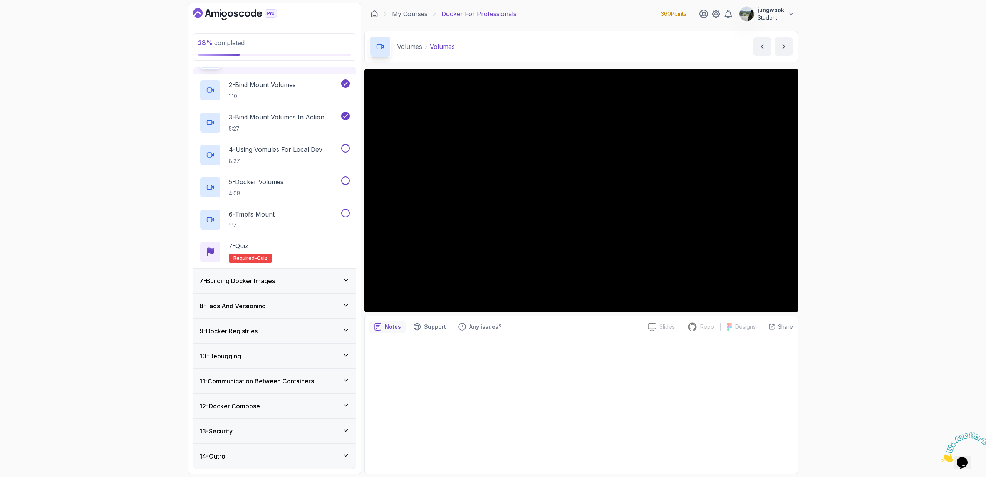
click at [310, 283] on div "7 - Building Docker Images" at bounding box center [274, 280] width 150 height 9
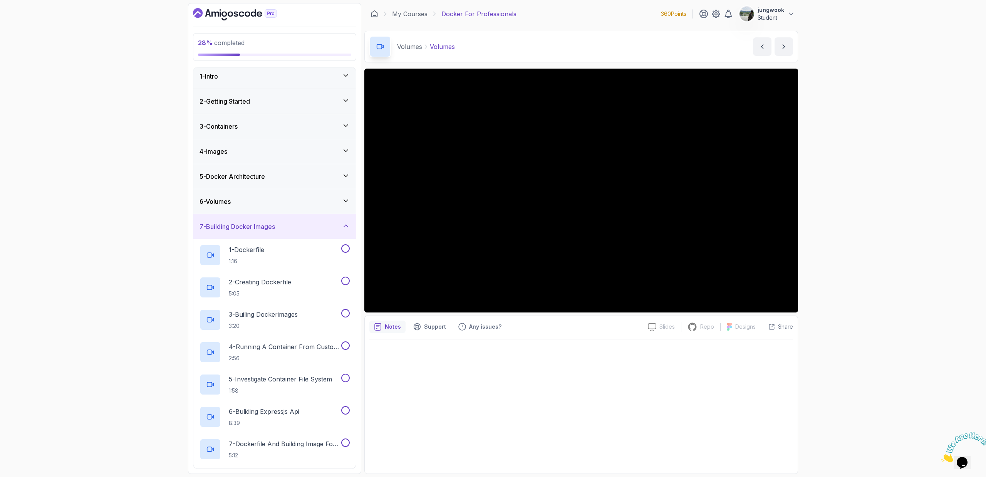
scroll to position [0, 0]
click at [330, 205] on div "6 - Volumes" at bounding box center [274, 204] width 150 height 9
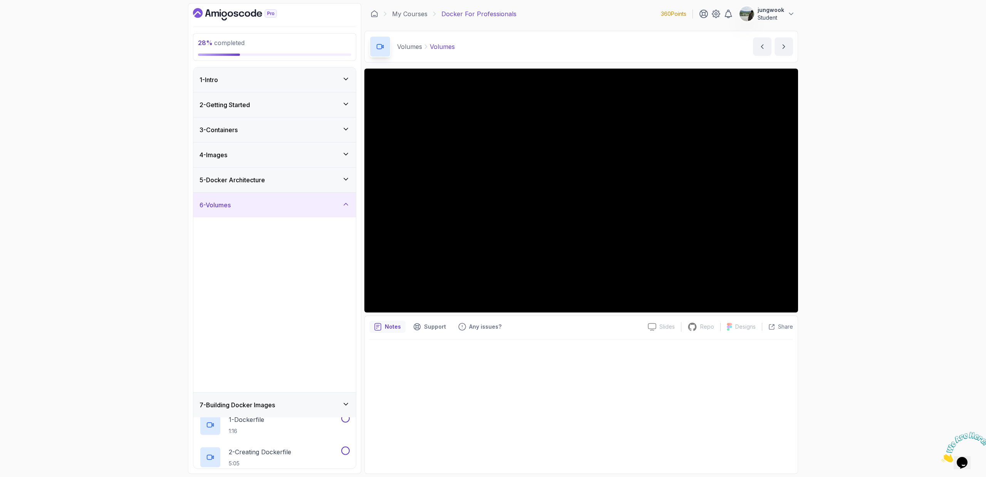
click at [337, 178] on div "5 - Docker Architecture" at bounding box center [274, 179] width 150 height 9
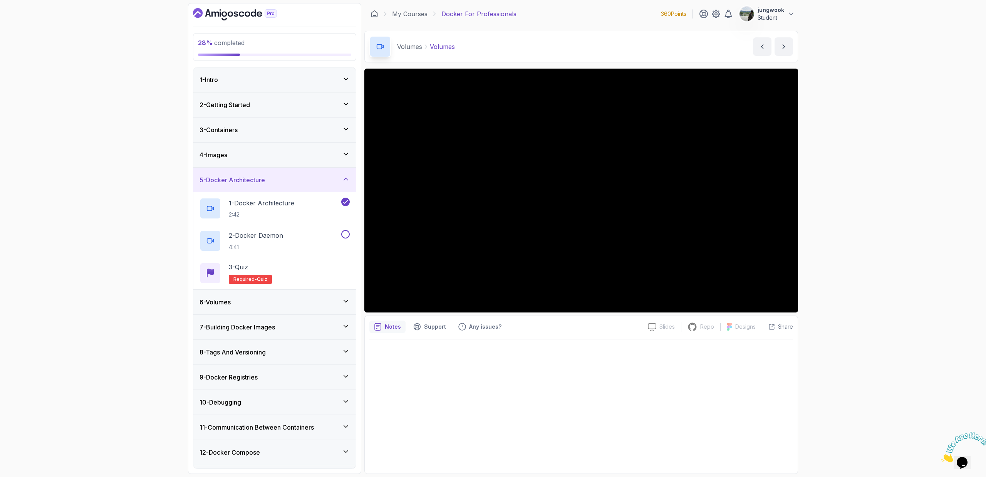
click at [337, 178] on div "5 - Docker Architecture" at bounding box center [274, 179] width 150 height 9
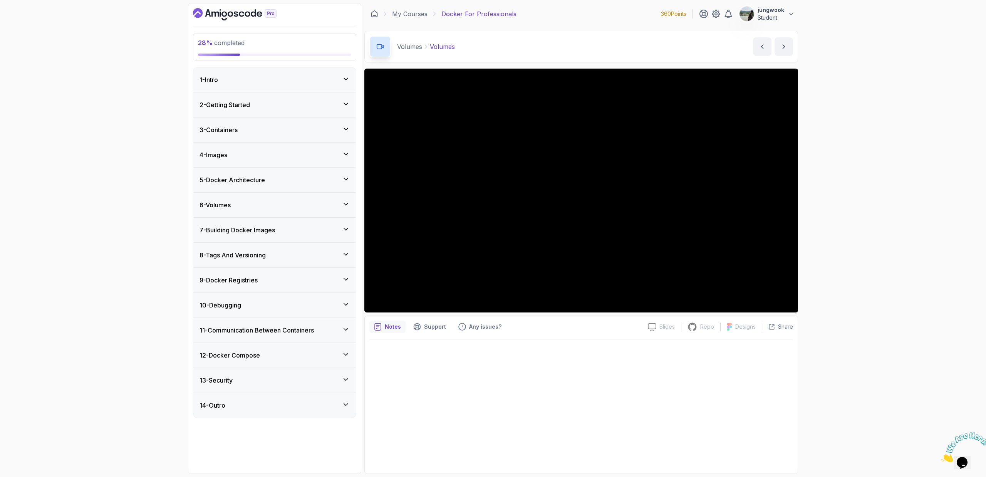
click at [330, 199] on div "6 - Volumes" at bounding box center [274, 205] width 163 height 25
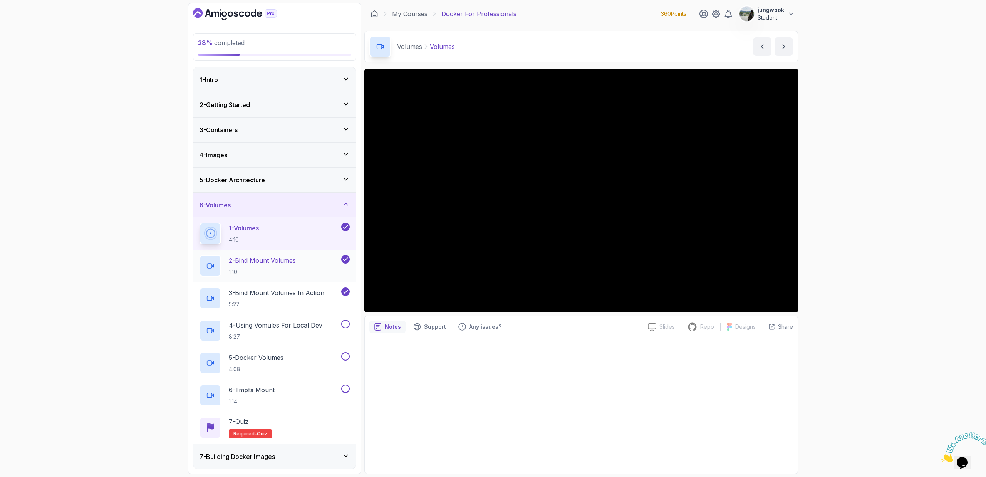
click at [288, 264] on p "2 - Bind Mount Volumes" at bounding box center [262, 260] width 67 height 9
click at [257, 295] on p "3 - Bind Mount Volumes In Action" at bounding box center [277, 292] width 96 height 9
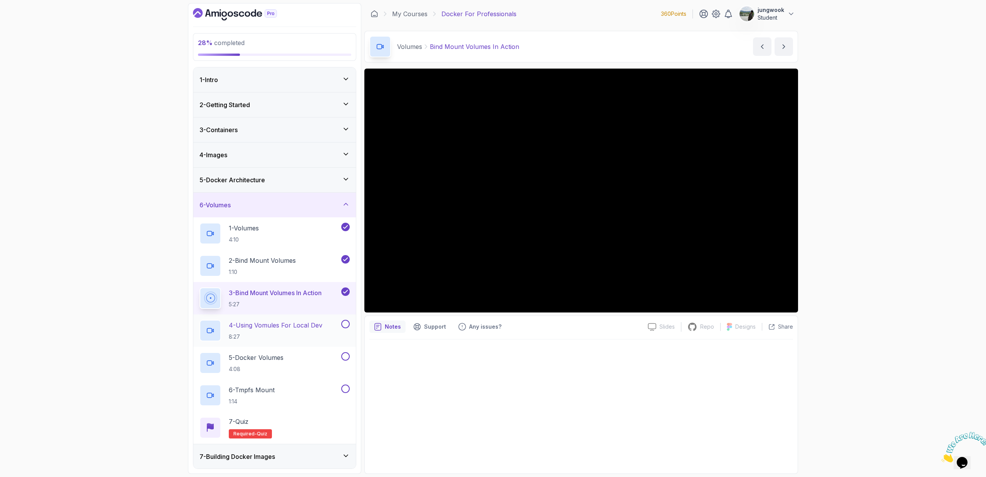
click at [329, 321] on div "4 - Using Vomules For Local Dev 8:27" at bounding box center [269, 331] width 140 height 22
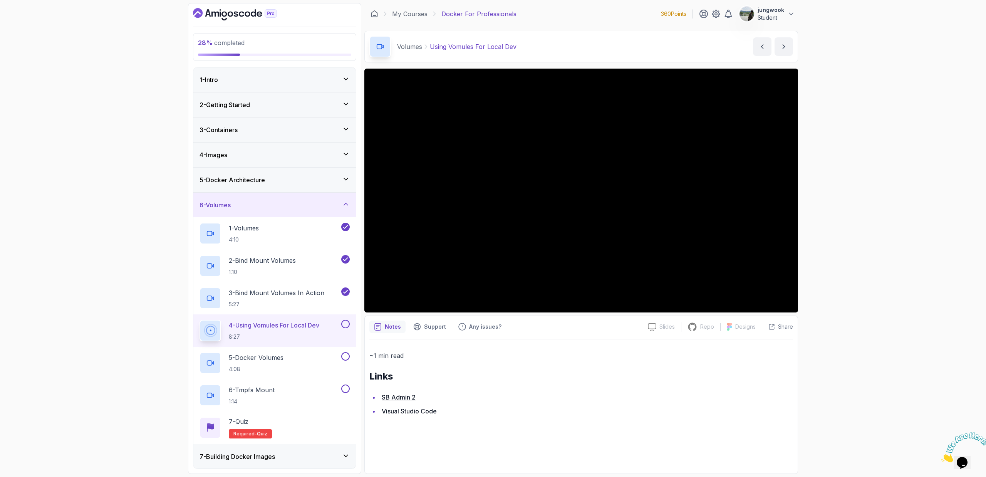
click at [278, 99] on div "2 - Getting Started" at bounding box center [274, 104] width 163 height 25
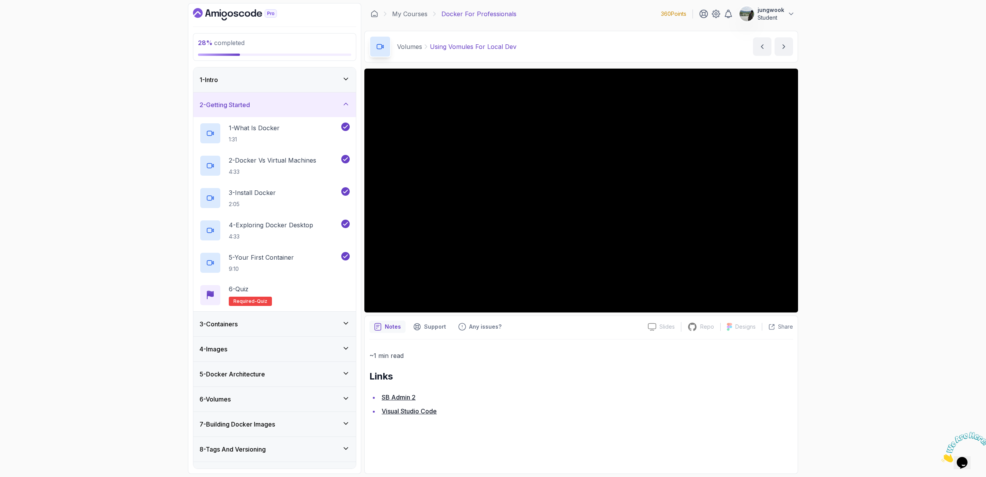
click at [298, 320] on div "3 - Containers" at bounding box center [274, 323] width 150 height 9
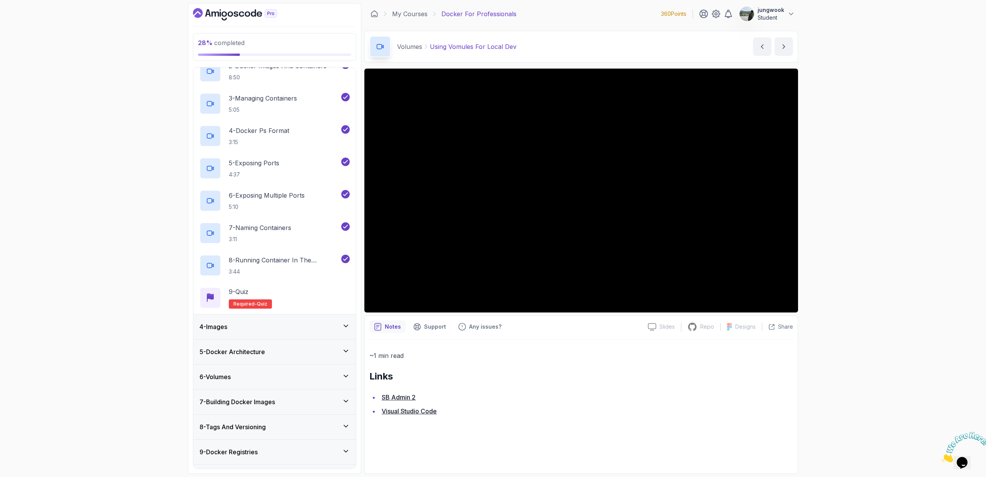
scroll to position [132, 0]
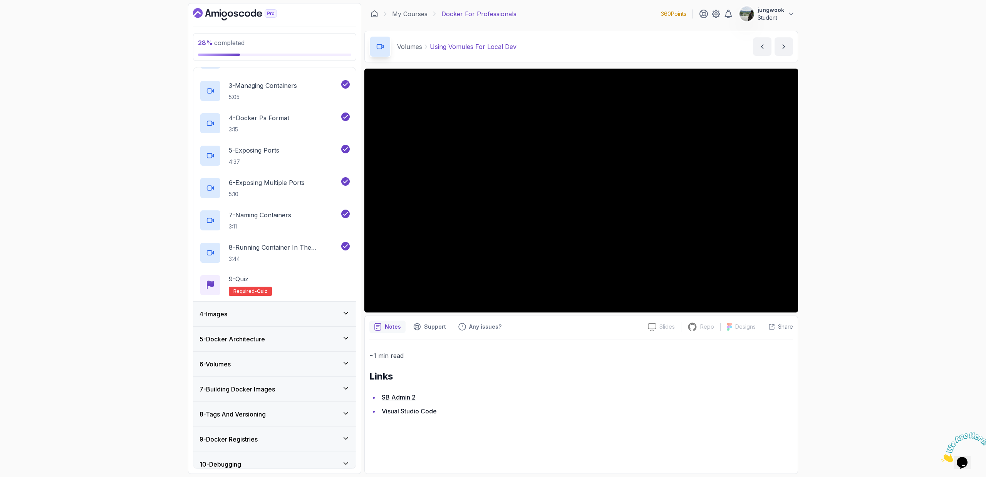
click at [318, 345] on div "5 - Docker Architecture" at bounding box center [274, 339] width 163 height 25
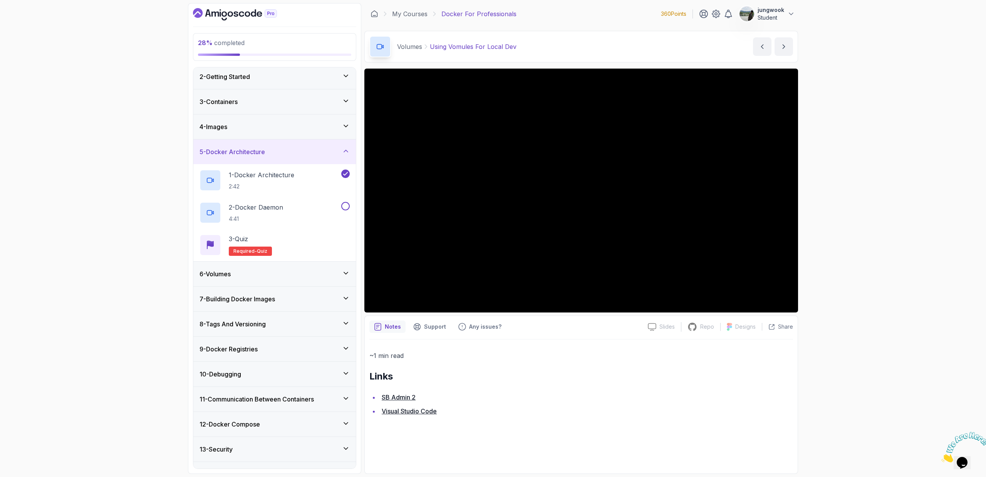
scroll to position [46, 0]
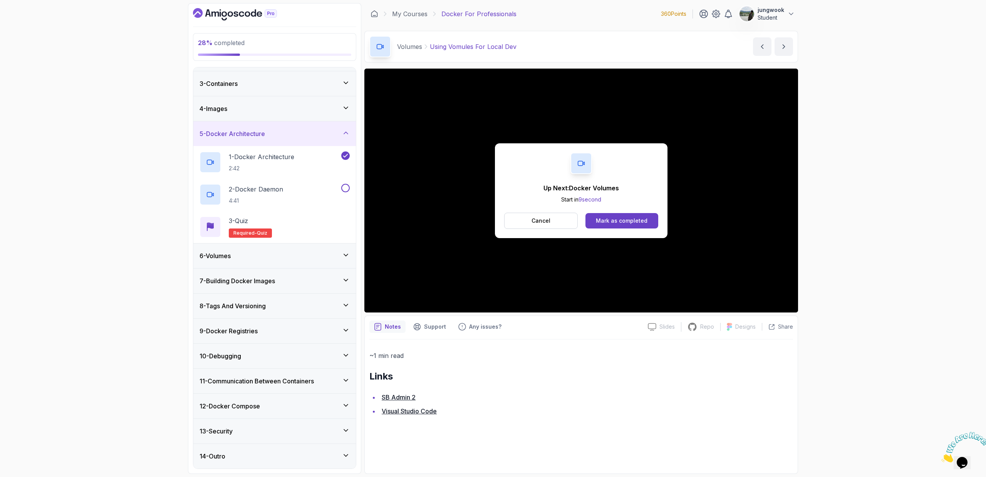
click at [314, 262] on div "6 - Volumes" at bounding box center [274, 255] width 163 height 25
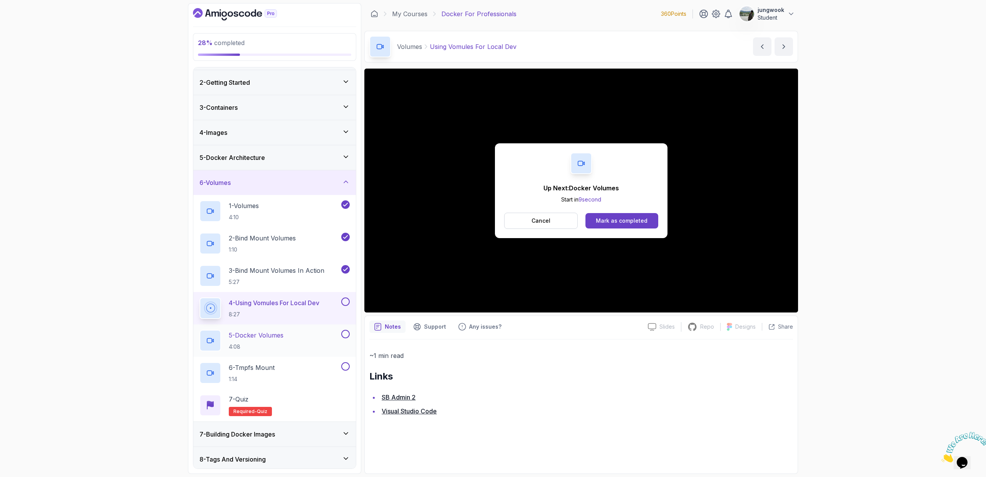
scroll to position [24, 0]
click at [290, 332] on div "5 - Docker Volumes 4:08" at bounding box center [269, 339] width 140 height 22
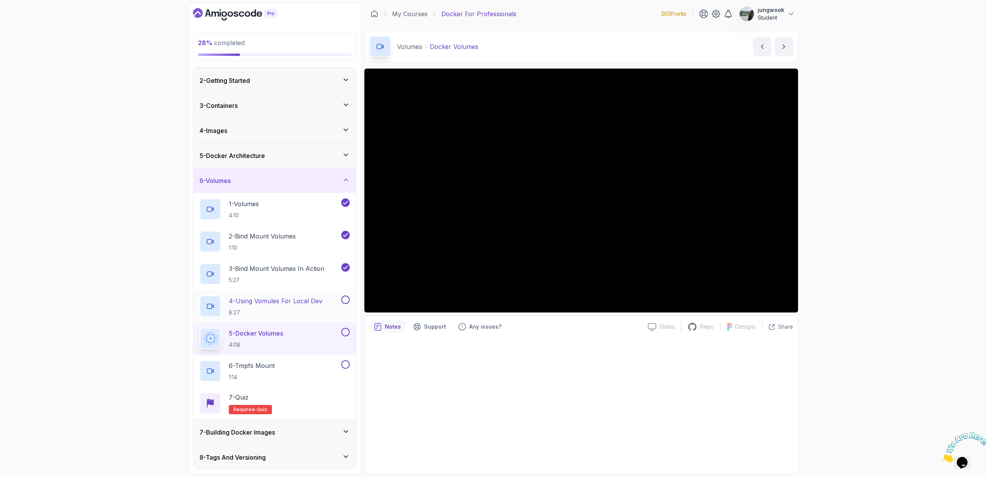
click at [347, 299] on button at bounding box center [345, 299] width 8 height 8
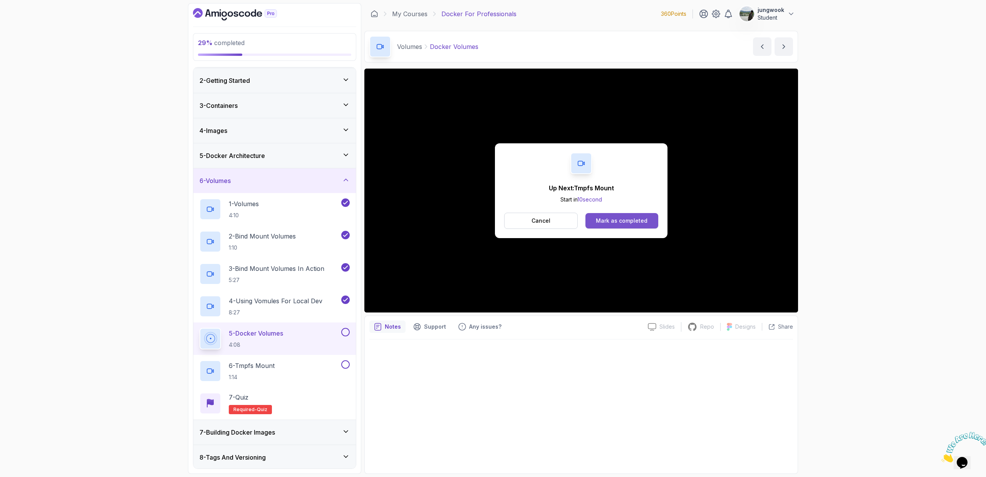
click at [603, 221] on div "Mark as completed" at bounding box center [622, 221] width 52 height 8
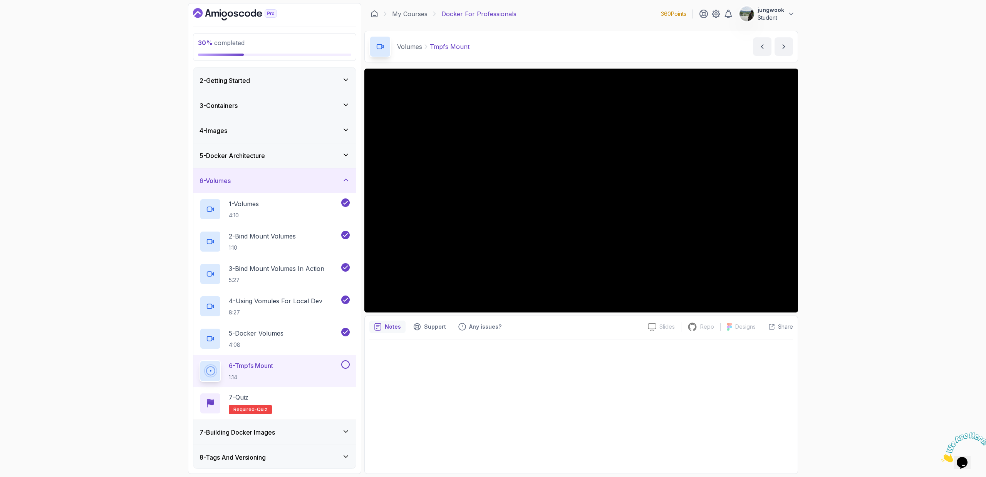
click at [297, 426] on div "7 - Building Docker Images" at bounding box center [274, 432] width 163 height 25
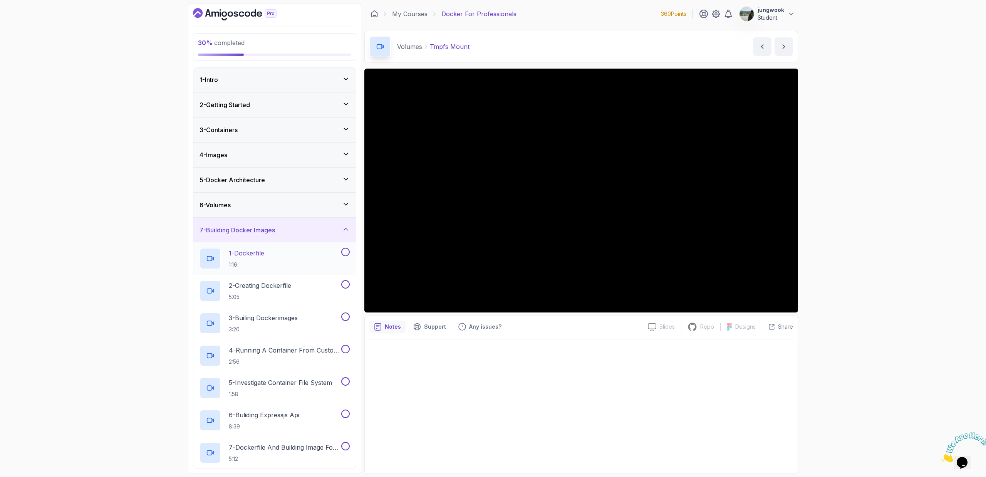
click at [282, 252] on div "1 - Dockerfile 1:16" at bounding box center [269, 259] width 140 height 22
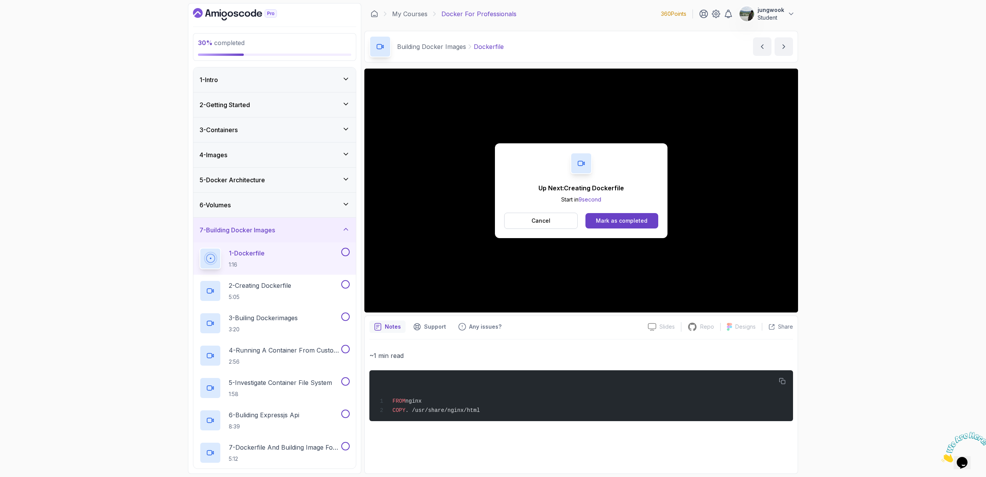
click at [546, 231] on div "Up Next: Creating Dockerfile Start in 9 second Cancel Mark as completed" at bounding box center [581, 190] width 173 height 95
click at [552, 225] on button "Cancel" at bounding box center [541, 221] width 74 height 16
click at [619, 224] on div "Mark as completed" at bounding box center [622, 221] width 52 height 8
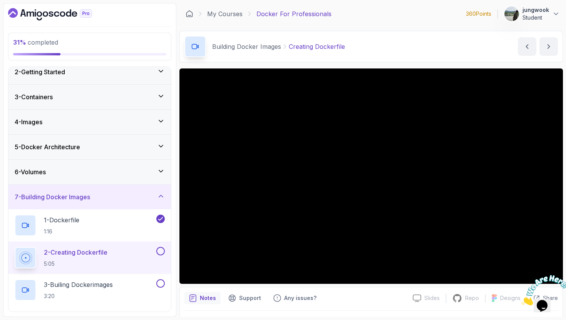
scroll to position [143, 0]
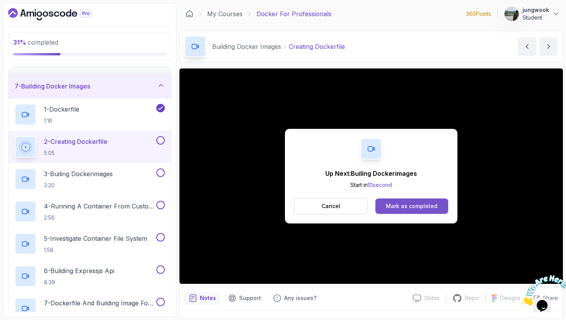
click at [410, 207] on div "Mark as completed" at bounding box center [412, 207] width 52 height 8
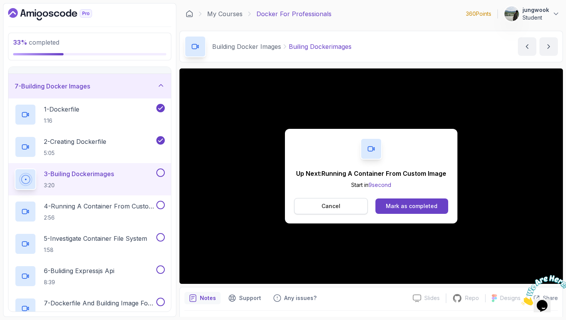
click at [345, 212] on button "Cancel" at bounding box center [331, 206] width 74 height 16
click at [409, 206] on div "Mark as completed" at bounding box center [412, 207] width 52 height 8
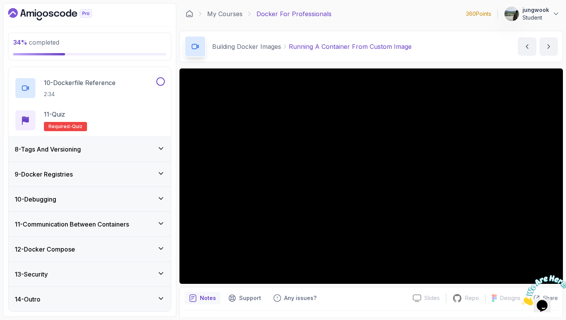
scroll to position [303, 0]
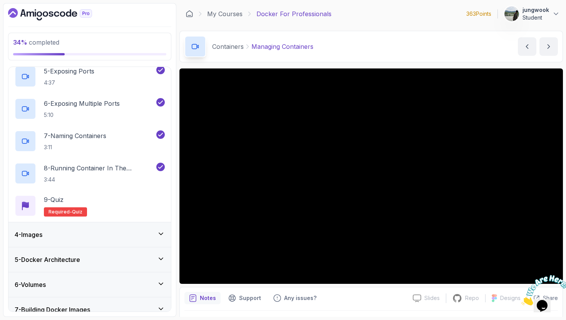
scroll to position [215, 0]
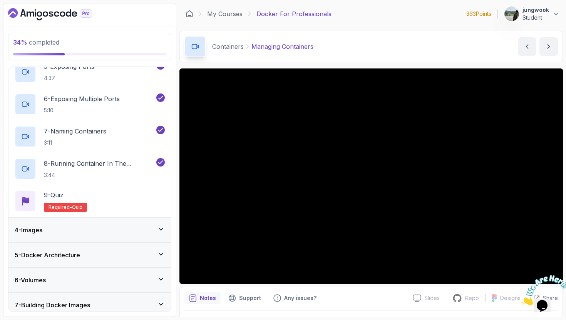
click at [140, 228] on div "4 - Images" at bounding box center [90, 230] width 150 height 9
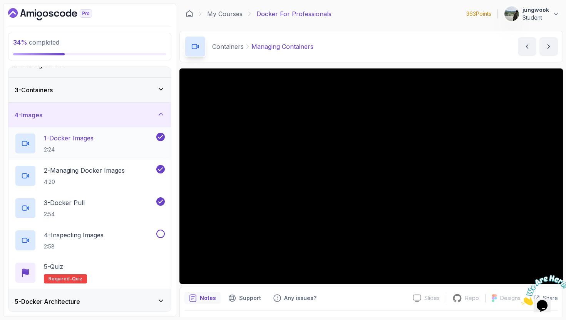
scroll to position [0, 0]
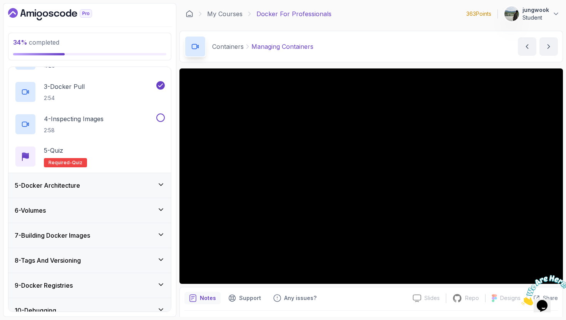
click at [107, 177] on div "5 - Docker Architecture" at bounding box center [89, 185] width 163 height 25
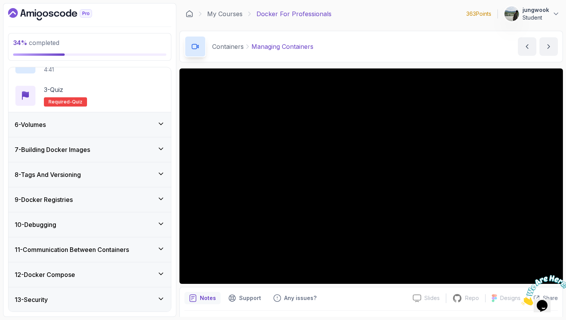
click at [106, 127] on div "6 - Volumes" at bounding box center [90, 124] width 150 height 9
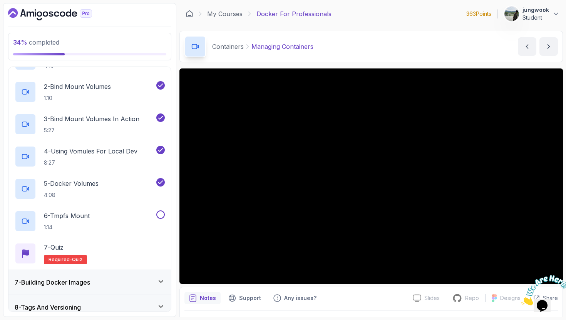
click at [90, 281] on h3 "7 - Building Docker Images" at bounding box center [52, 282] width 75 height 9
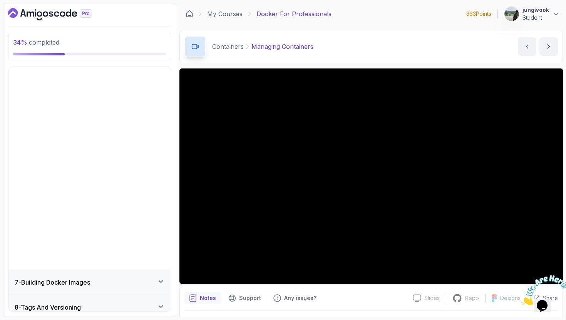
scroll to position [105, 0]
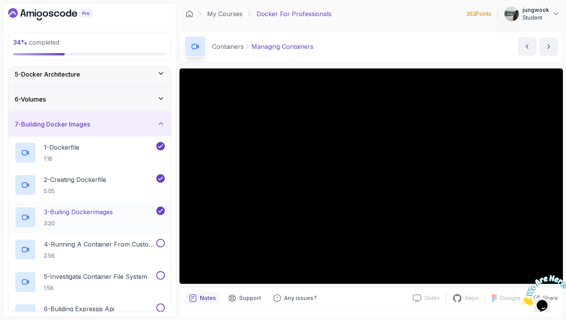
click at [113, 218] on h2 "3 - Builing Dockerimages 3:20" at bounding box center [78, 218] width 69 height 20
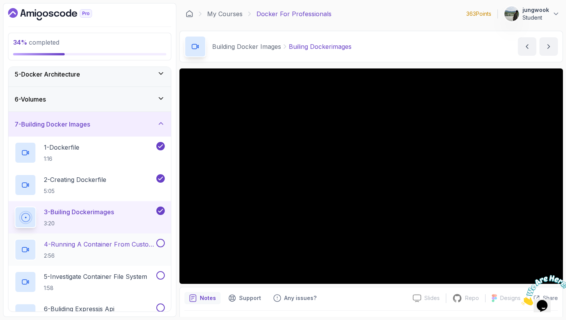
click at [119, 252] on h2 "4 - Running A Container From Custom Image 2:56" at bounding box center [99, 250] width 111 height 20
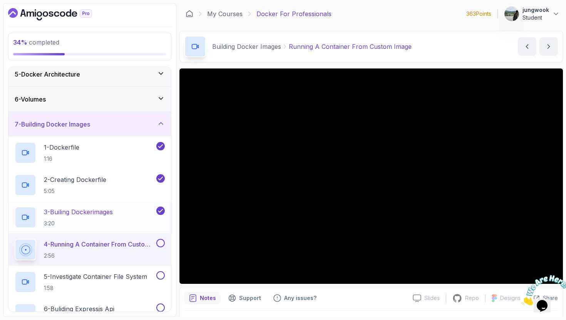
scroll to position [122, 0]
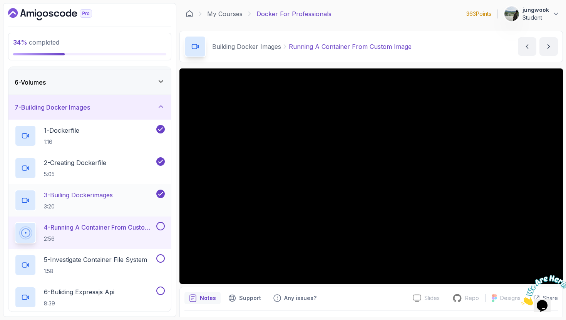
click at [129, 200] on div "3 - Builing Dockerimages 3:20" at bounding box center [85, 201] width 140 height 22
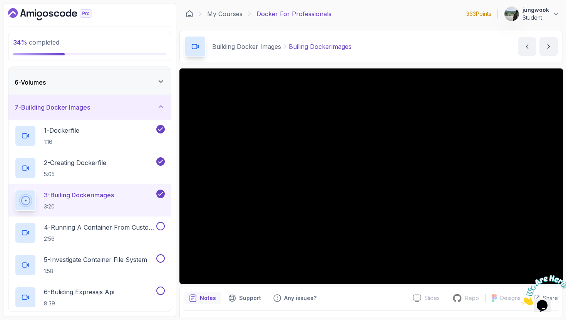
click at [546, 298] on img at bounding box center [545, 290] width 48 height 30
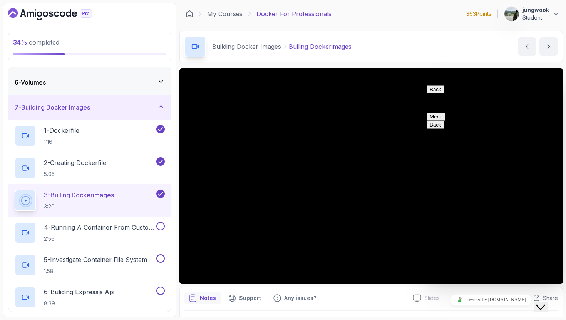
click at [545, 305] on icon "Chat widget" at bounding box center [540, 307] width 9 height 5
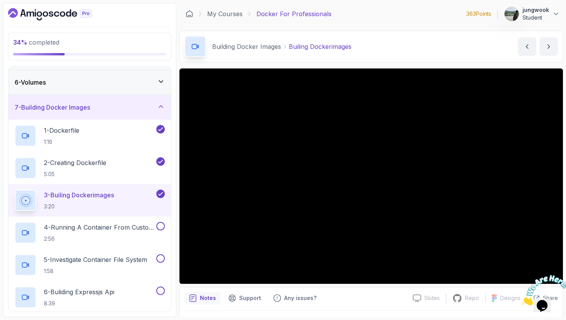
click at [521, 300] on icon "Close" at bounding box center [521, 303] width 0 height 7
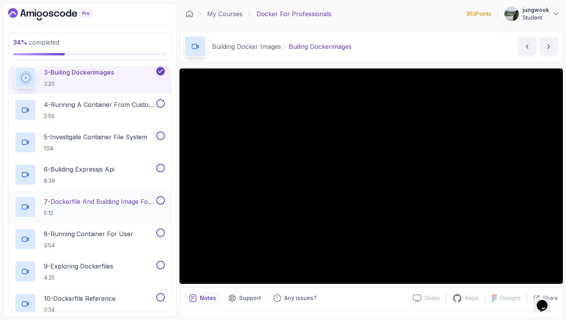
scroll to position [195, 0]
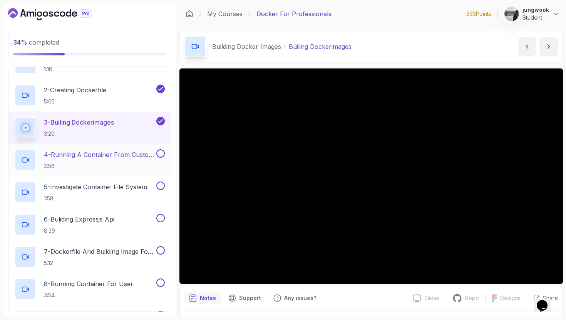
click at [112, 160] on h2 "4 - Running A Container From Custom Image 2:56" at bounding box center [99, 160] width 111 height 20
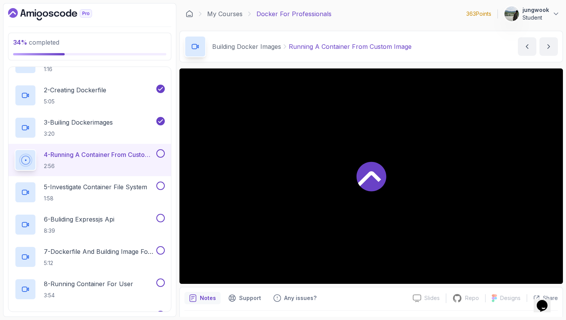
click at [112, 160] on h2 "4 - Running A Container From Custom Image 2:56" at bounding box center [99, 160] width 111 height 20
